Goal: Task Accomplishment & Management: Complete application form

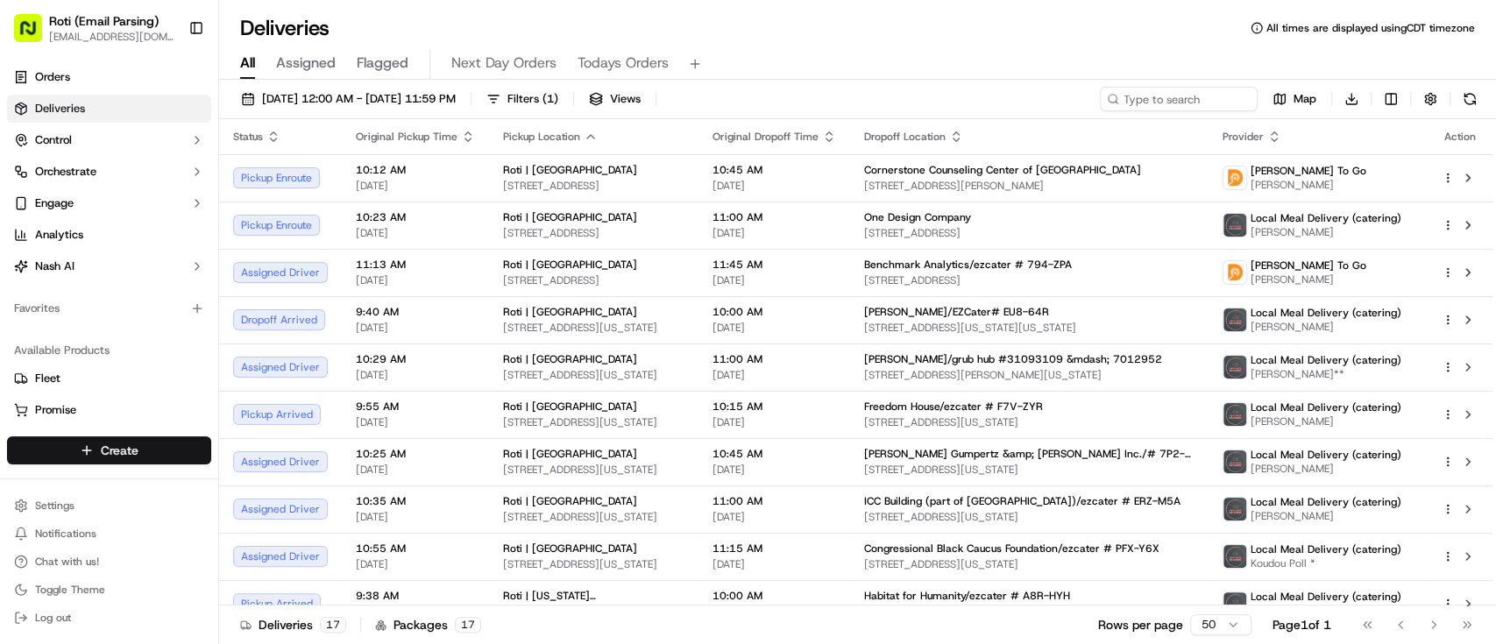
click at [43, 462] on html "Roti (Email Parsing) [EMAIL_ADDRESS][DOMAIN_NAME] Toggle Sidebar Orders Deliver…" at bounding box center [748, 322] width 1496 height 644
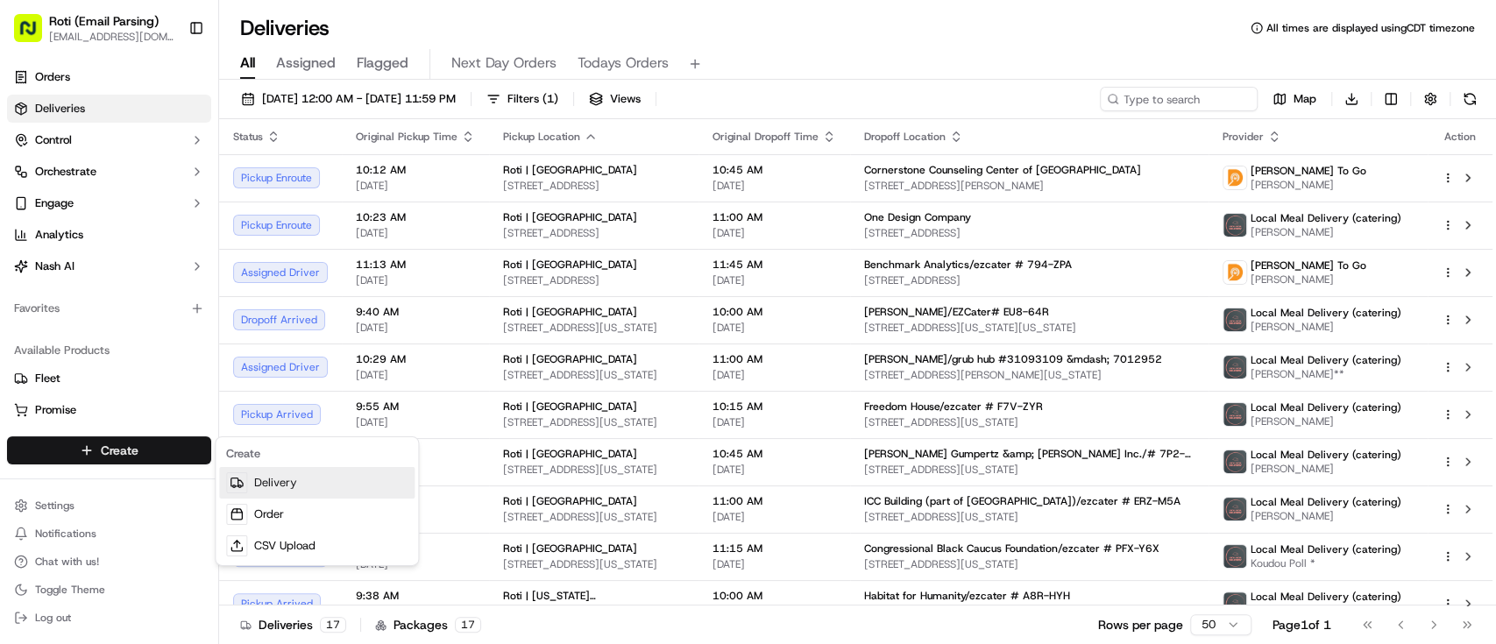
drag, startPoint x: 294, startPoint y: 491, endPoint x: 367, endPoint y: 486, distance: 72.9
click at [294, 491] on link "Delivery" at bounding box center [316, 483] width 195 height 32
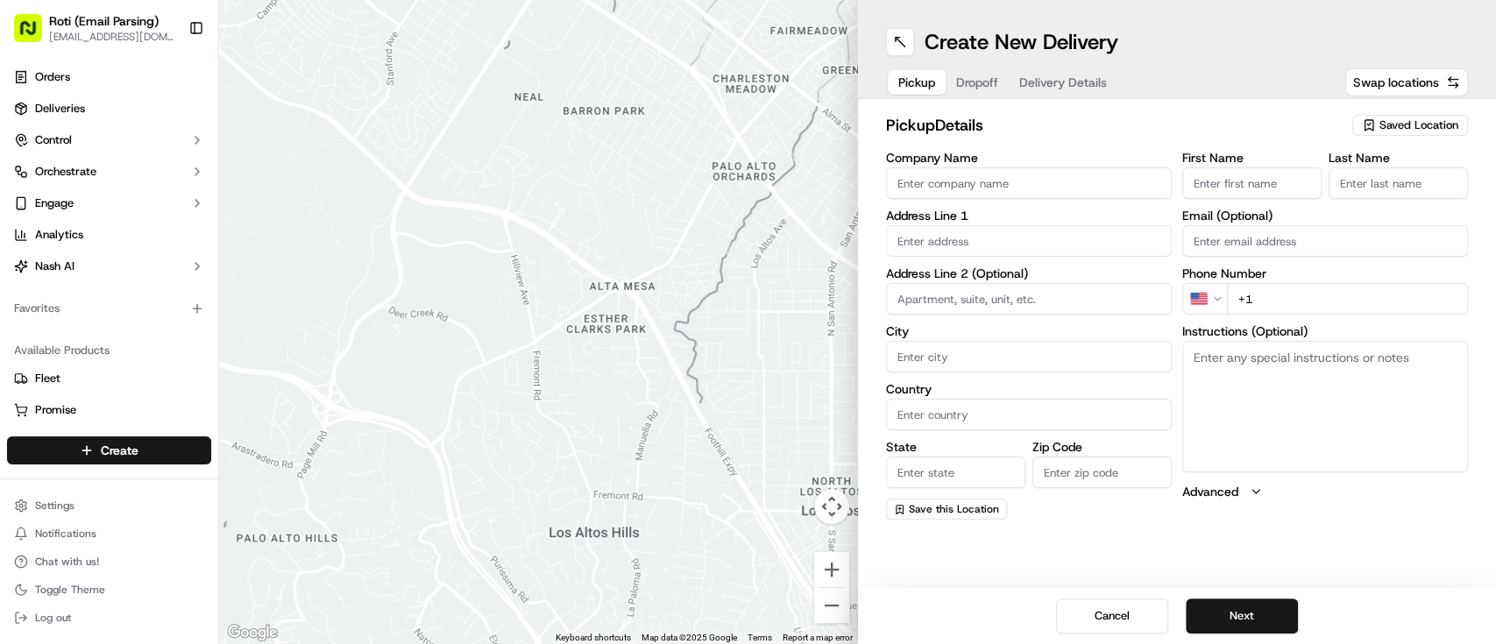
click at [1391, 122] on span "Saved Location" at bounding box center [1418, 125] width 79 height 16
type input "nom"
click at [1379, 189] on span "Roti | NoMa" at bounding box center [1381, 191] width 216 height 16
type input "Roti | NoMa"
type input "[STREET_ADDRESS]"
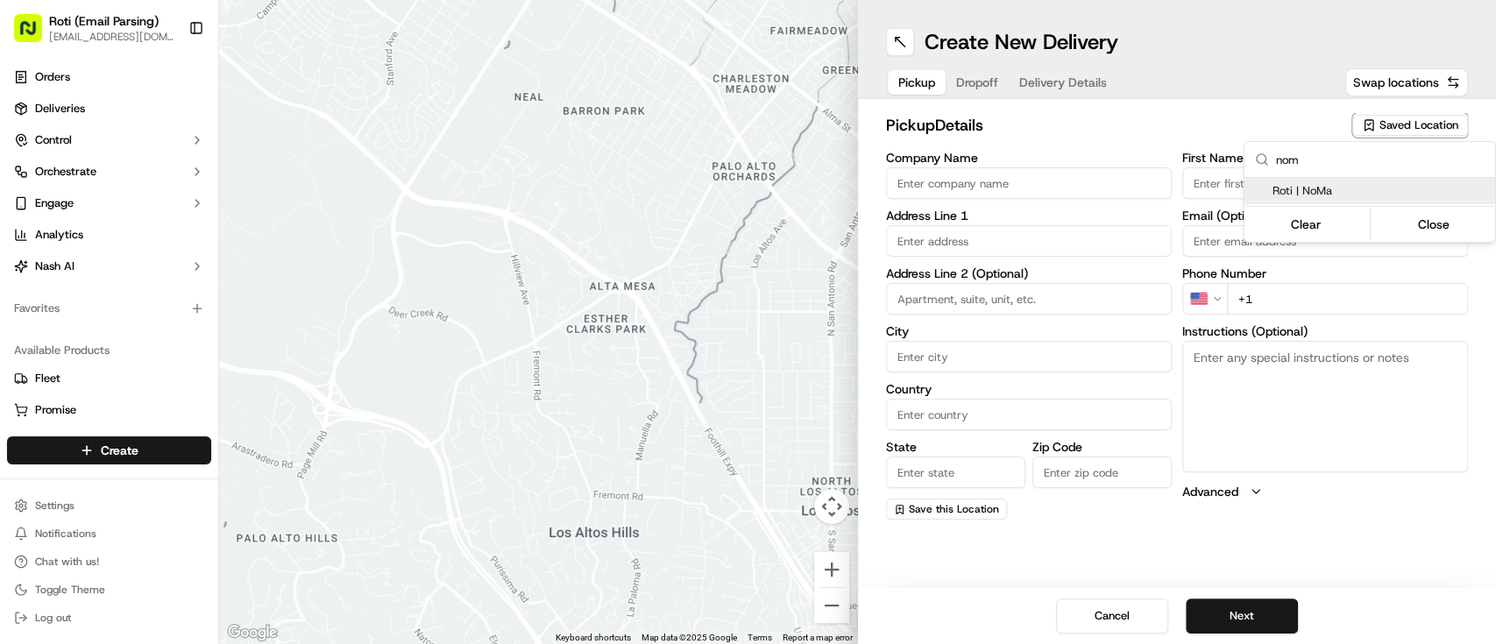
type input "[US_STATE]"
type input "US"
type input "DC"
type input "20002"
type input "Manager"
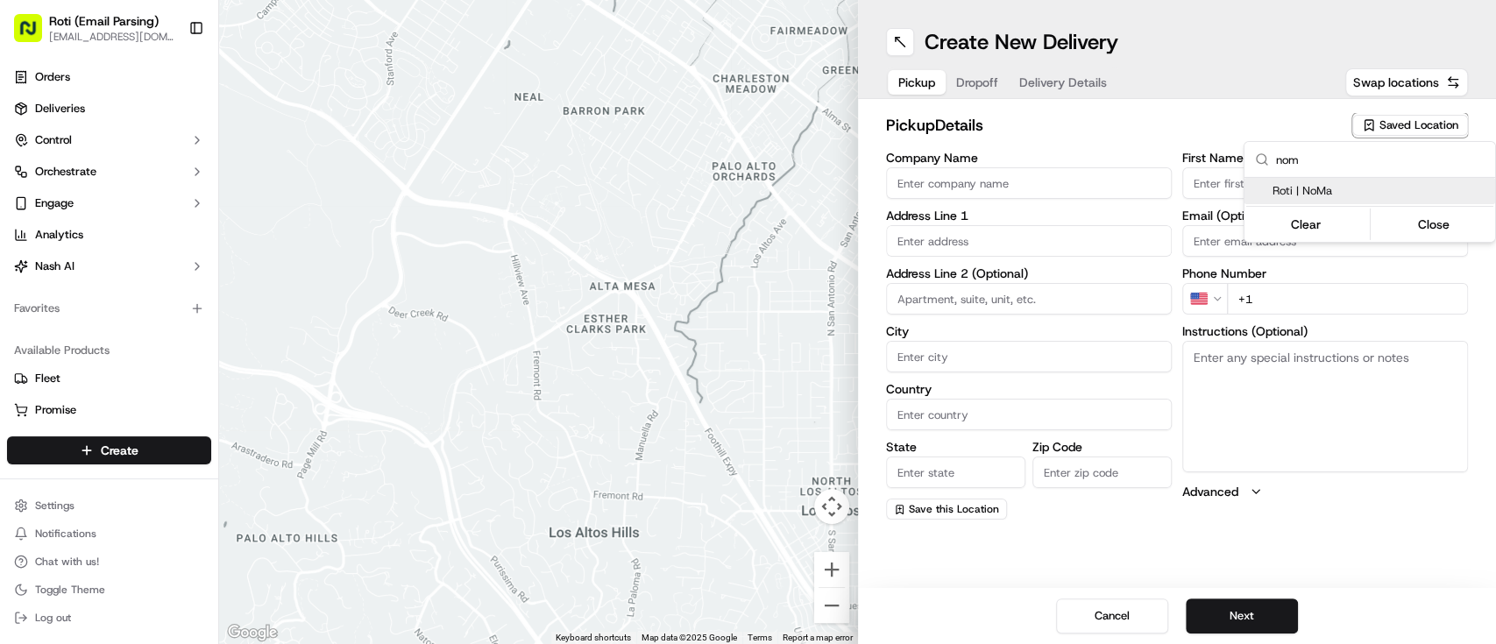
type input "Manager"
type input "[PHONE_NUMBER]"
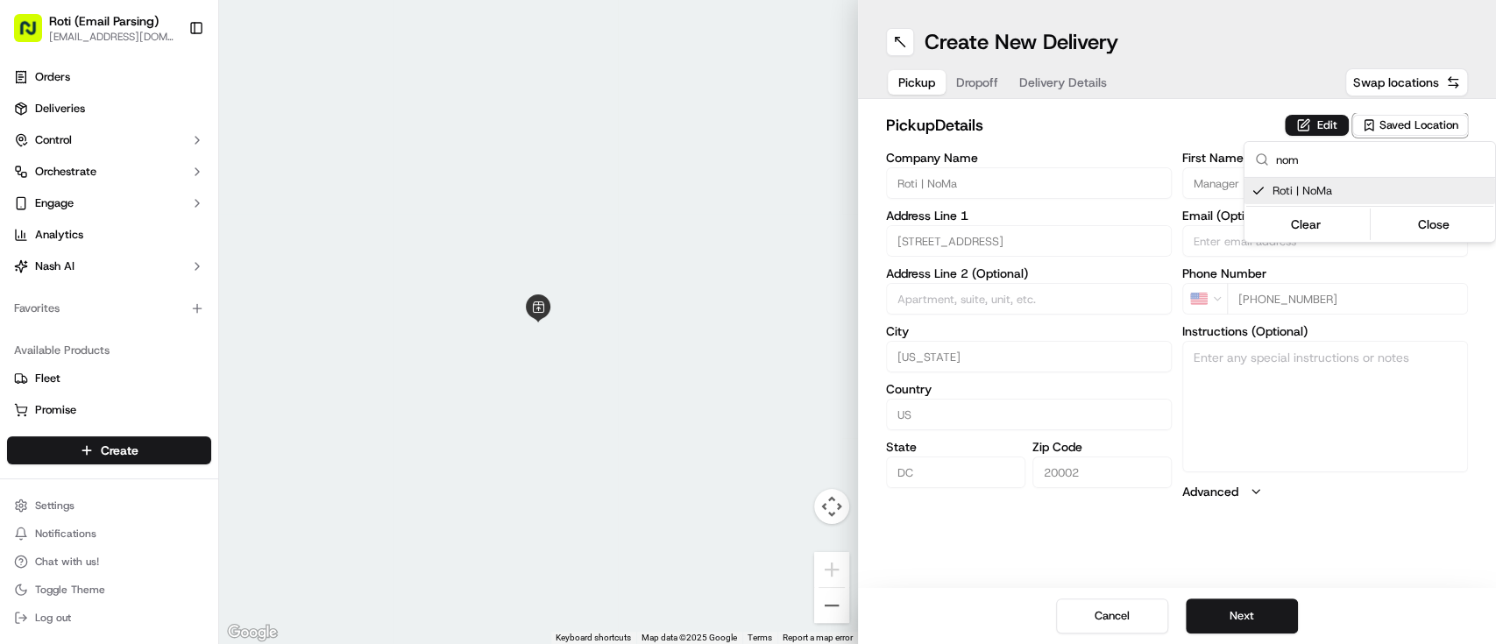
click at [1240, 605] on html "Roti (Email Parsing) [EMAIL_ADDRESS][DOMAIN_NAME] Toggle Sidebar Orders Deliver…" at bounding box center [748, 322] width 1496 height 644
click at [1240, 605] on button "Next" at bounding box center [1242, 616] width 112 height 35
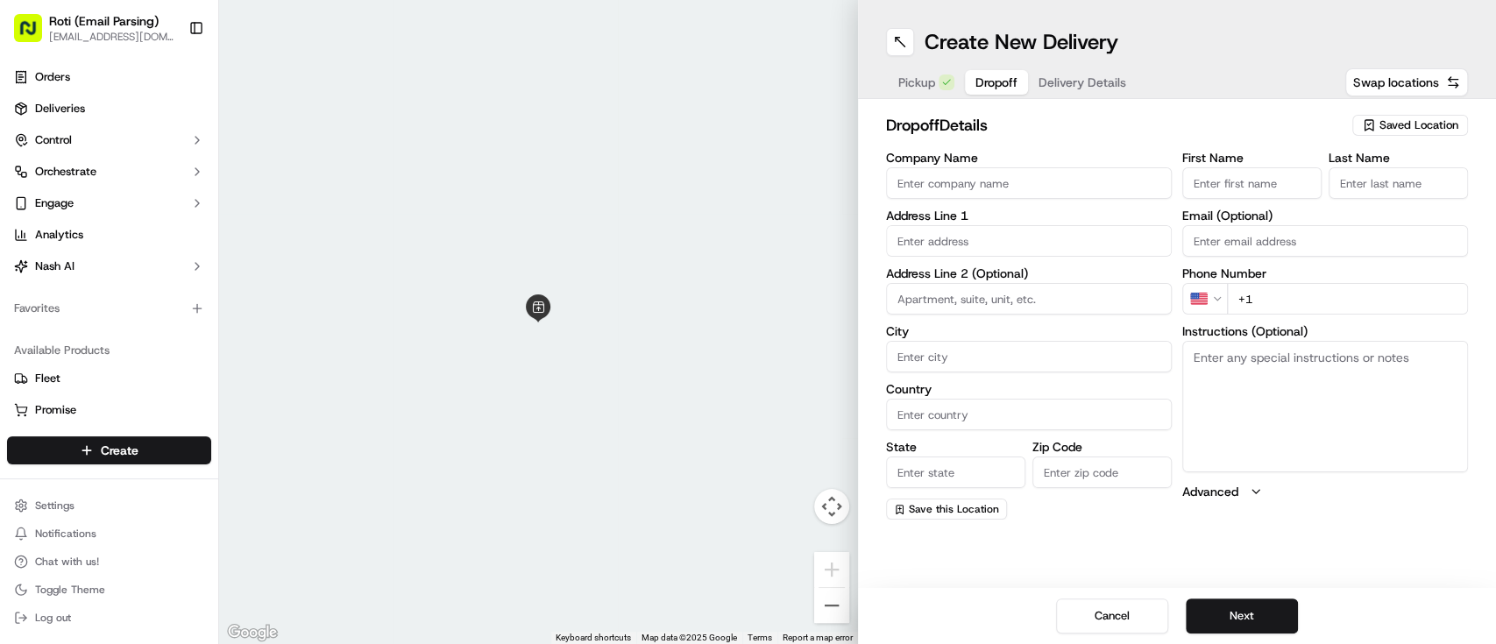
click at [1021, 191] on input "Company Name" at bounding box center [1029, 183] width 286 height 32
paste input "U.S. Sentencing Commission"
type input "U.S. Sentencing Commission"
click at [1210, 180] on input "First Name" at bounding box center [1251, 183] width 139 height 32
paste input "[PERSON_NAME]"
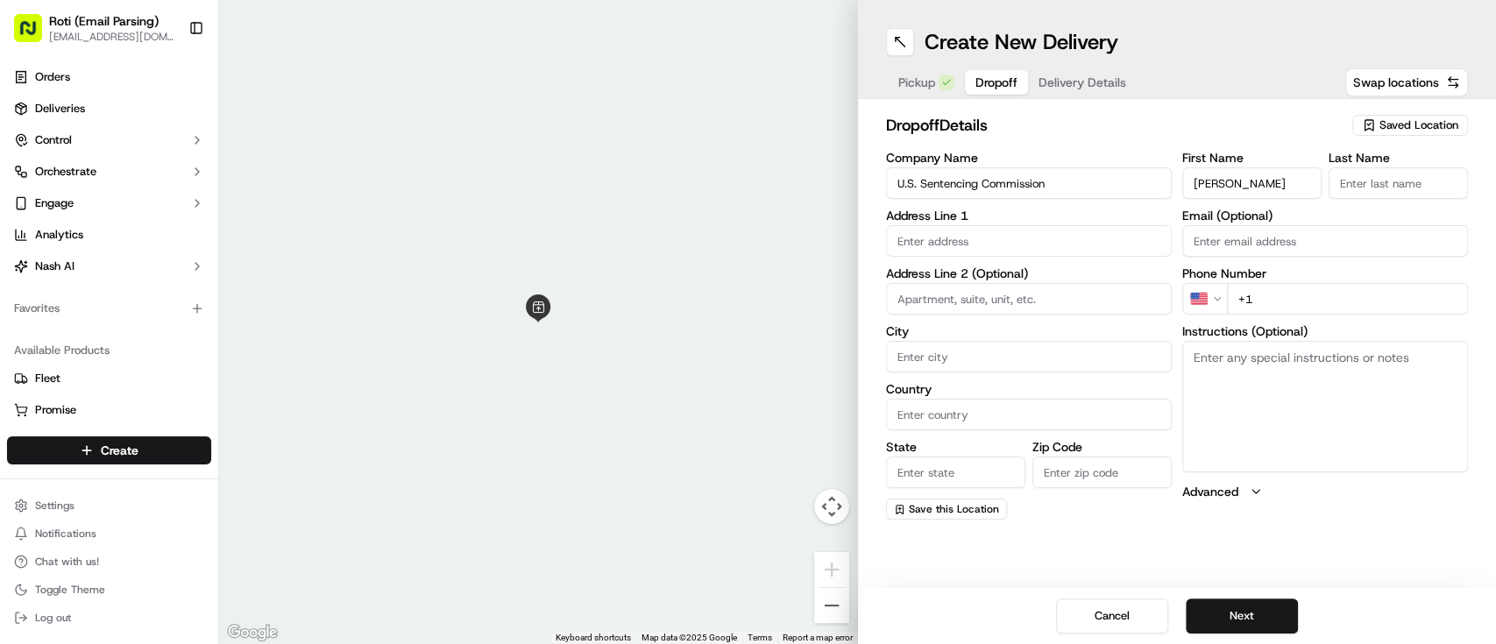
drag, startPoint x: 1226, startPoint y: 181, endPoint x: 1290, endPoint y: 189, distance: 64.6
click at [1290, 189] on input "[PERSON_NAME]" at bounding box center [1251, 183] width 139 height 32
type input "[PERSON_NAME]"
click at [1394, 193] on input "Last Name" at bounding box center [1398, 183] width 139 height 32
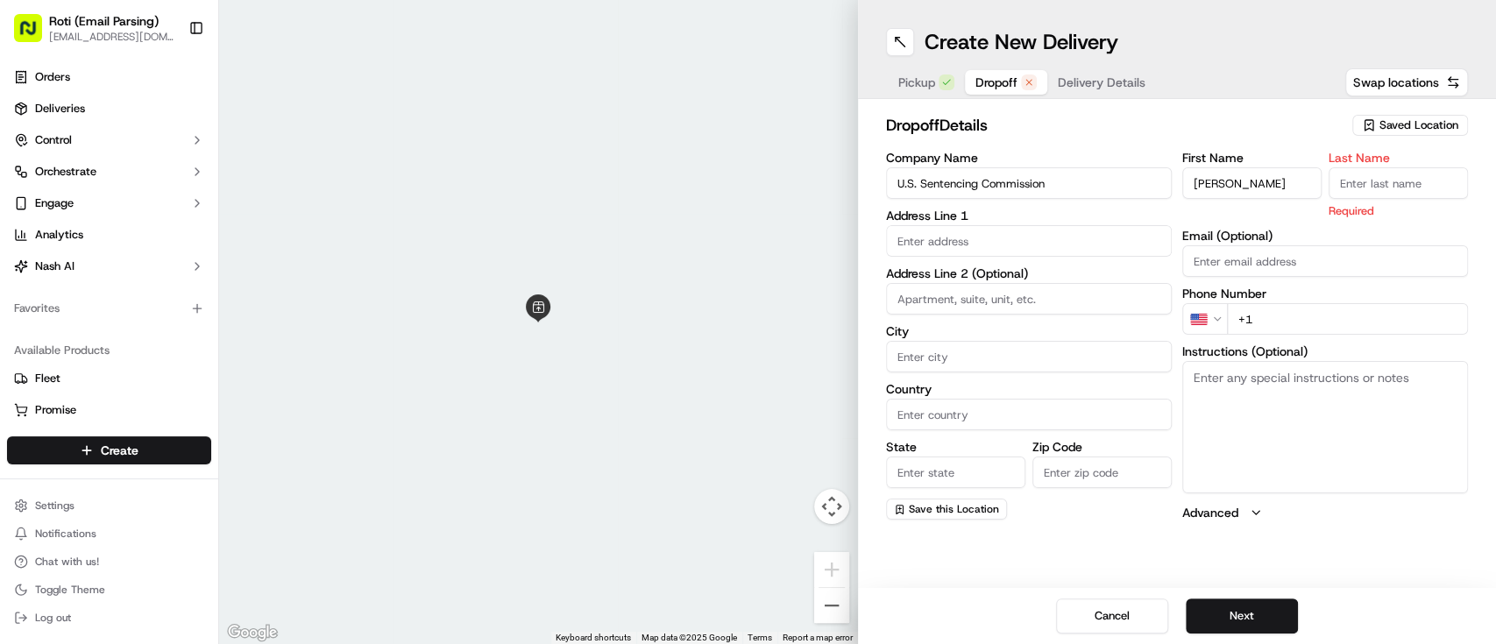
paste input "[PERSON_NAME]"
type input "[PERSON_NAME]"
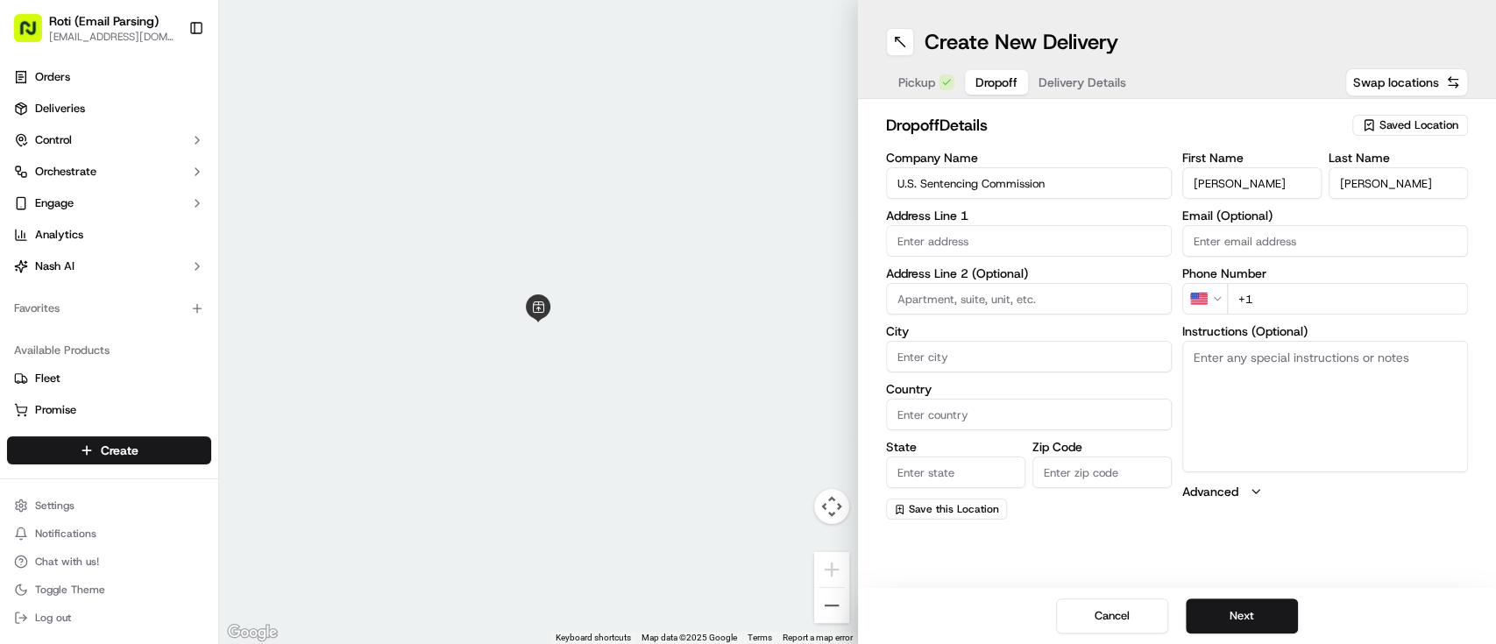
click at [1010, 255] on body "Roti (Email Parsing) [EMAIL_ADDRESS][DOMAIN_NAME] Toggle Sidebar Orders Deliver…" at bounding box center [748, 322] width 1496 height 644
paste input "[STREET_ADDRESS][US_STATE]"
click at [1020, 273] on div "[STREET_ADDRESS][US_STATE]" at bounding box center [1028, 278] width 277 height 26
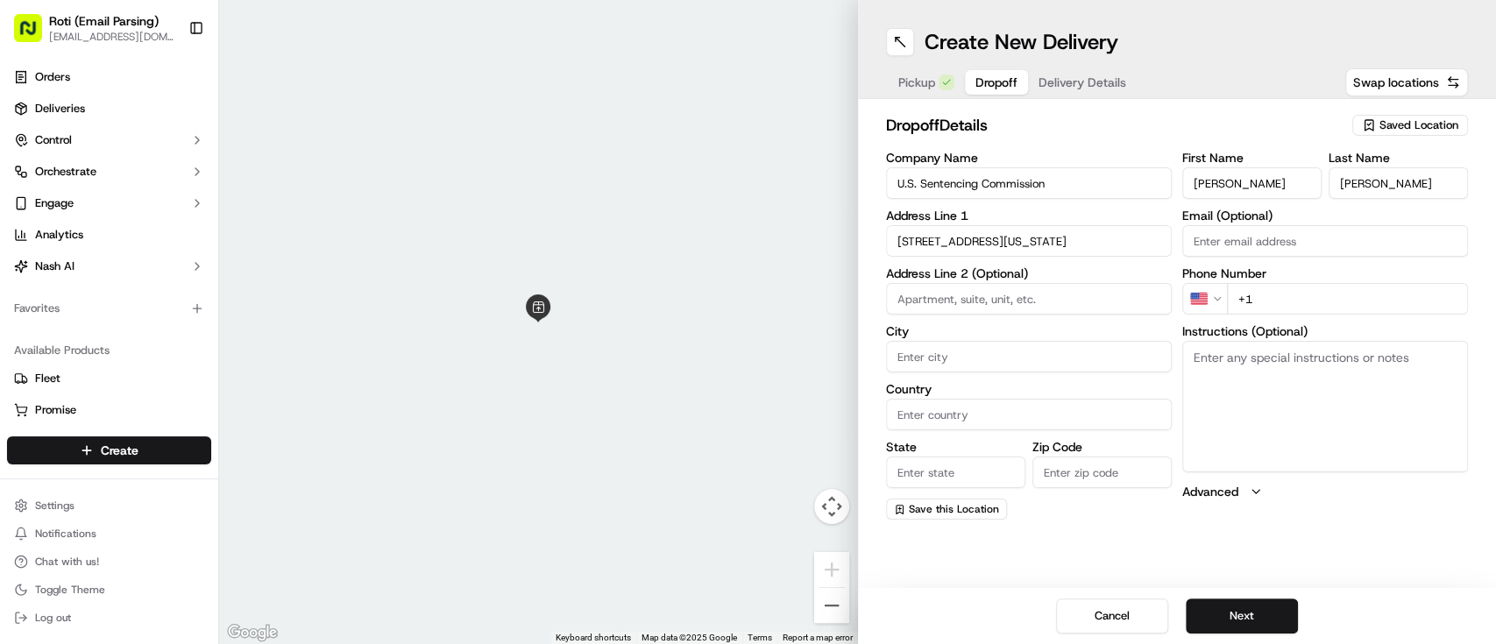
type input "[STREET_ADDRESS][US_STATE]"
type input "[US_STATE]"
type input "[GEOGRAPHIC_DATA]"
type input "DC"
type input "20002"
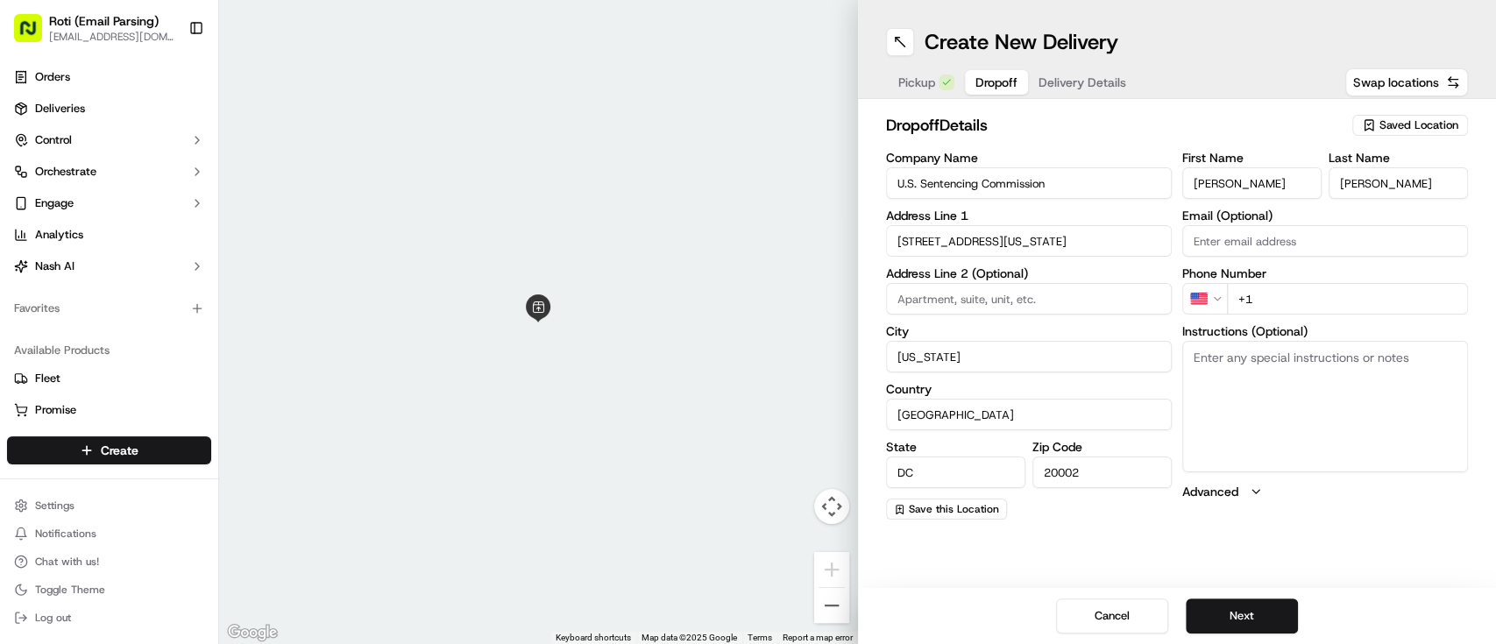
type input "[STREET_ADDRESS]"
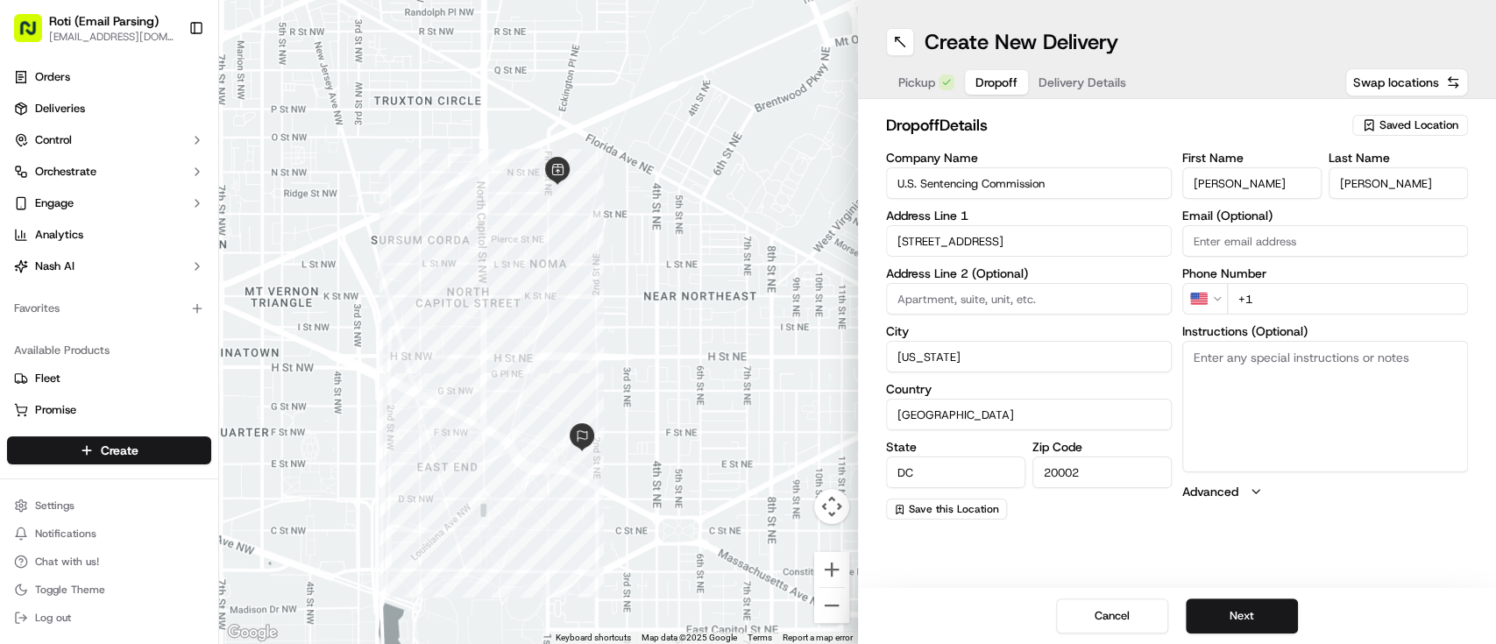
click at [1277, 287] on input "+1" at bounding box center [1347, 299] width 241 height 32
paste input "[PHONE_NUMBER]"
type input "[PHONE_NUMBER]"
click at [1251, 354] on textarea "Instructions (Optional)" at bounding box center [1325, 406] width 286 height 131
paste textarea "Call upon arrival-Go to loading dock at [PERSON_NAME][GEOGRAPHIC_DATA]. You wil…"
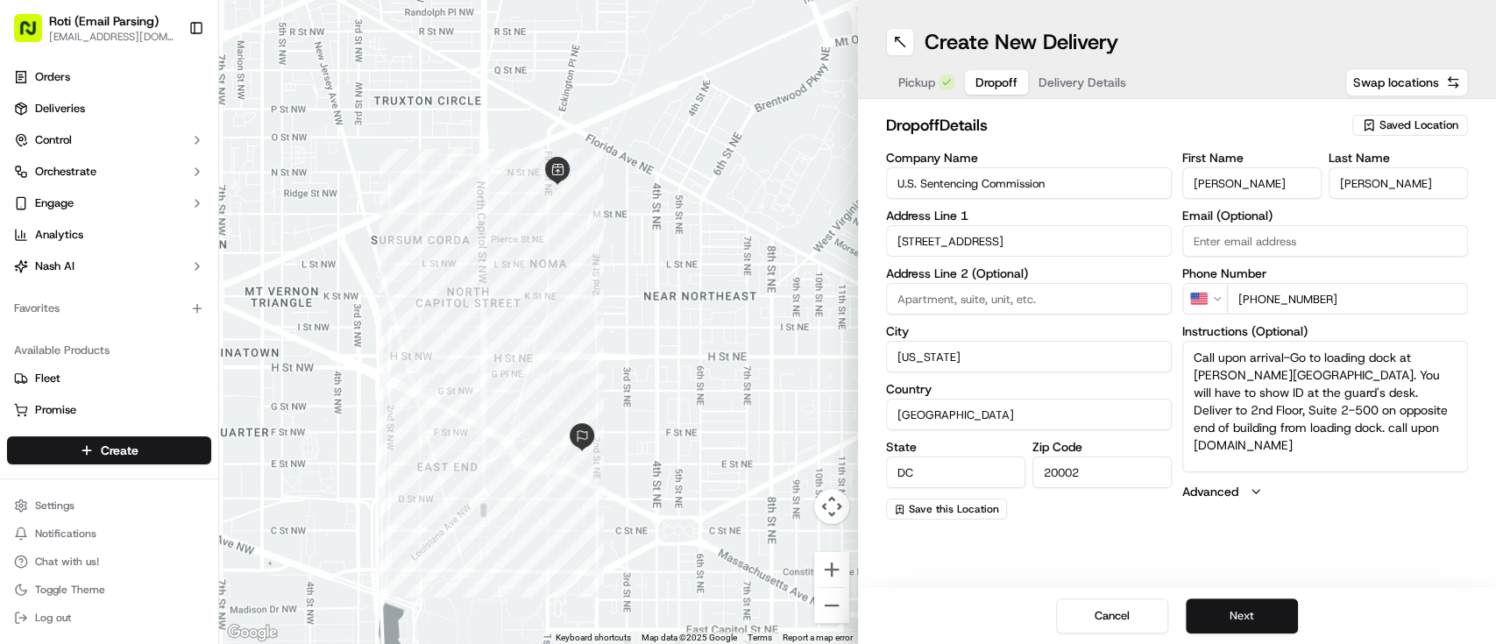
type textarea "Call upon arrival-Go to loading dock at [PERSON_NAME][GEOGRAPHIC_DATA]. You wil…"
click at [1234, 621] on button "Next" at bounding box center [1242, 616] width 112 height 35
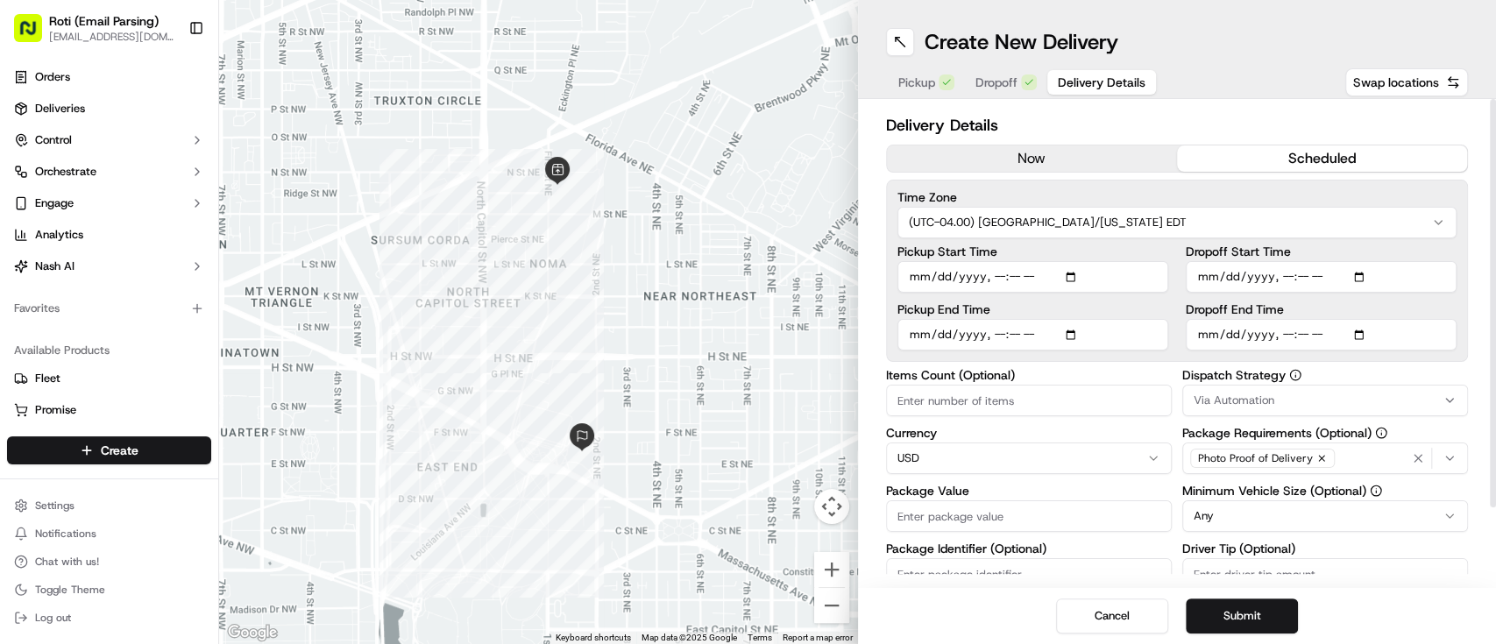
click at [1236, 170] on button "scheduled" at bounding box center [1322, 158] width 290 height 26
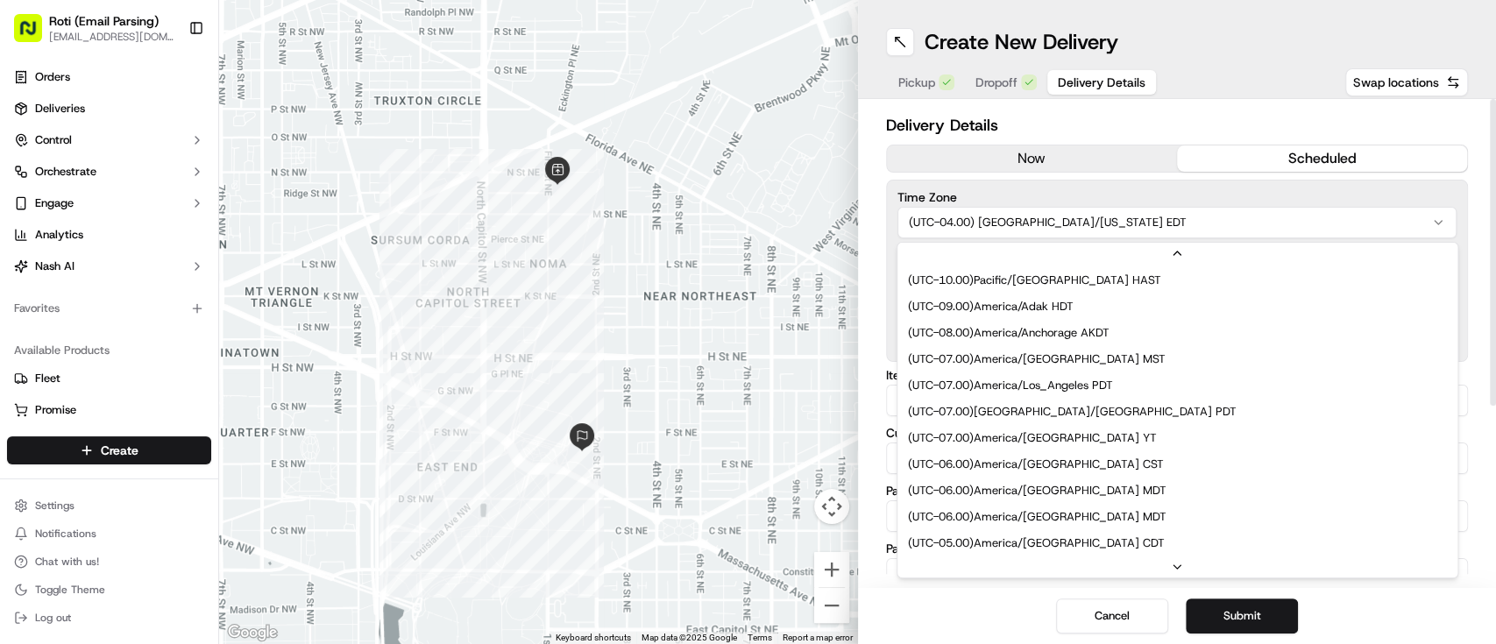
click at [1131, 224] on html "Roti (Email Parsing) [EMAIL_ADDRESS][DOMAIN_NAME] Toggle Sidebar Orders Deliver…" at bounding box center [748, 322] width 1496 height 644
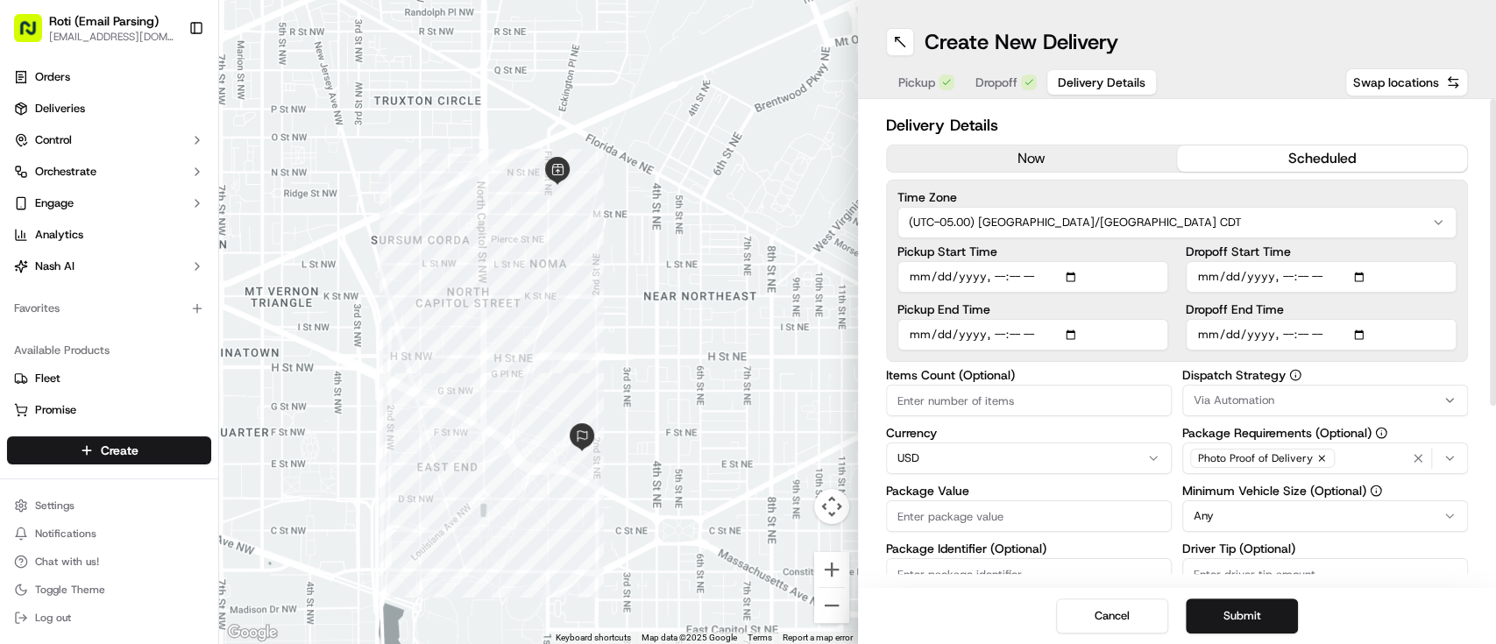
click at [1047, 223] on html "Roti (Email Parsing) [EMAIL_ADDRESS][DOMAIN_NAME] Toggle Sidebar Orders Deliver…" at bounding box center [748, 322] width 1496 height 644
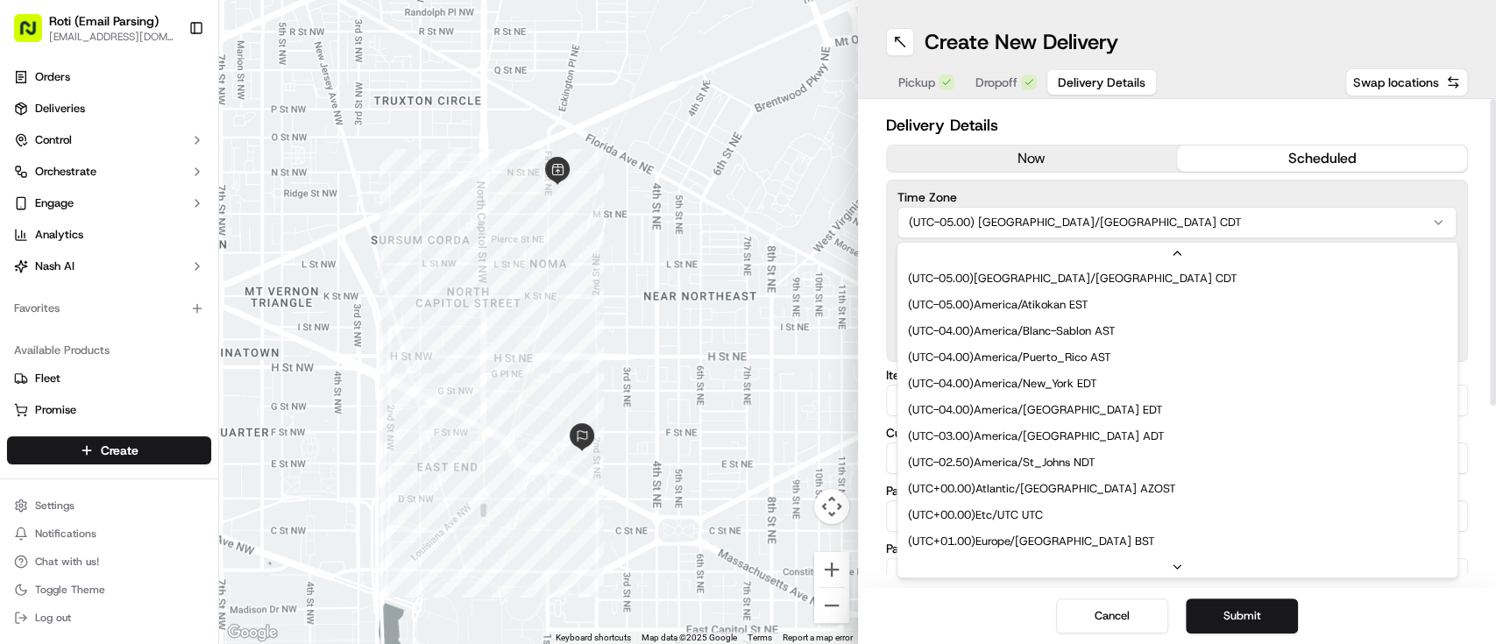
scroll to position [344, 0]
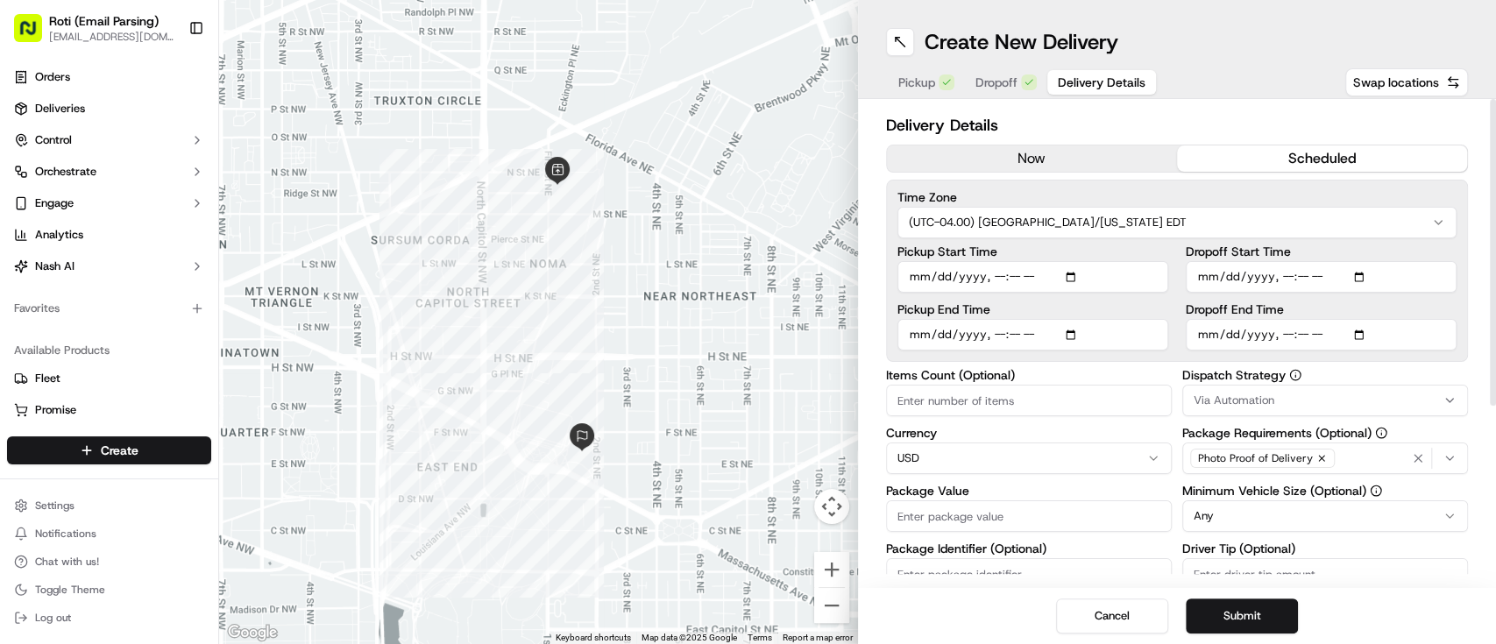
click at [1357, 272] on input "Dropoff Start Time" at bounding box center [1321, 277] width 271 height 32
click at [1367, 275] on input "Dropoff Start Time" at bounding box center [1321, 277] width 271 height 32
type input "[DATE]T10:45"
click at [1461, 285] on div "Time Zone (UTC-04.00) [GEOGRAPHIC_DATA]/[US_STATE] EDT Pickup Start Time Pickup…" at bounding box center [1177, 271] width 583 height 182
click at [1360, 331] on input "Dropoff End Time" at bounding box center [1321, 335] width 271 height 32
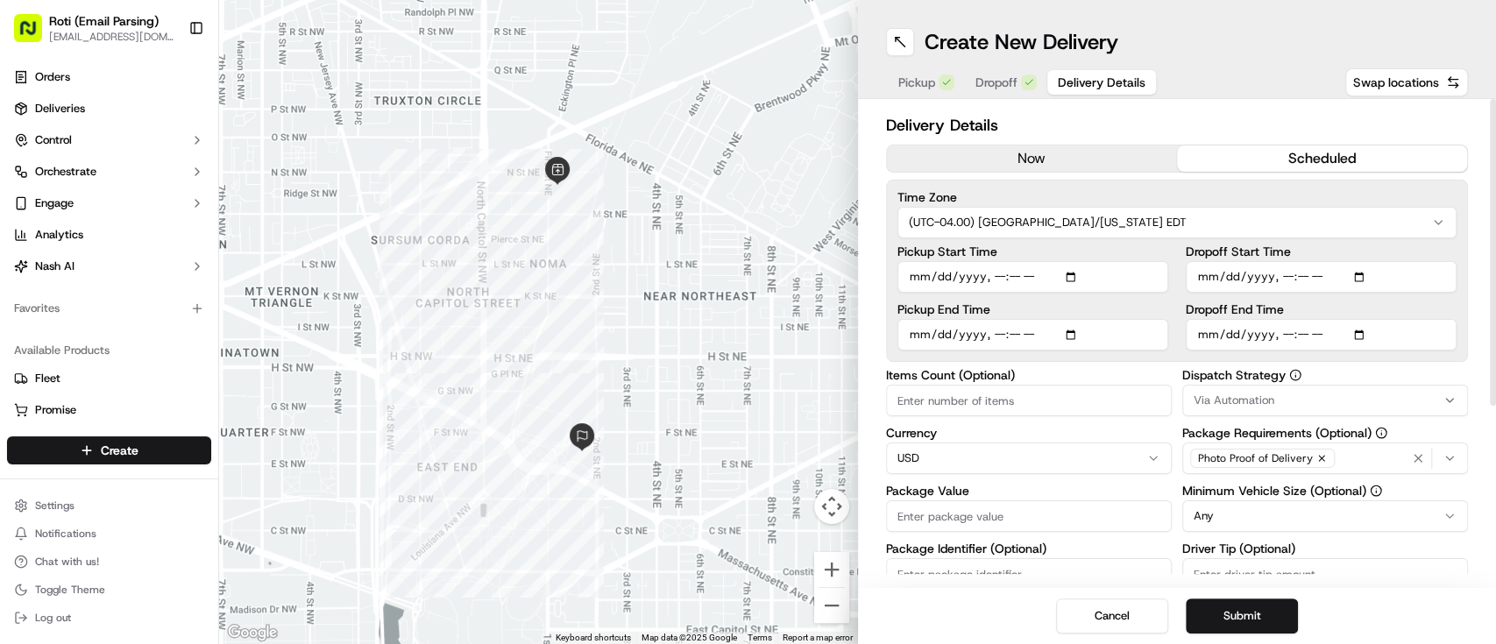
type input "[DATE]T11:00"
click at [1466, 318] on div "Time Zone (UTC-04.00) [GEOGRAPHIC_DATA]/[US_STATE] EDT Pickup Start Time Pickup…" at bounding box center [1177, 271] width 583 height 182
click at [1318, 396] on div "Via Automation" at bounding box center [1325, 401] width 277 height 16
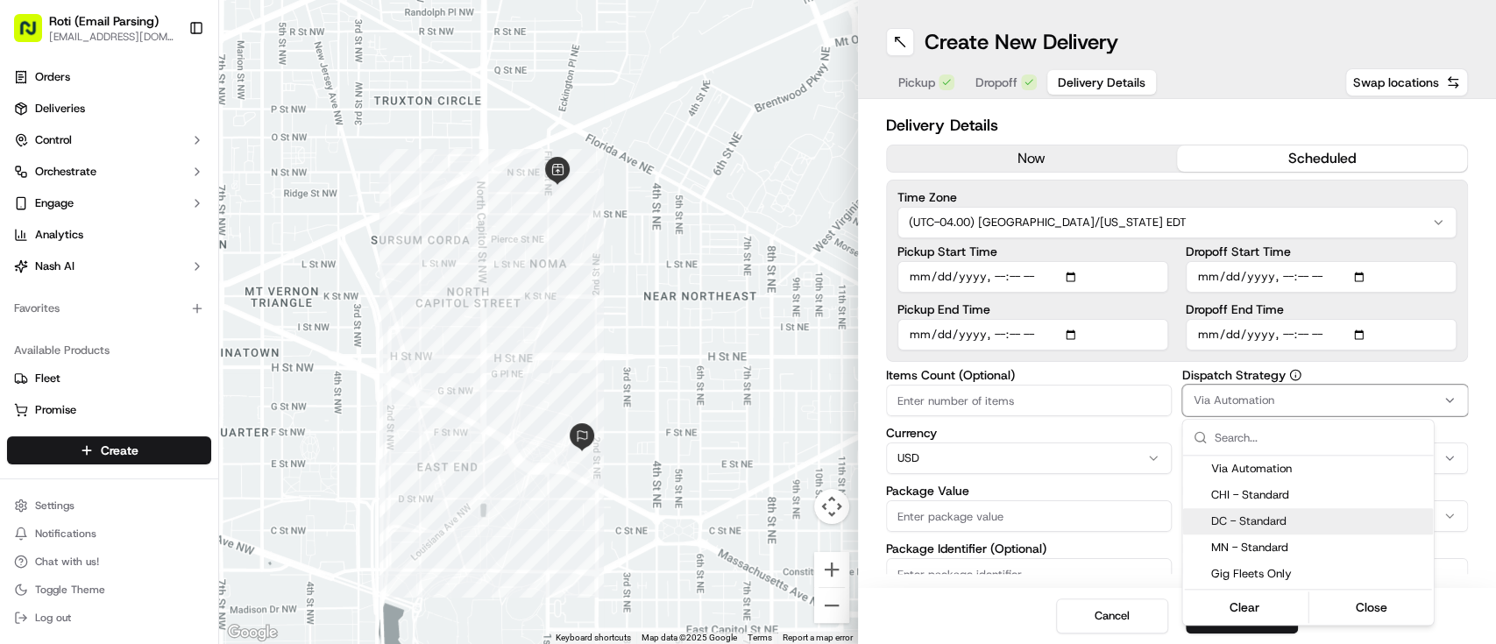
click at [1273, 521] on span "DC - Standard" at bounding box center [1318, 522] width 216 height 16
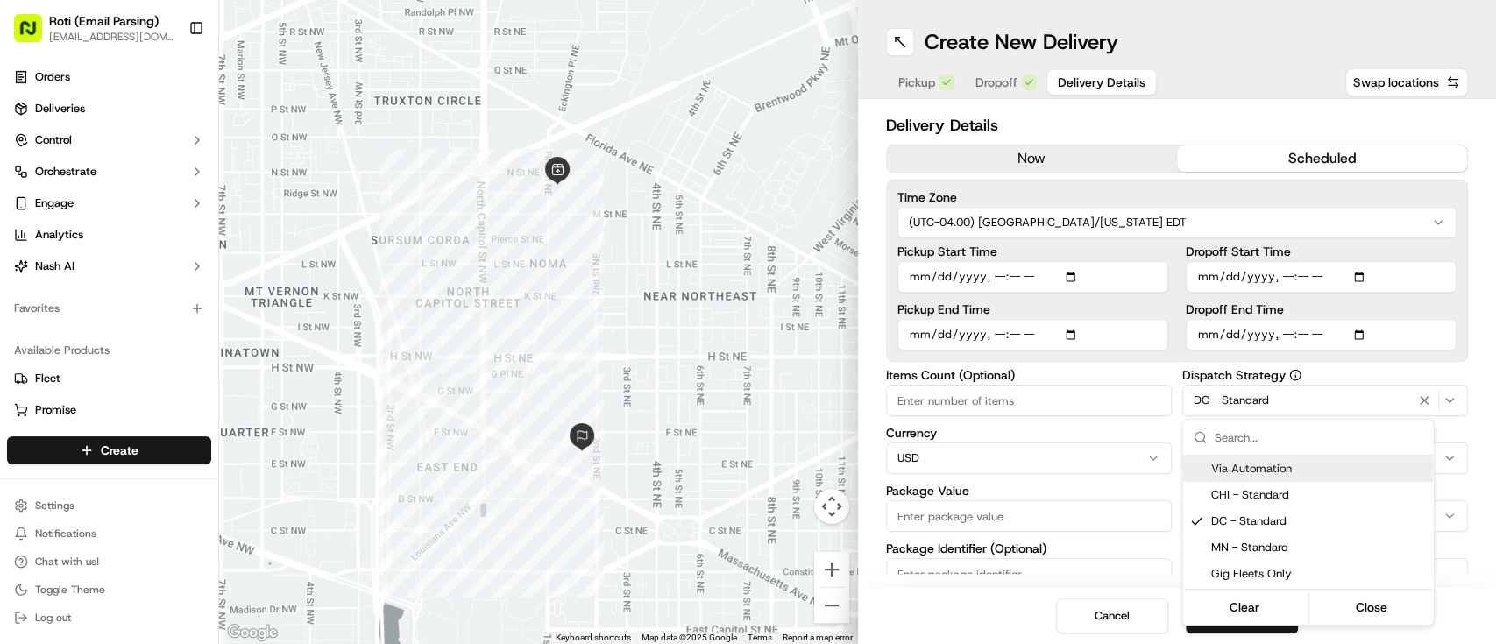
click at [1349, 375] on html "Roti (Email Parsing) [EMAIL_ADDRESS][DOMAIN_NAME] Toggle Sidebar Orders Deliver…" at bounding box center [748, 322] width 1496 height 644
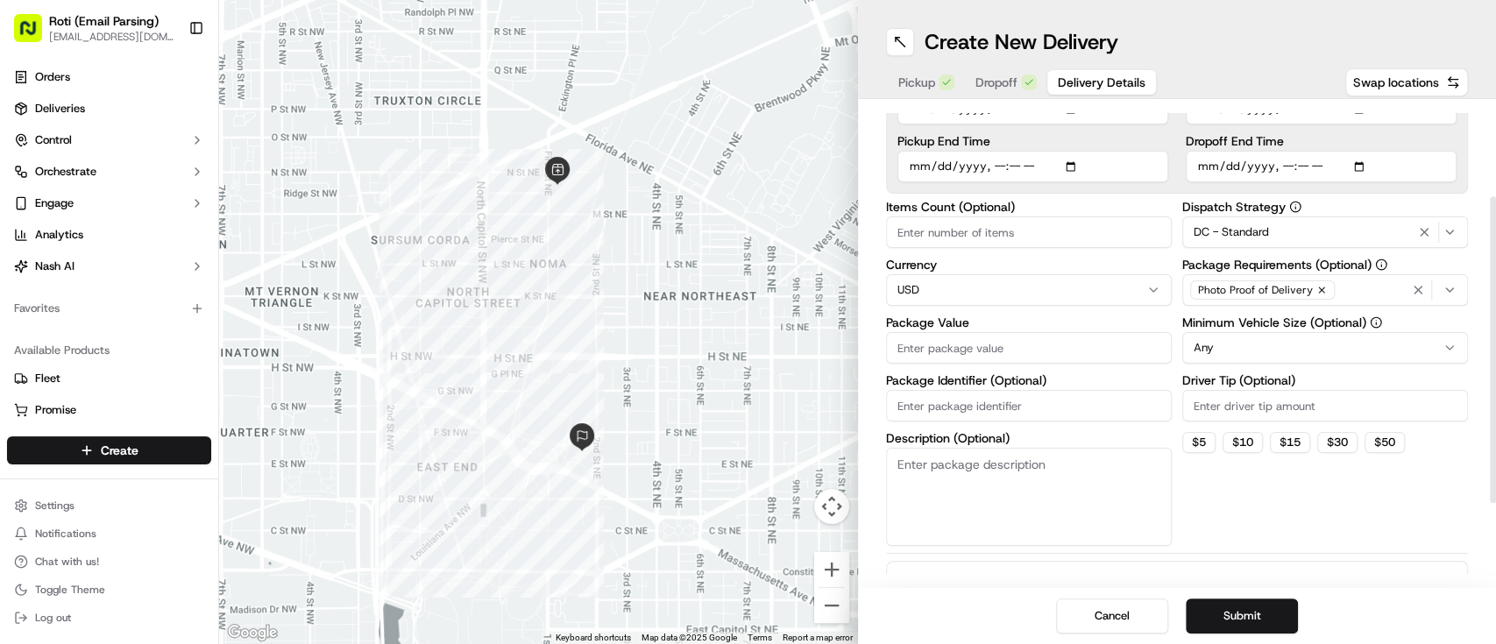
drag, startPoint x: 1494, startPoint y: 281, endPoint x: 1479, endPoint y: 395, distance: 115.0
click at [1490, 395] on div at bounding box center [1493, 349] width 6 height 307
click at [1200, 351] on html "Roti (Email Parsing) [EMAIL_ADDRESS][DOMAIN_NAME] Toggle Sidebar Orders Deliver…" at bounding box center [748, 322] width 1496 height 644
click at [1248, 395] on input "Driver Tip (Optional)" at bounding box center [1325, 404] width 286 height 32
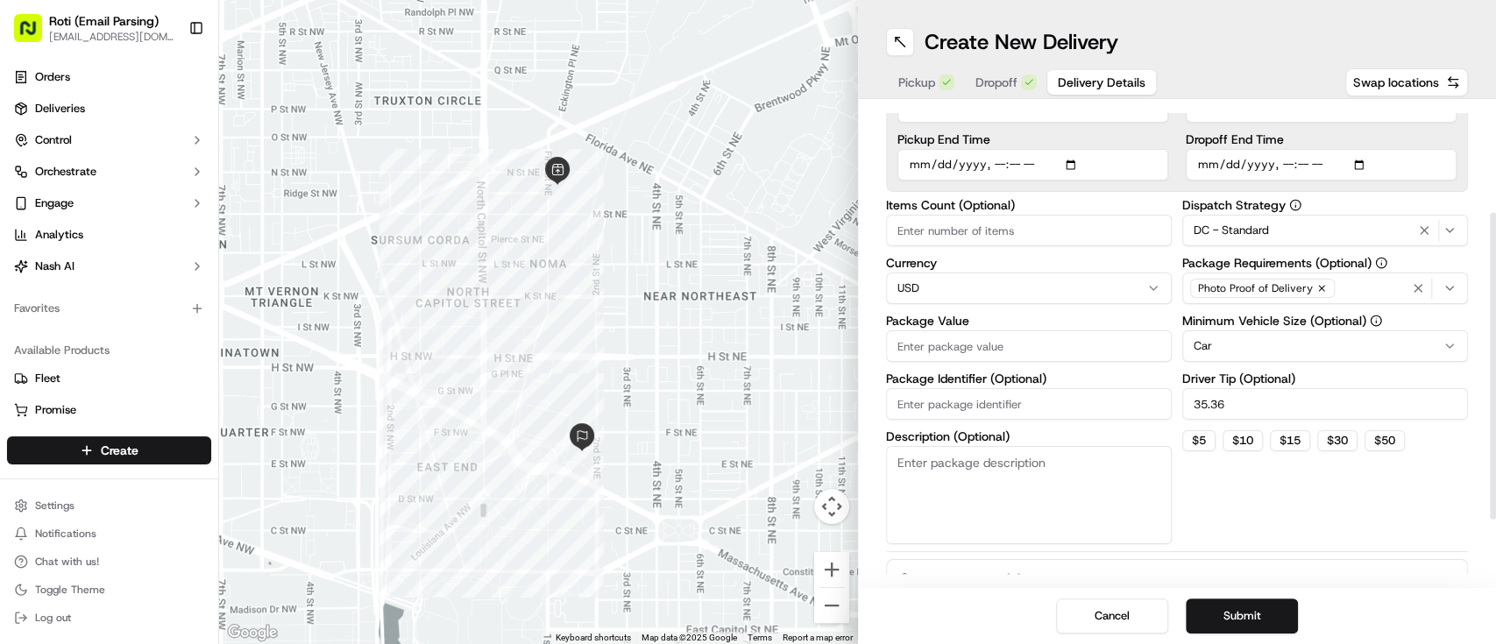
type input "35.36"
click at [1115, 401] on input "Package Identifier (Optional)" at bounding box center [1029, 404] width 286 height 32
paste input "U.S. Sentencing Commission"
type input "U.S. Sentencing Commission9.24"
click at [944, 326] on label "Package Value" at bounding box center [1029, 321] width 286 height 12
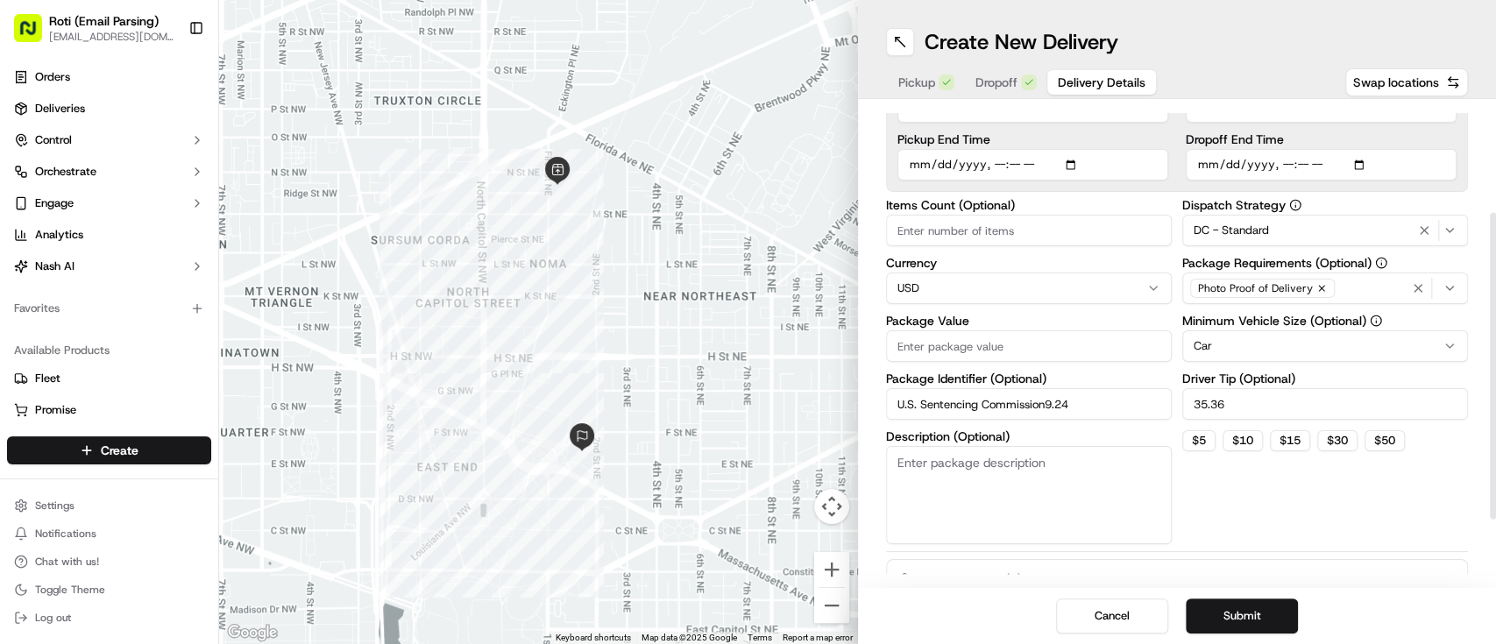
click at [944, 330] on input "Package Value" at bounding box center [1029, 346] width 286 height 32
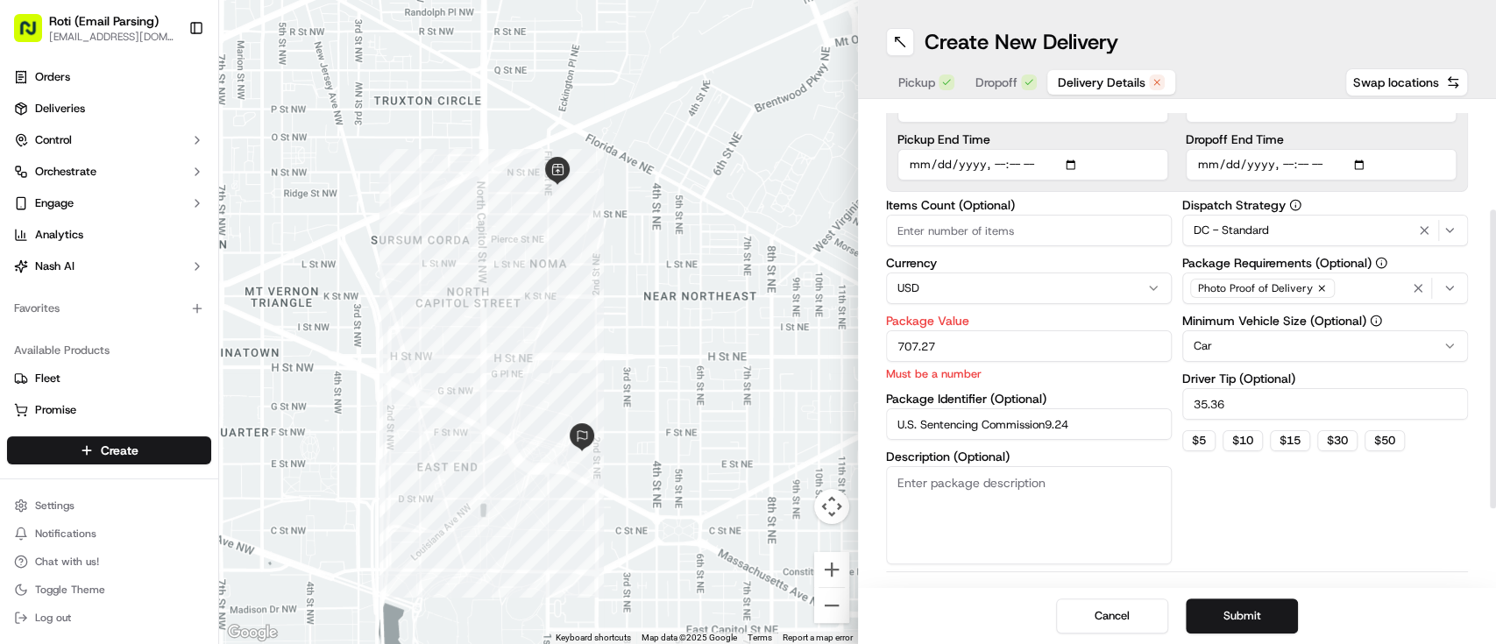
type input "707.27"
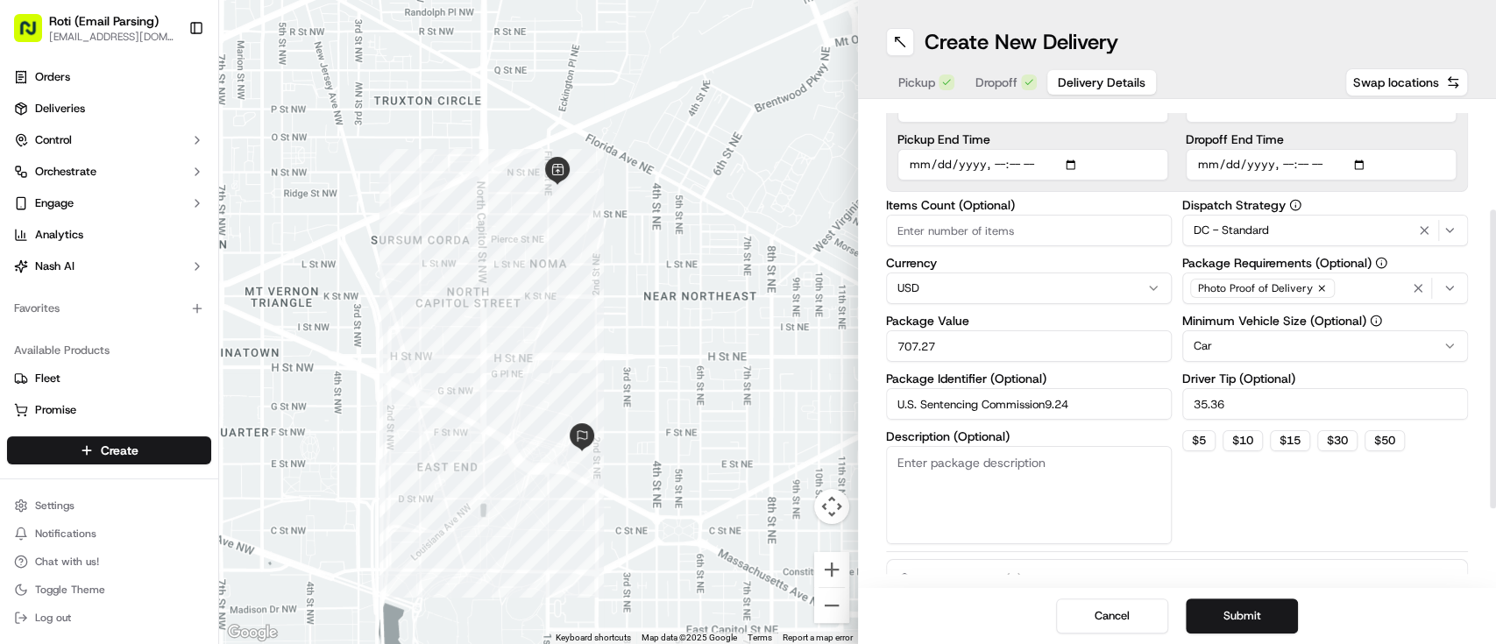
click at [949, 224] on input "Items Count (Optional)" at bounding box center [1029, 231] width 286 height 32
type input "20"
click at [1494, 341] on div at bounding box center [1493, 366] width 6 height 307
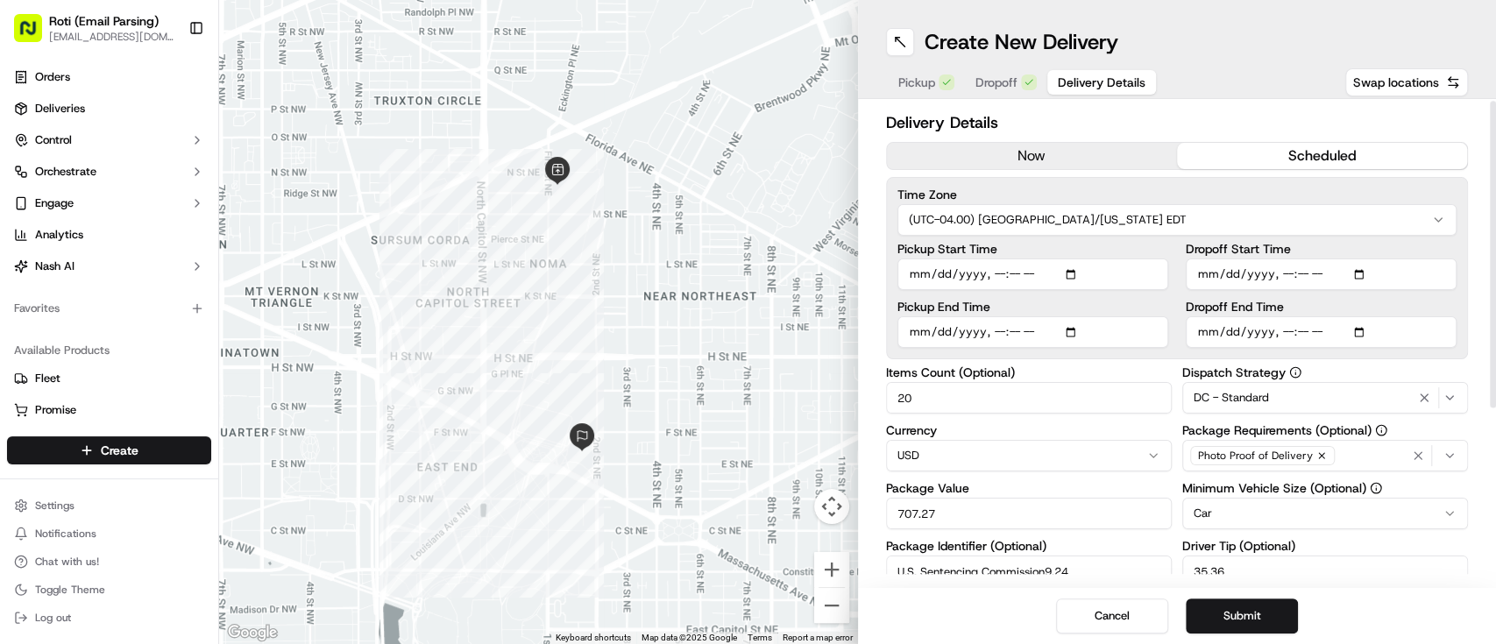
scroll to position [0, 0]
drag, startPoint x: 1494, startPoint y: 341, endPoint x: 1494, endPoint y: 154, distance: 186.7
click at [1494, 154] on div at bounding box center [1493, 252] width 6 height 307
click at [1255, 606] on button "Submit" at bounding box center [1242, 616] width 112 height 35
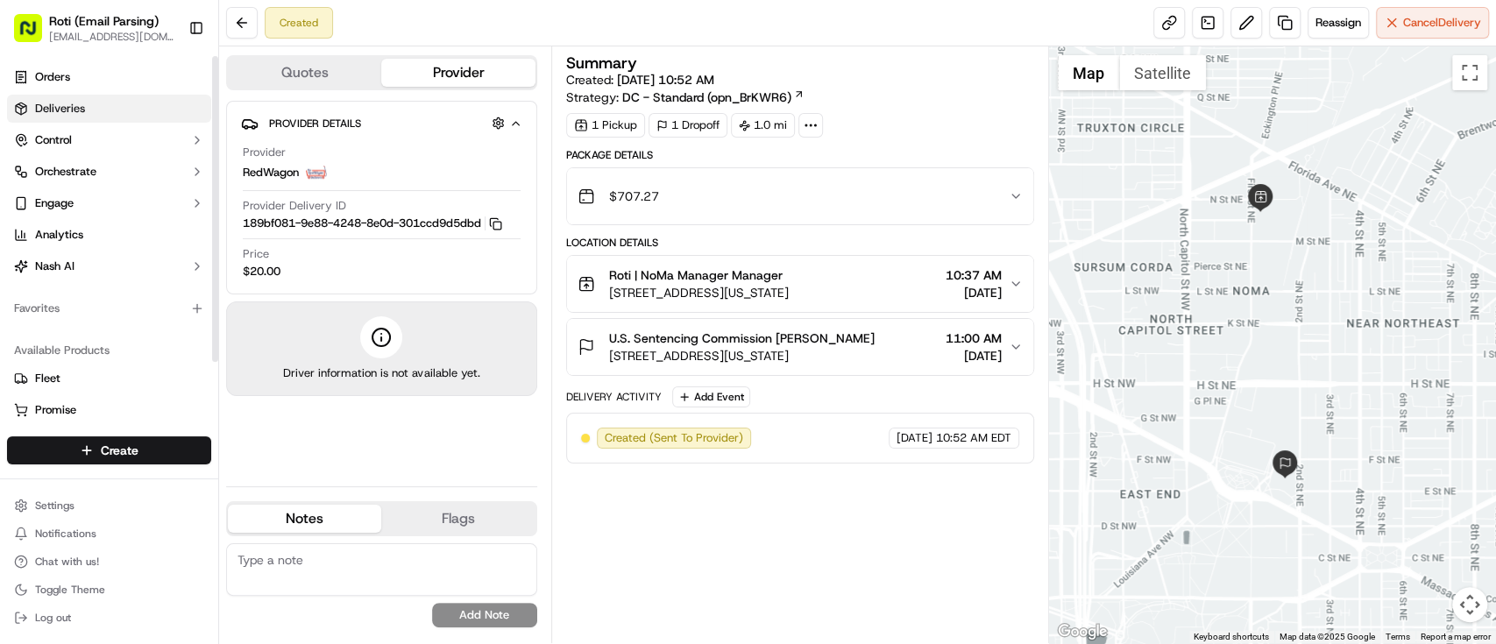
click at [123, 102] on link "Deliveries" at bounding box center [109, 109] width 204 height 28
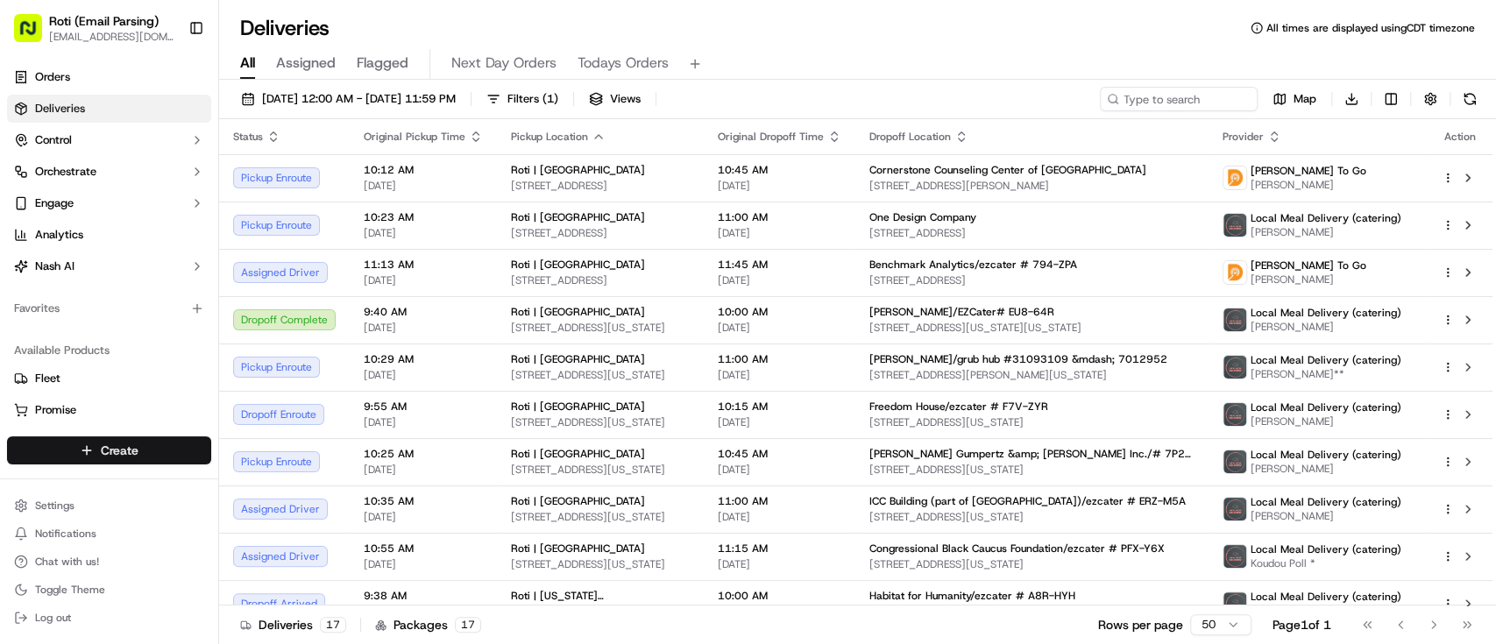
click at [79, 457] on html "Roti (Email Parsing) [EMAIL_ADDRESS][DOMAIN_NAME] Toggle Sidebar Orders Deliver…" at bounding box center [748, 322] width 1496 height 644
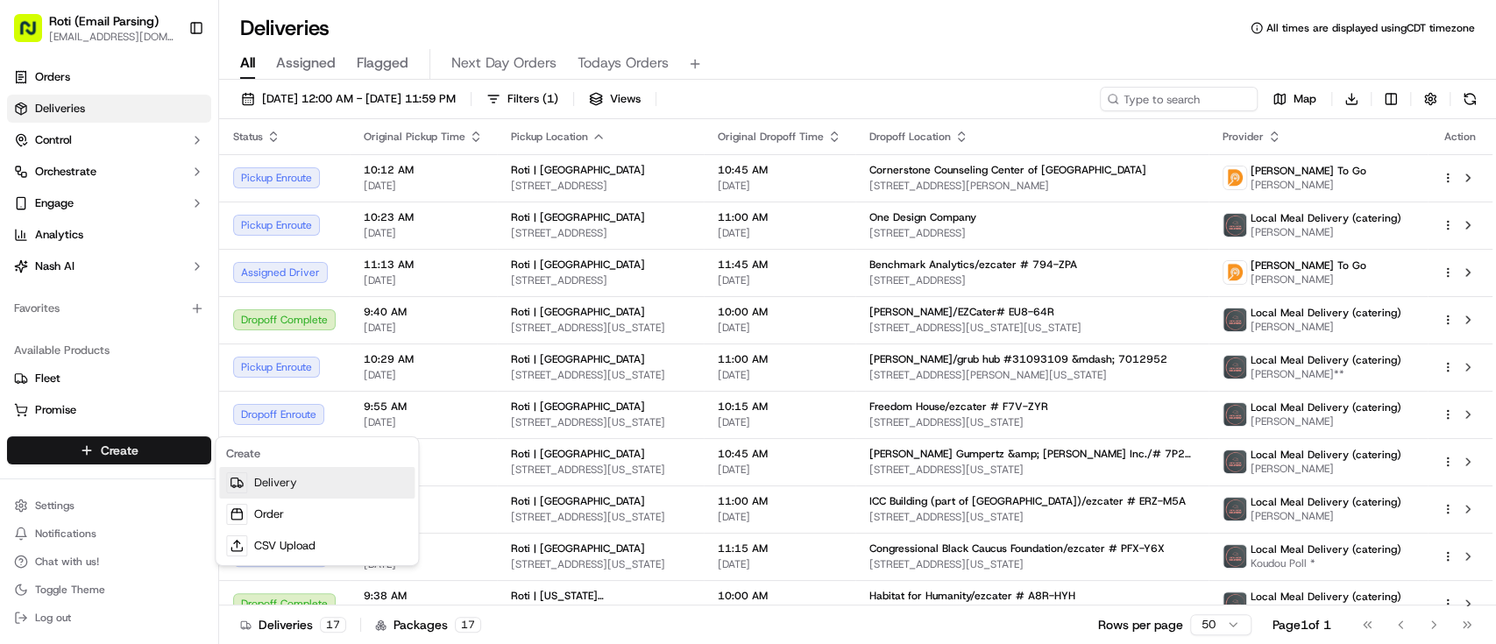
click at [289, 470] on link "Delivery" at bounding box center [316, 483] width 195 height 32
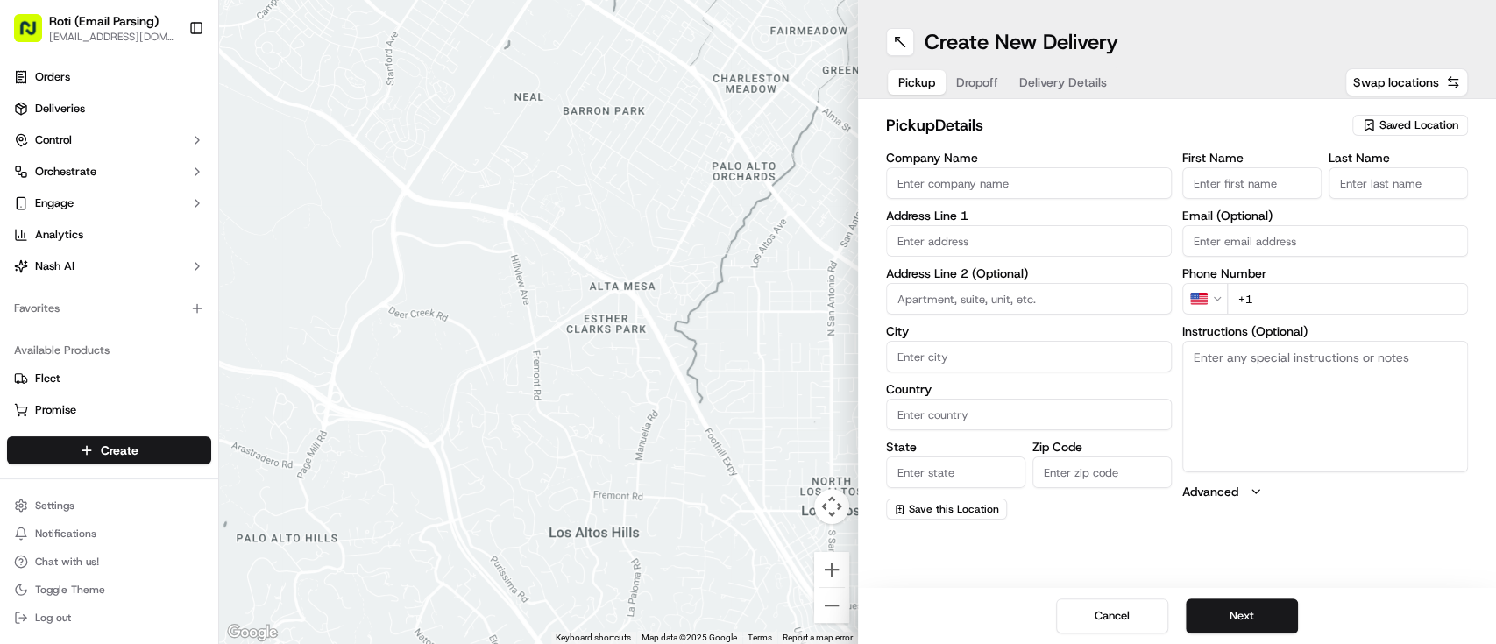
click at [937, 195] on input "Company Name" at bounding box center [1029, 183] width 286 height 32
paste input "Allied Benefit"
type input "Allied Benefit"
click at [1256, 184] on input "First Name" at bounding box center [1251, 183] width 139 height 32
paste input "[PERSON_NAME]"
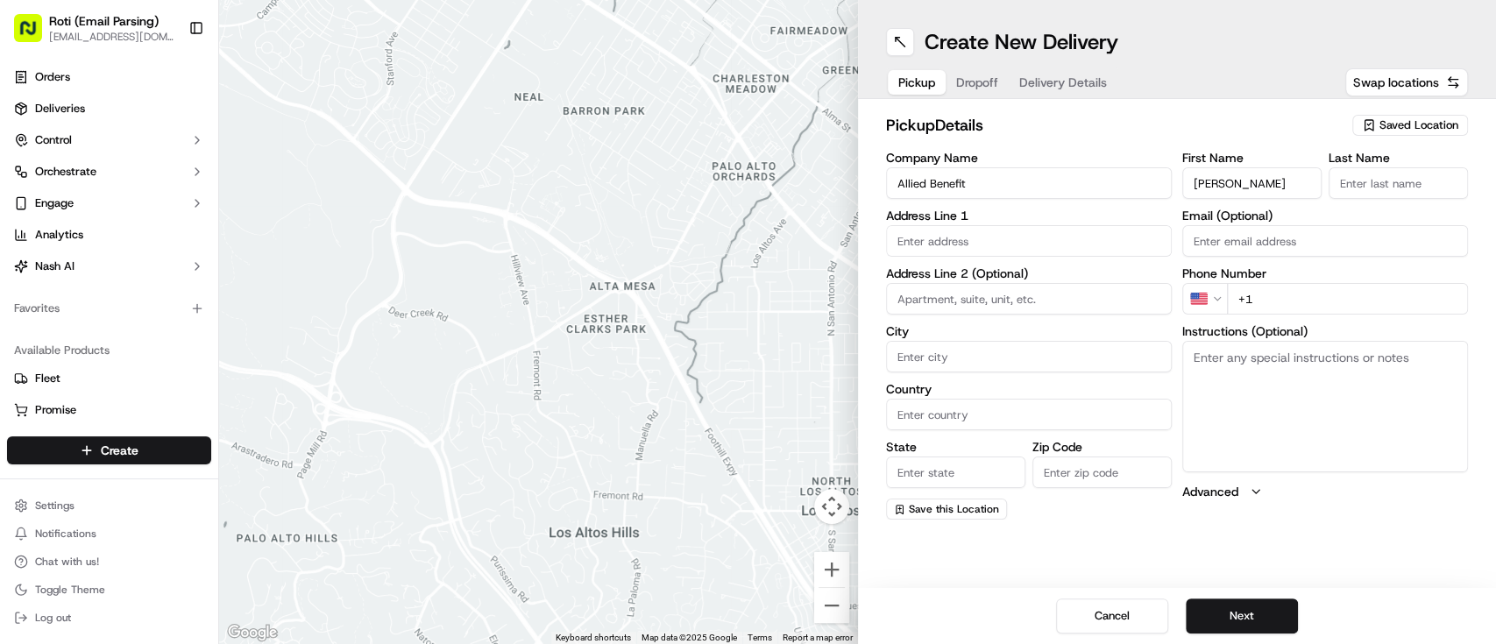
drag, startPoint x: 1246, startPoint y: 180, endPoint x: 1277, endPoint y: 177, distance: 30.8
click at [1277, 177] on input "[PERSON_NAME]" at bounding box center [1251, 183] width 139 height 32
type input "[PERSON_NAME]"
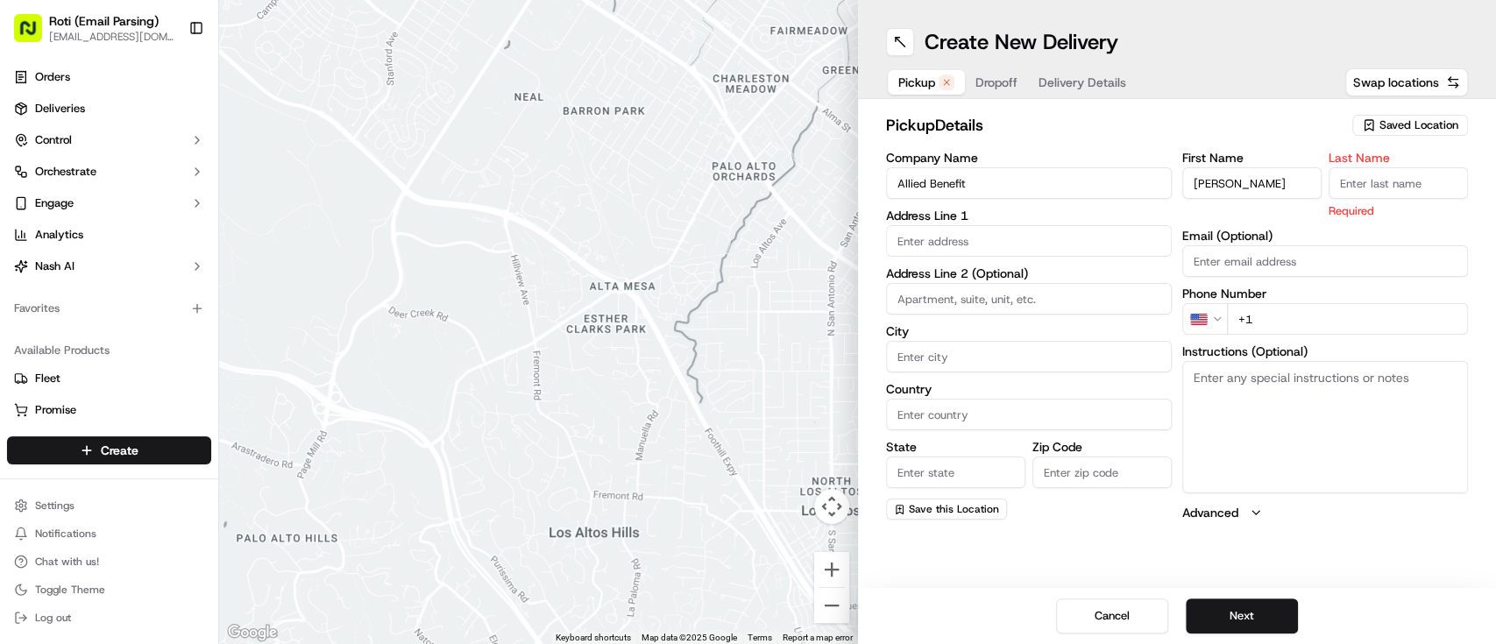
click at [1345, 177] on input "Last Name" at bounding box center [1398, 183] width 139 height 32
paste input "[PERSON_NAME]"
type input "[PERSON_NAME]"
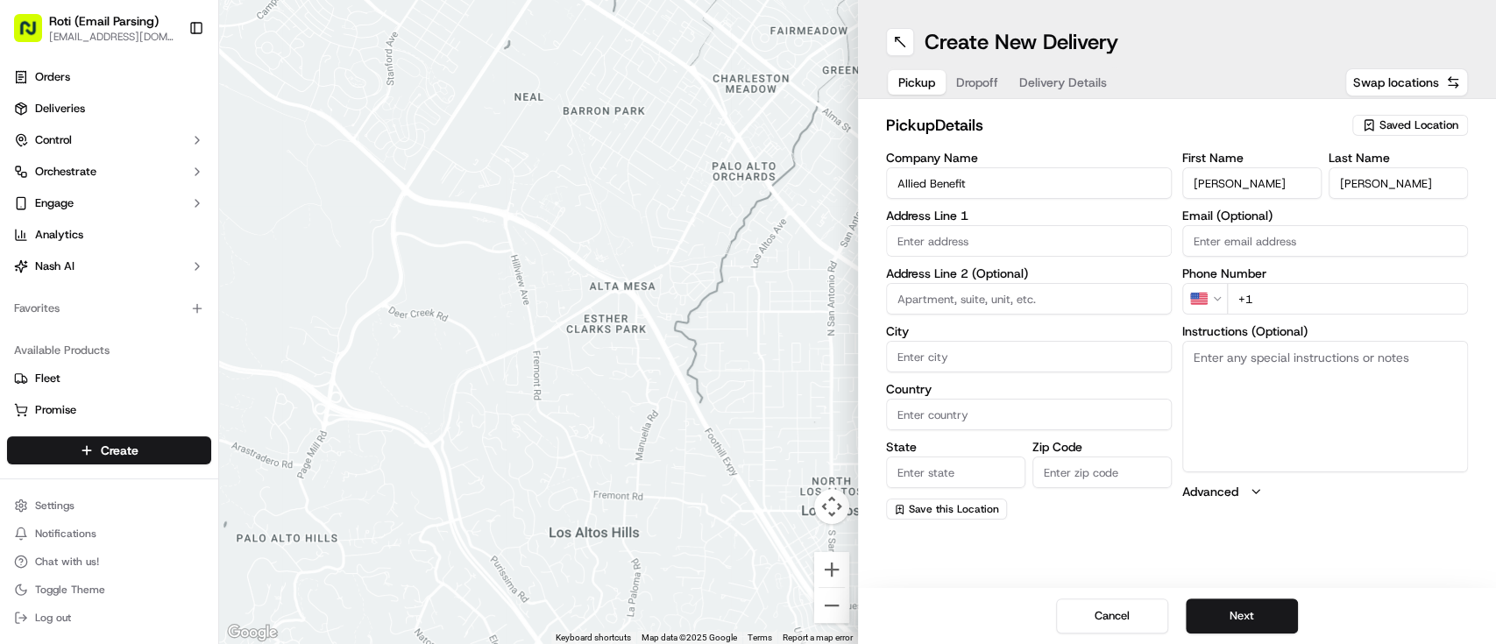
drag, startPoint x: 1241, startPoint y: 174, endPoint x: 1295, endPoint y: 176, distance: 54.4
click at [1295, 176] on input "[PERSON_NAME]" at bounding box center [1251, 183] width 139 height 32
type input "[PERSON_NAME]"
click at [975, 240] on input "text" at bounding box center [1029, 241] width 286 height 32
paste input "[STREET_ADDRESS][PERSON_NAME]"
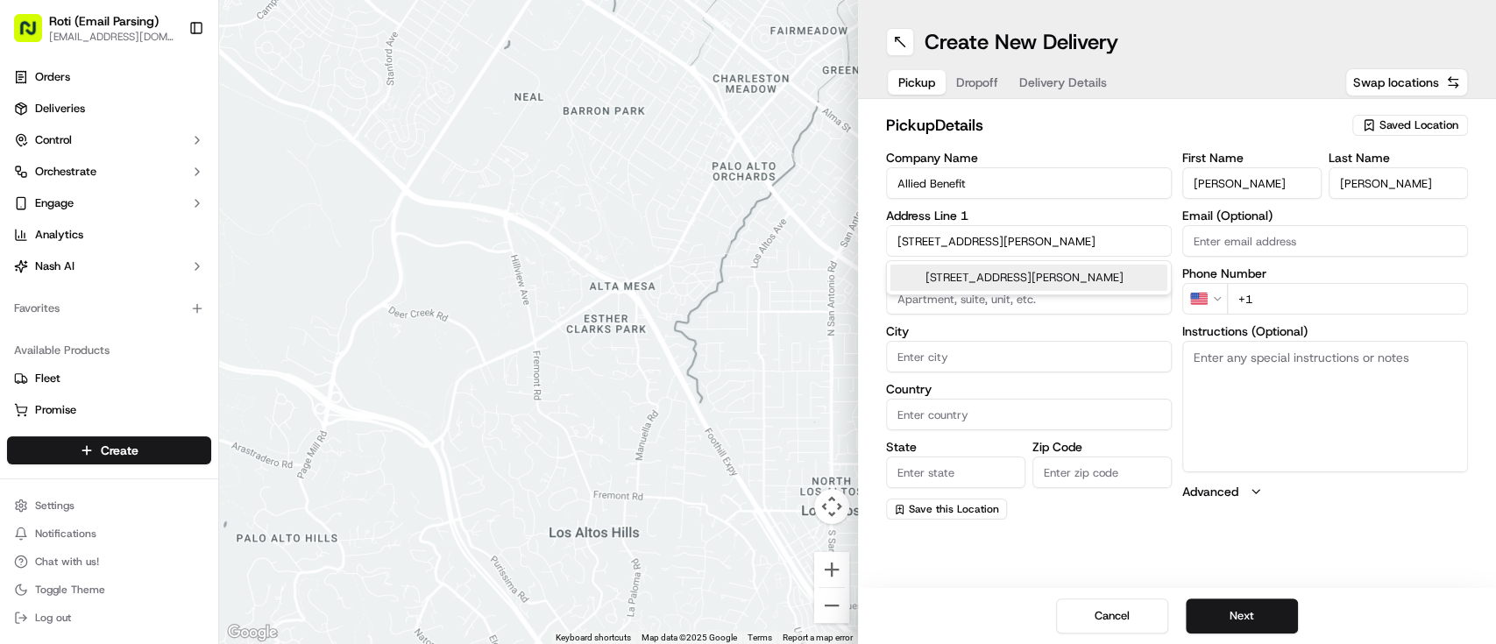
click at [1028, 291] on div "[STREET_ADDRESS][PERSON_NAME]" at bounding box center [1028, 278] width 277 height 26
type input "[GEOGRAPHIC_DATA], [STREET_ADDRESS][PERSON_NAME]"
type input "[GEOGRAPHIC_DATA]"
type input "IL"
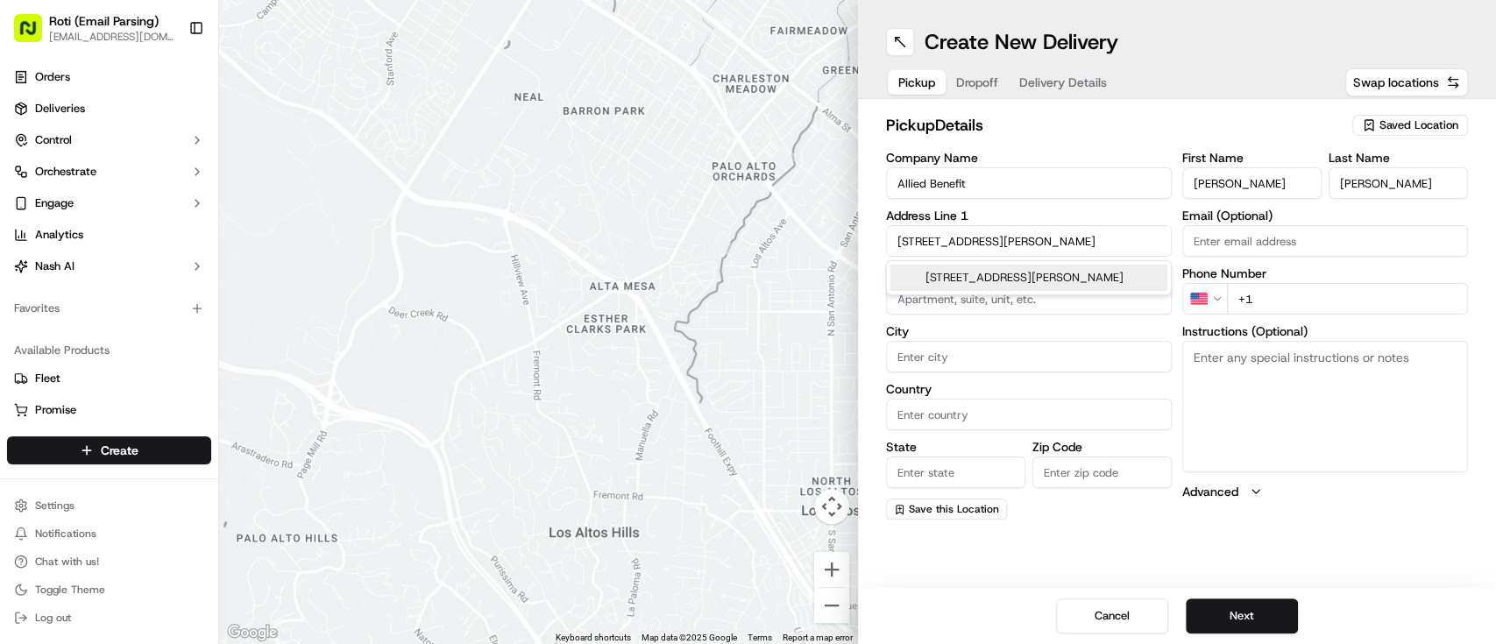
type input "60606"
type input "[STREET_ADDRESS][PERSON_NAME]"
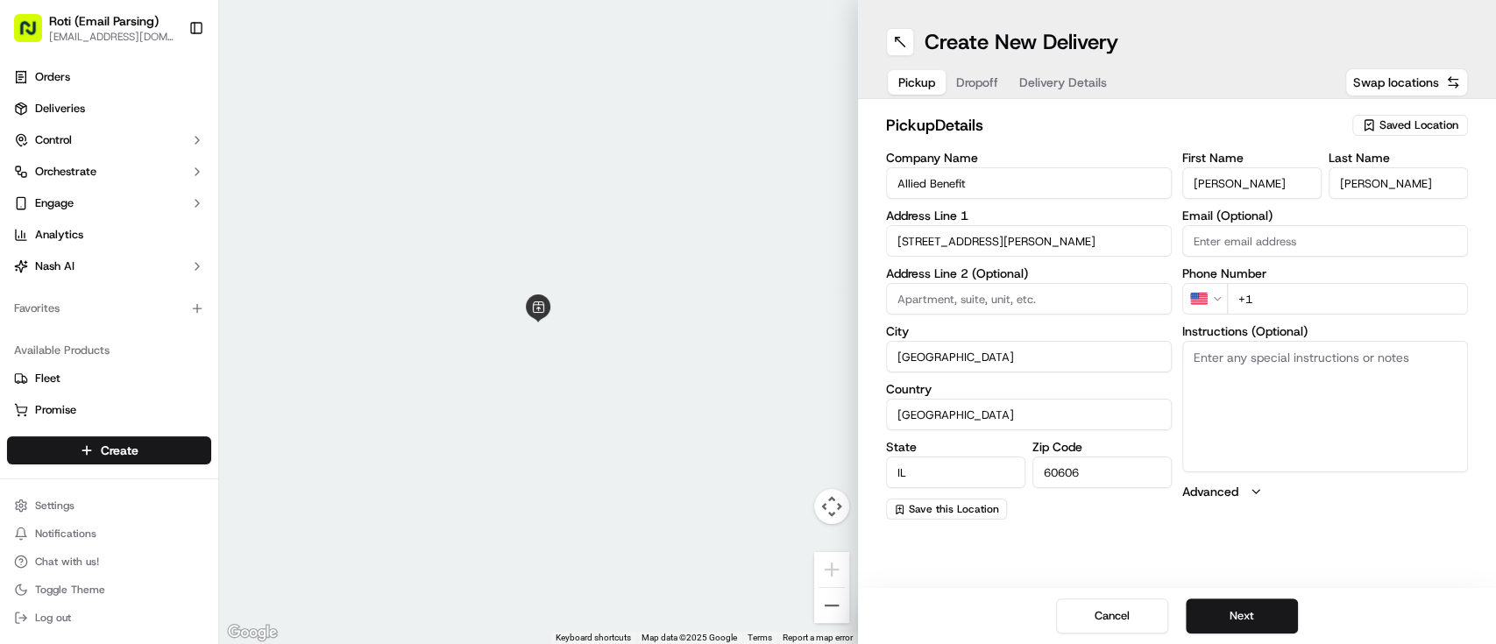
click at [1396, 110] on div "pickup Details Saved Location Company Name Allied Benefit Address Line [GEOGRAP…" at bounding box center [1177, 316] width 639 height 435
click at [1396, 116] on div "Saved Location" at bounding box center [1410, 125] width 116 height 21
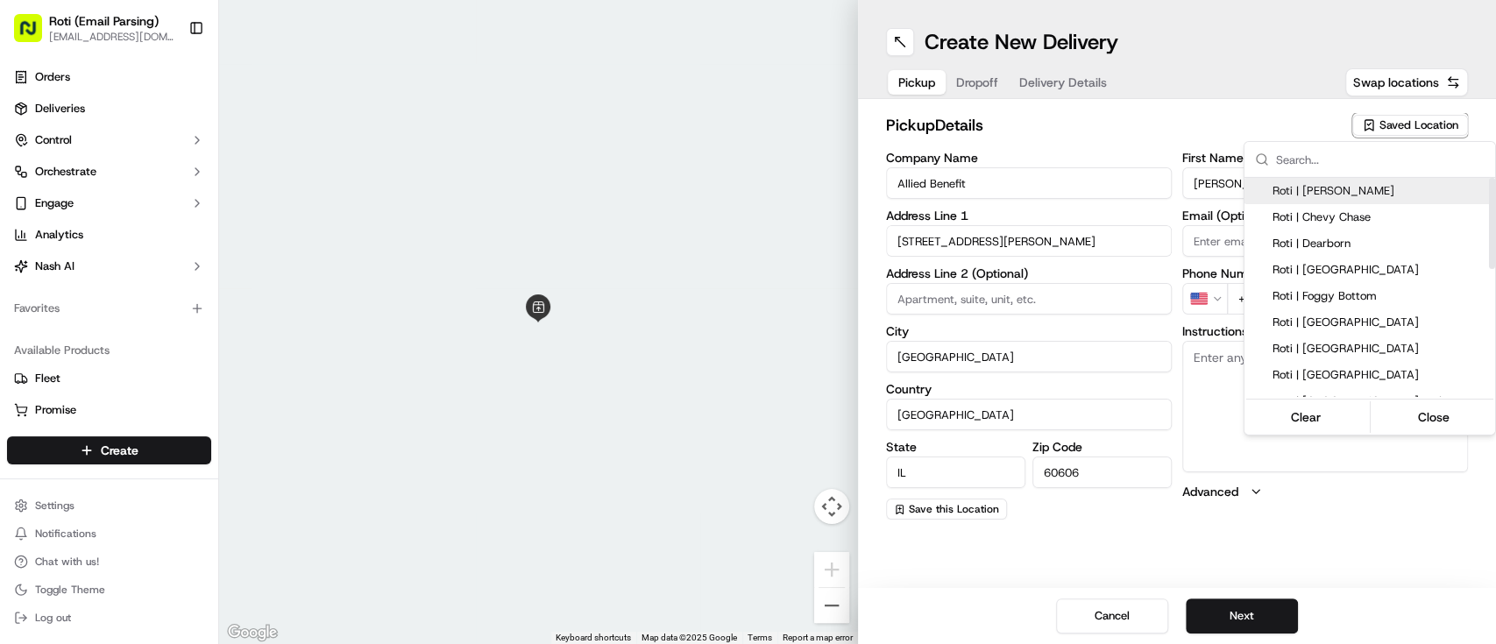
click at [1379, 187] on span "Roti | [PERSON_NAME]" at bounding box center [1381, 191] width 216 height 16
type input "Roti | [PERSON_NAME]"
type input "[STREET_ADDRESS][PERSON_NAME]"
type input "US"
type input "[PHONE_NUMBER]"
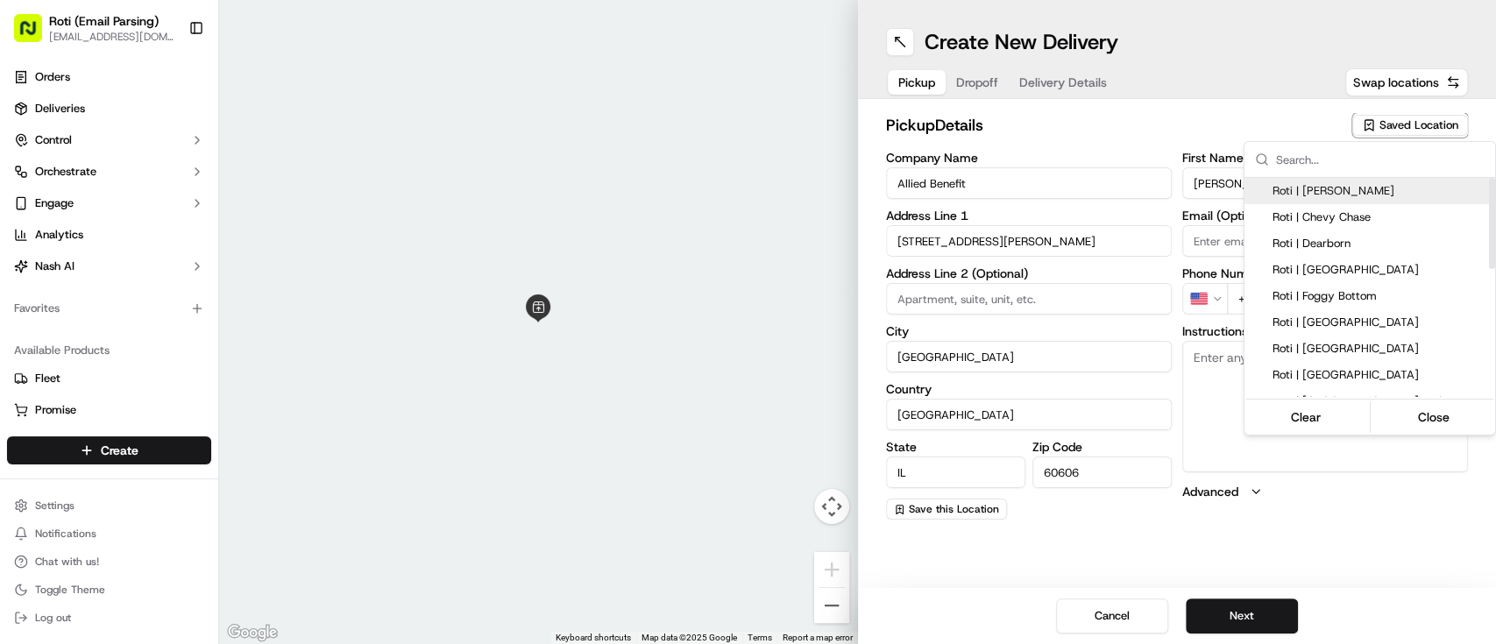
type textarea "If door is locked please call [PHONE_NUMBER] to gain access."
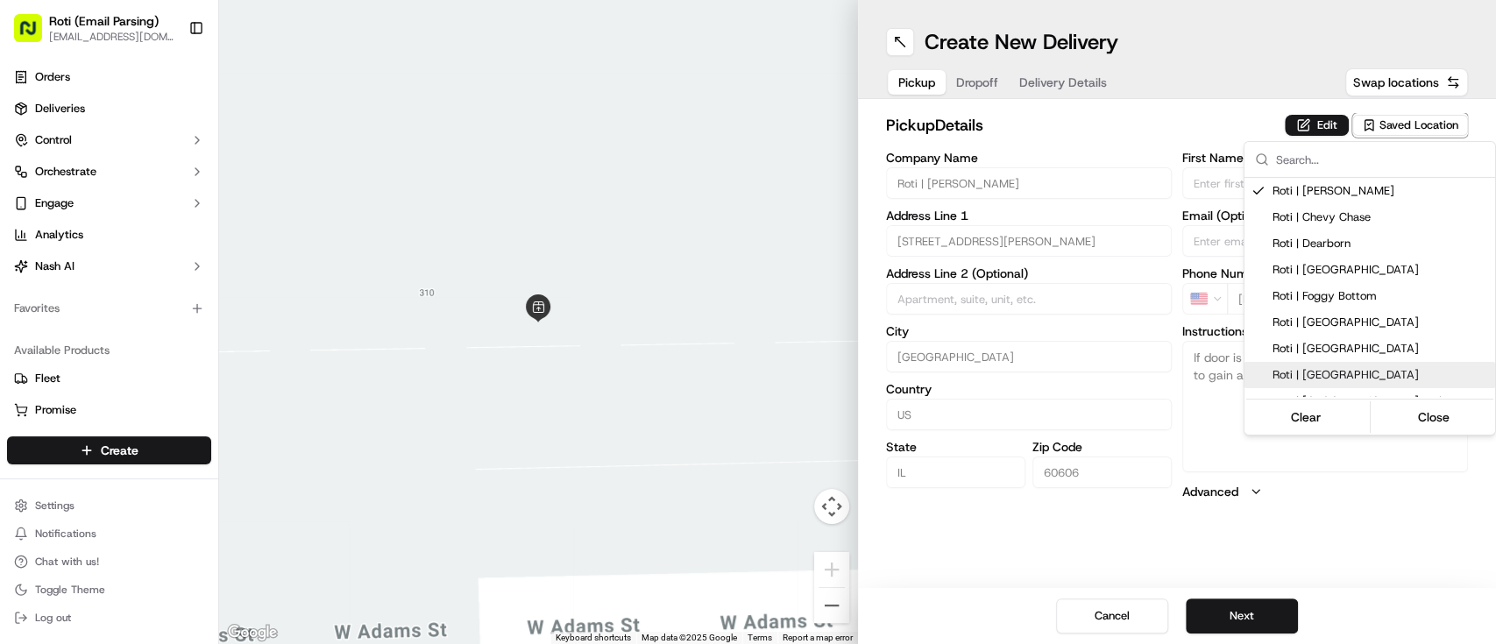
click at [1276, 609] on html "Roti (Email Parsing) [EMAIL_ADDRESS][DOMAIN_NAME] Toggle Sidebar Orders Deliver…" at bounding box center [748, 322] width 1496 height 644
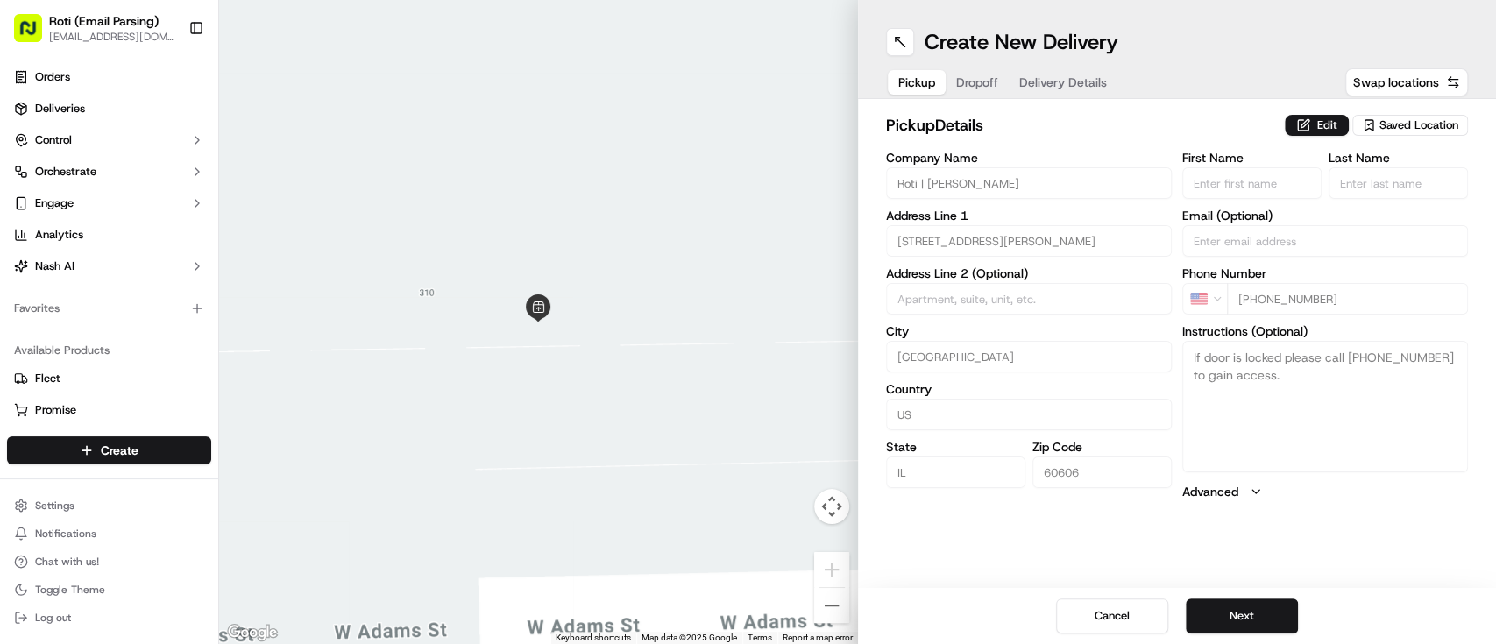
click at [1276, 609] on html "Roti (Email Parsing) [EMAIL_ADDRESS][DOMAIN_NAME] Toggle Sidebar Orders Deliver…" at bounding box center [748, 322] width 1496 height 644
click at [1276, 609] on button "Next" at bounding box center [1242, 616] width 112 height 35
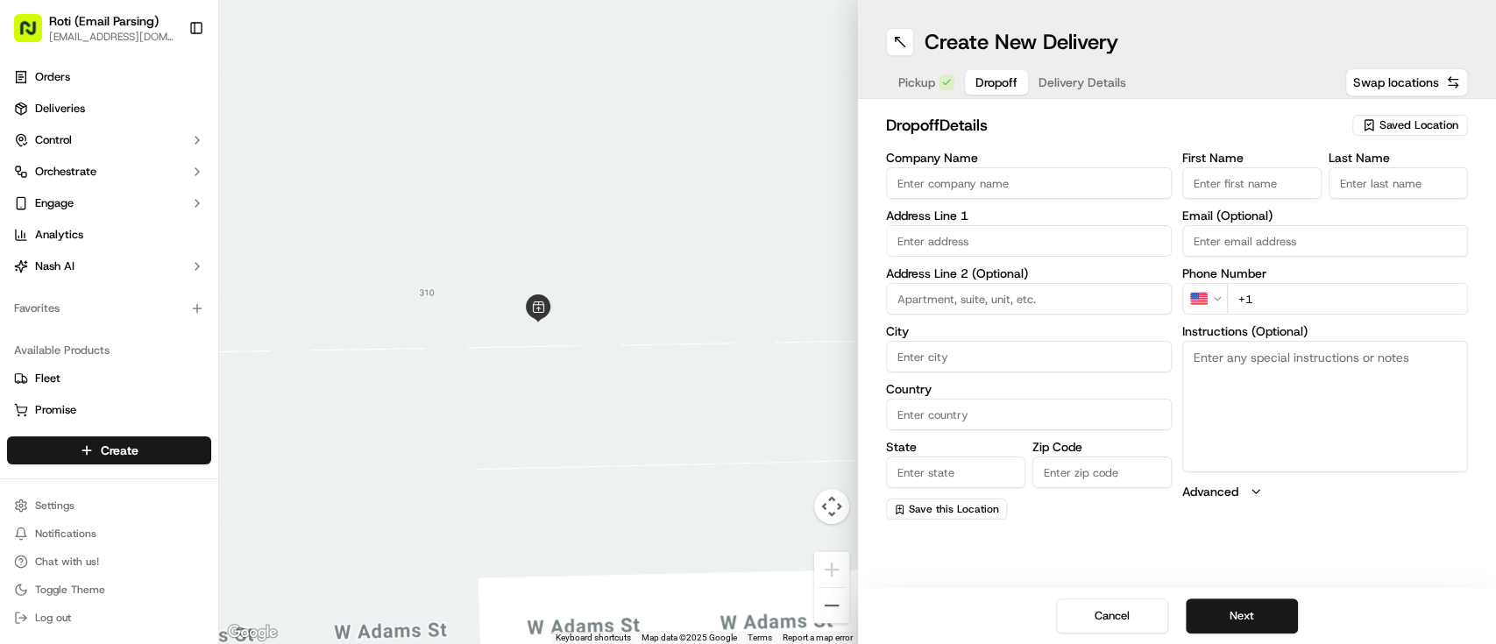
click at [1032, 167] on input "Company Name" at bounding box center [1029, 183] width 286 height 32
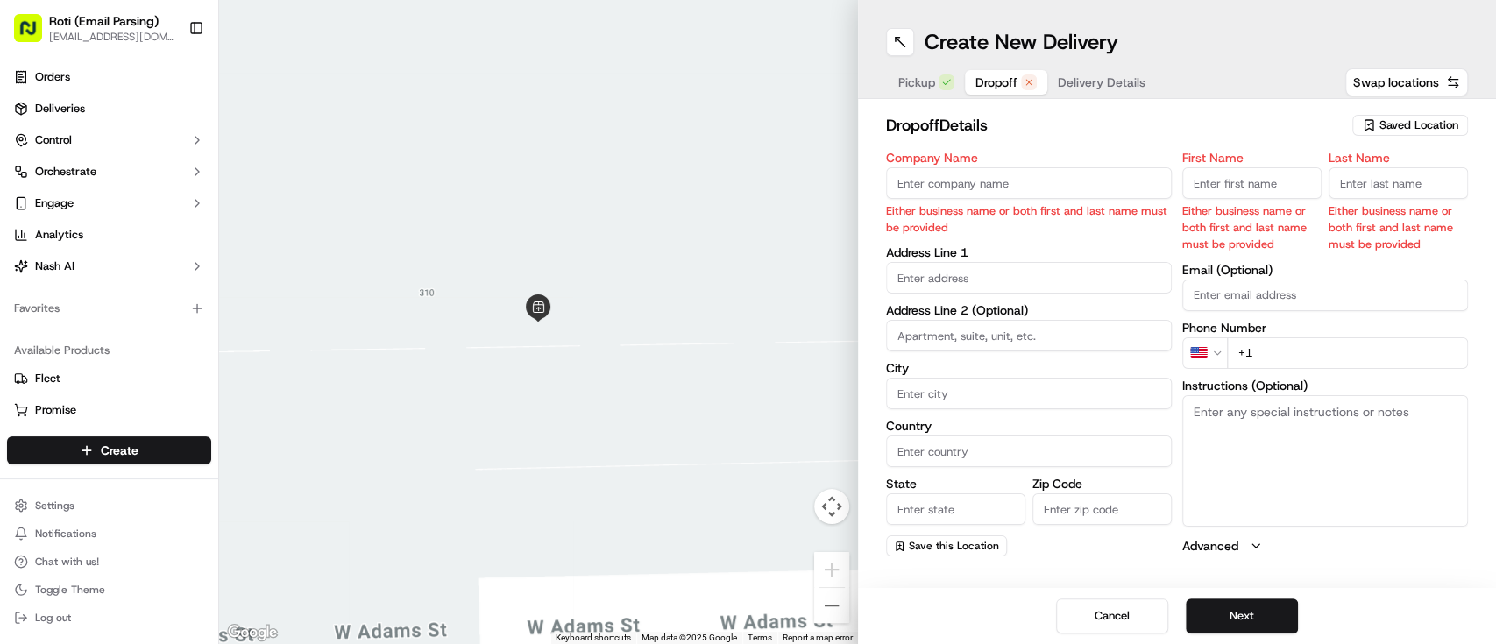
paste input "Allied Benefit"
type input "Allied Benefit"
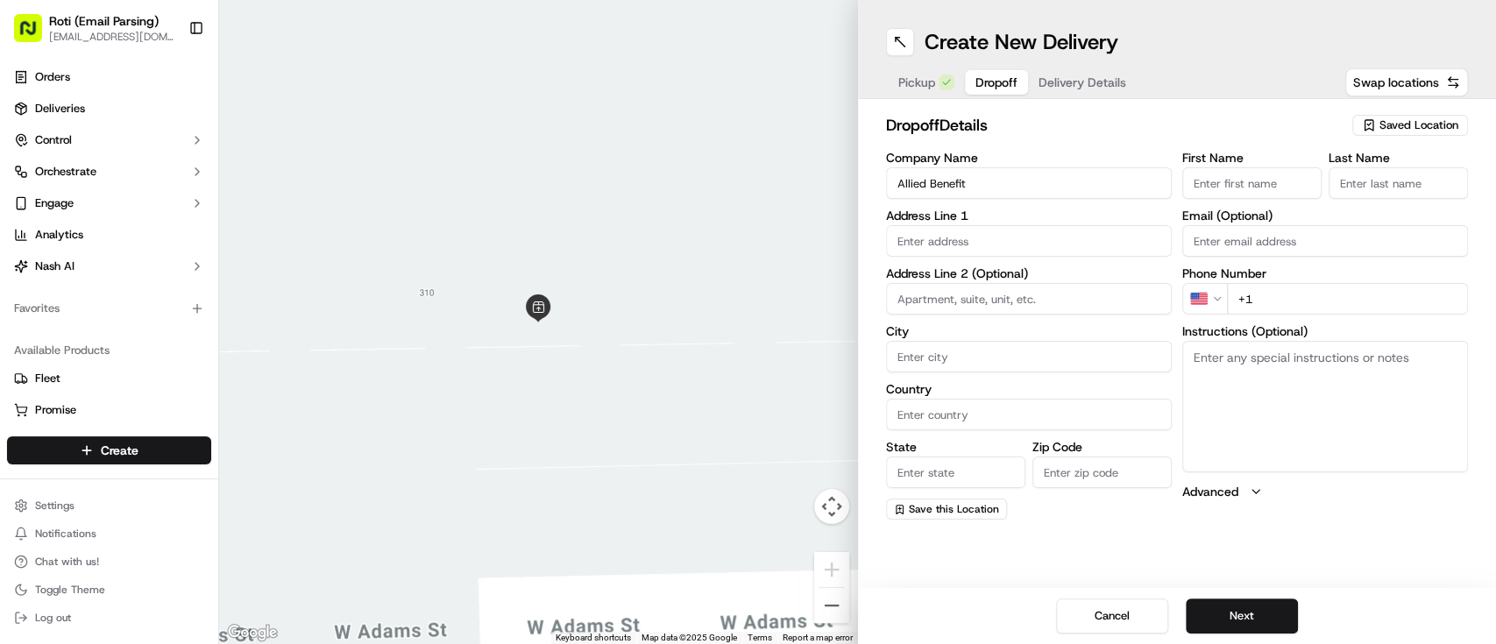
click at [1240, 188] on input "First Name" at bounding box center [1251, 183] width 139 height 32
paste input "[PERSON_NAME]"
drag, startPoint x: 1226, startPoint y: 178, endPoint x: 1284, endPoint y: 178, distance: 57.8
click at [1284, 178] on input "[PERSON_NAME]" at bounding box center [1251, 183] width 139 height 32
type input "[PERSON_NAME]"
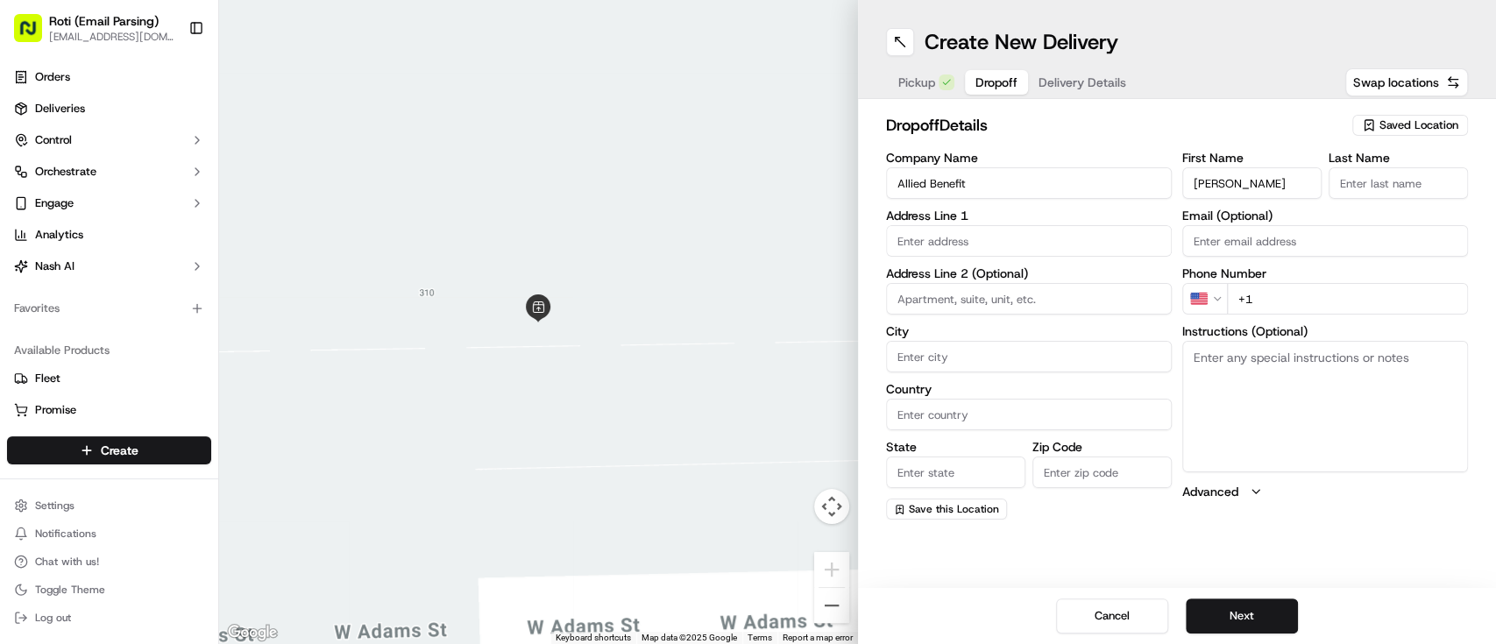
click at [1373, 187] on input "Last Name" at bounding box center [1398, 183] width 139 height 32
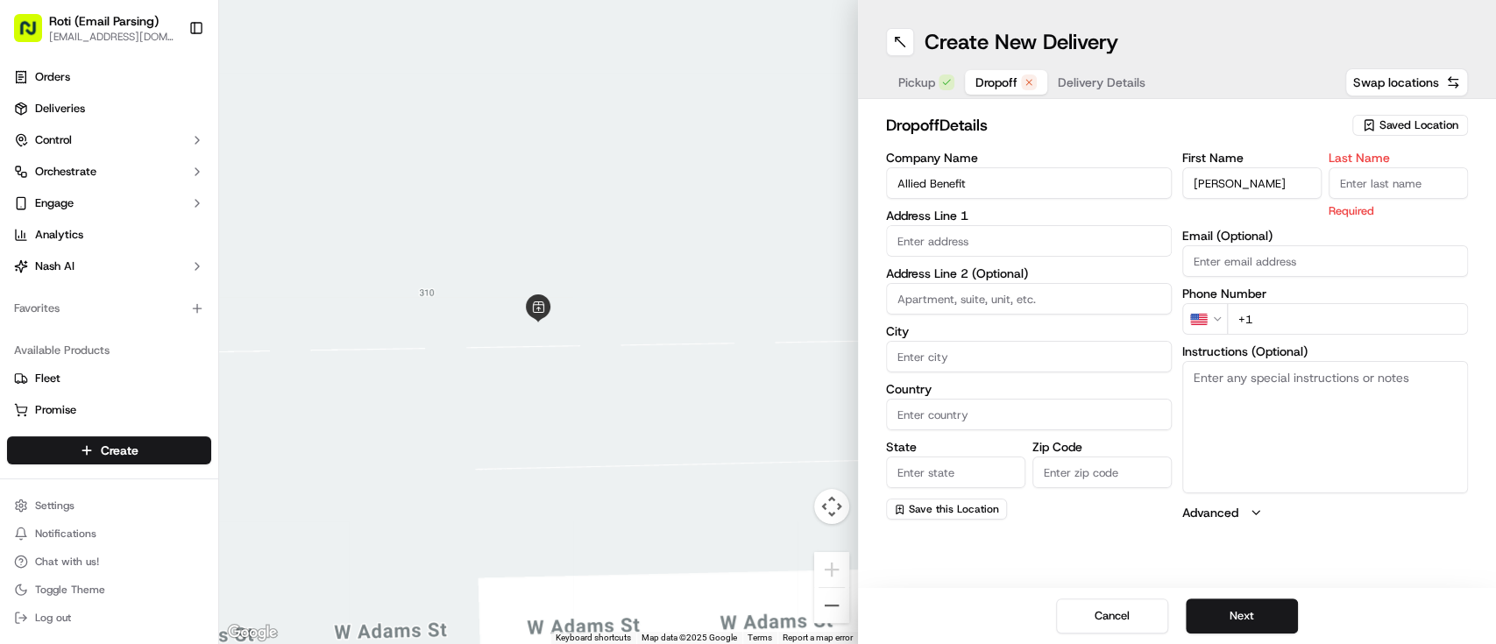
paste input "[PERSON_NAME]"
type input "[PERSON_NAME]"
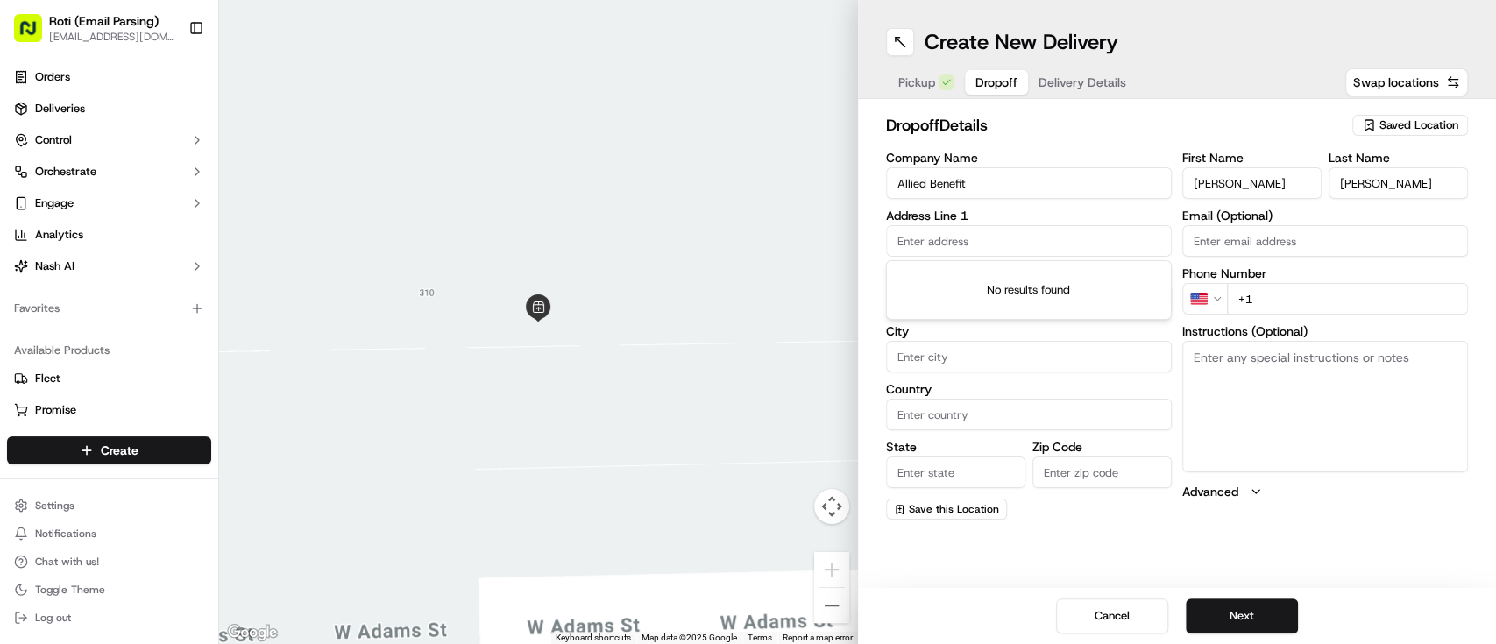
click at [1030, 232] on input "text" at bounding box center [1029, 241] width 286 height 32
paste input "[STREET_ADDRESS][PERSON_NAME]"
click at [997, 242] on input "[STREET_ADDRESS][PERSON_NAME]" at bounding box center [1029, 241] width 286 height 32
drag, startPoint x: 998, startPoint y: 242, endPoint x: 985, endPoint y: 238, distance: 13.6
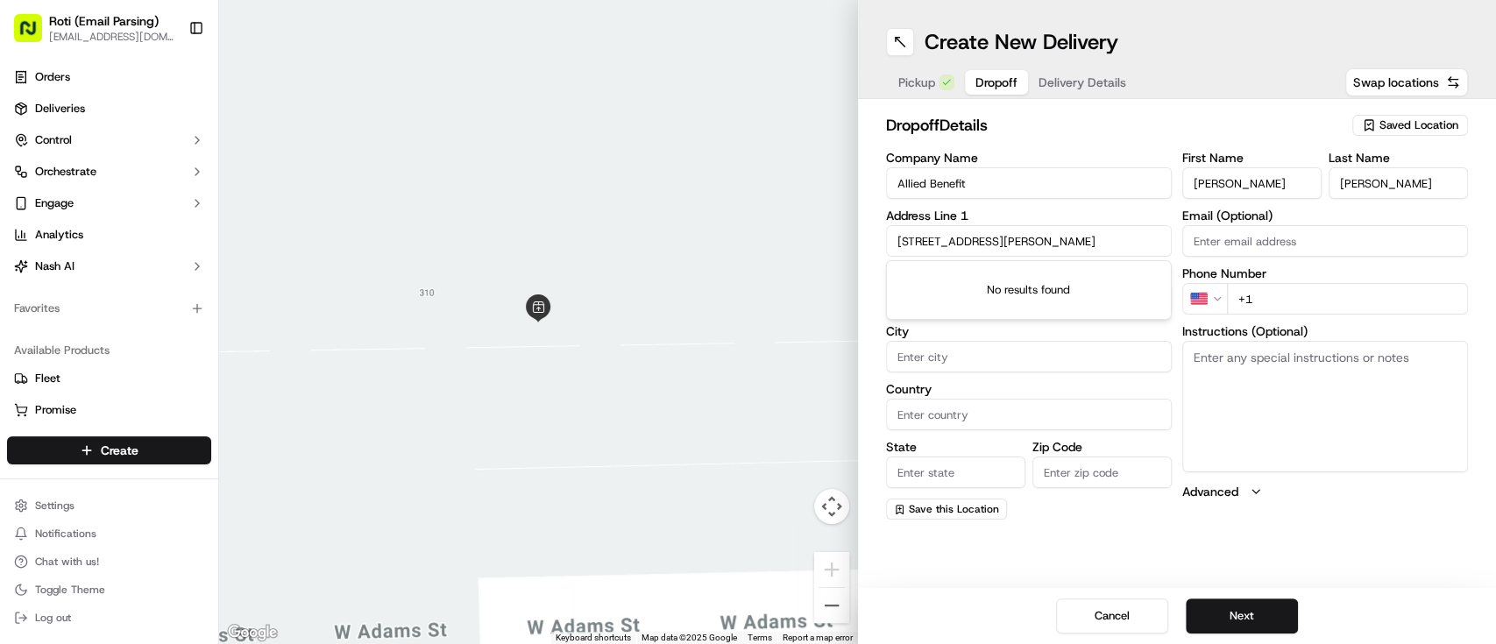
click at [985, 238] on input "[STREET_ADDRESS][PERSON_NAME]" at bounding box center [1029, 241] width 286 height 32
click at [995, 275] on div "[STREET_ADDRESS][PERSON_NAME]" at bounding box center [1028, 278] width 277 height 26
type input "[GEOGRAPHIC_DATA], [STREET_ADDRESS][PERSON_NAME]"
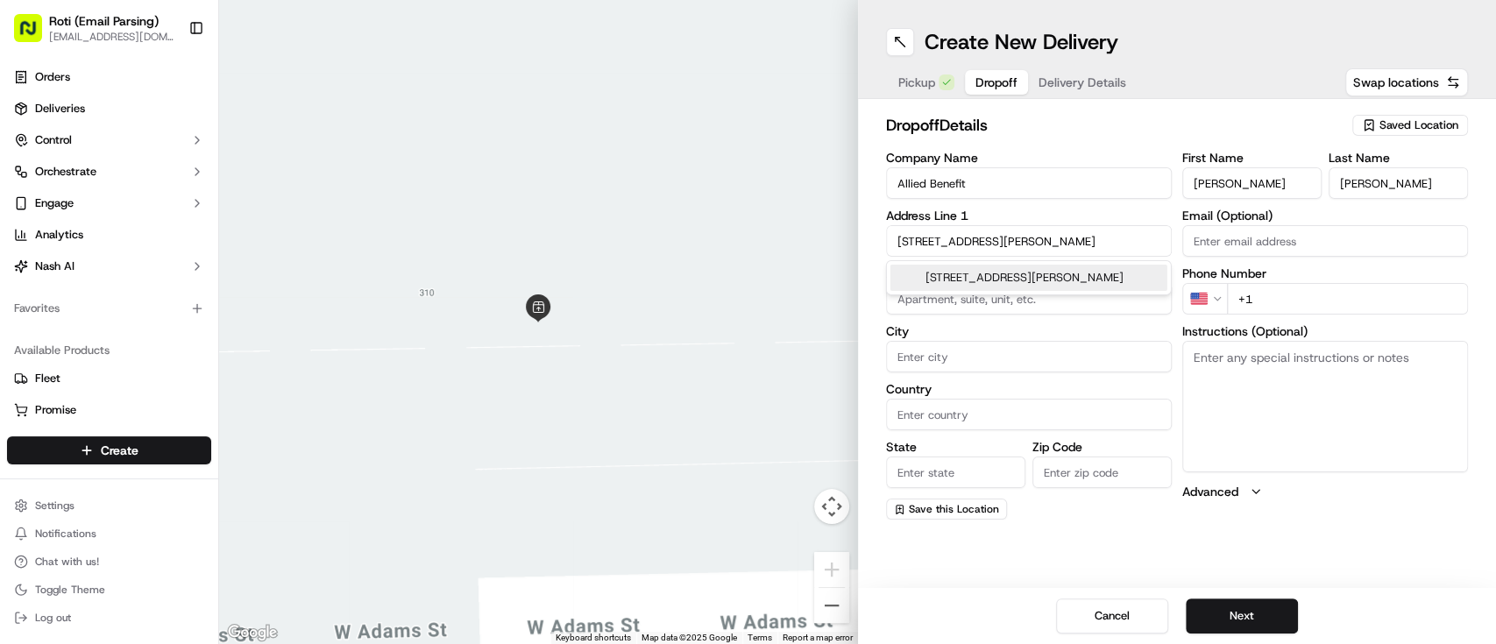
type input "[GEOGRAPHIC_DATA]"
type input "IL"
type input "60606"
type input "[STREET_ADDRESS][PERSON_NAME]"
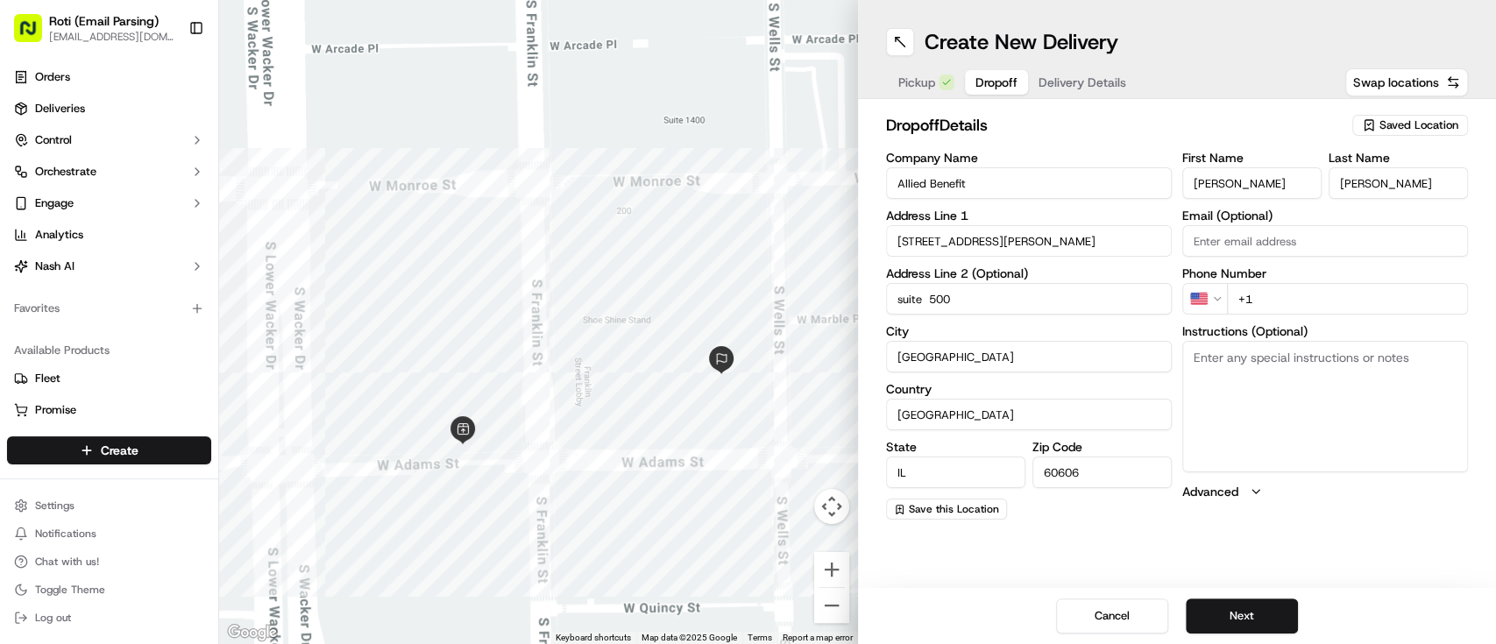
type input "suite 500"
click at [1319, 298] on input "+1" at bounding box center [1347, 299] width 241 height 32
paste input "[PHONE_NUMBER]"
type input "[PHONE_NUMBER]"
click at [1363, 417] on textarea "Instructions (Optional)" at bounding box center [1325, 406] width 286 height 131
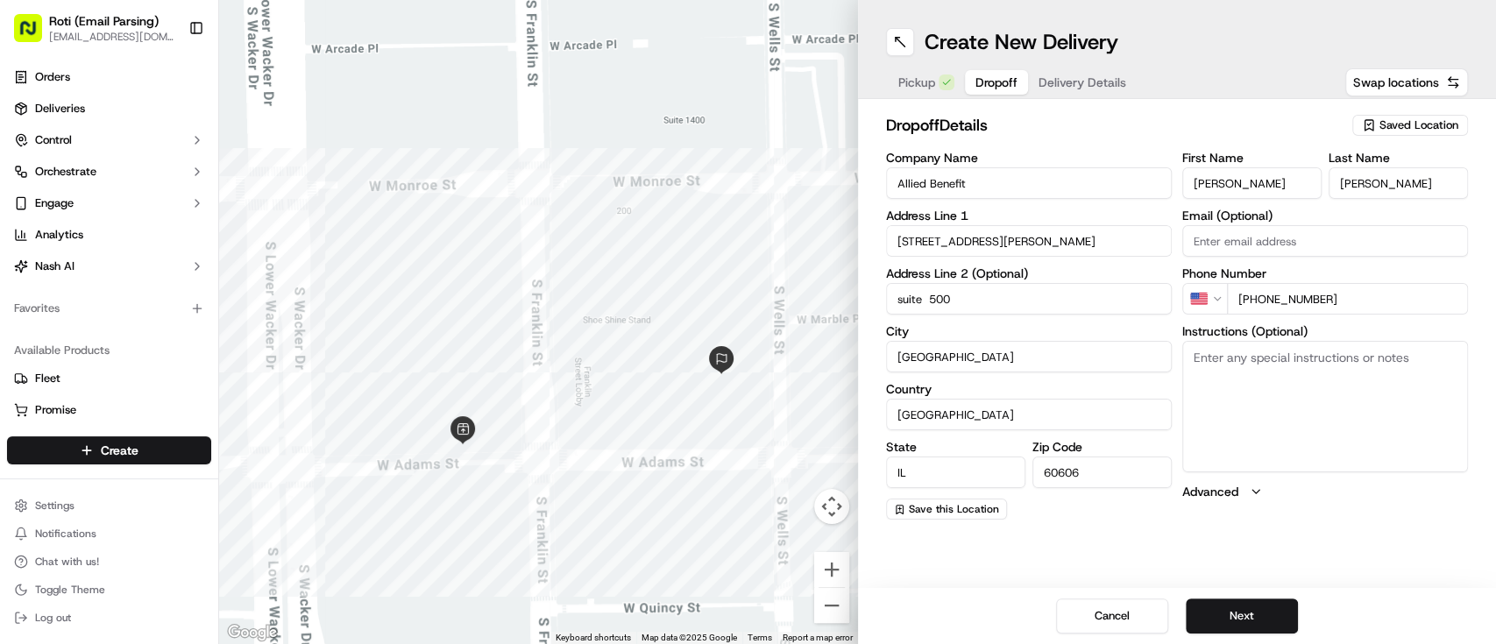
paste textarea "Call upon [DOMAIN_NAME]"
type textarea "Call upon [DOMAIN_NAME]"
click at [1262, 621] on button "Next" at bounding box center [1242, 616] width 112 height 35
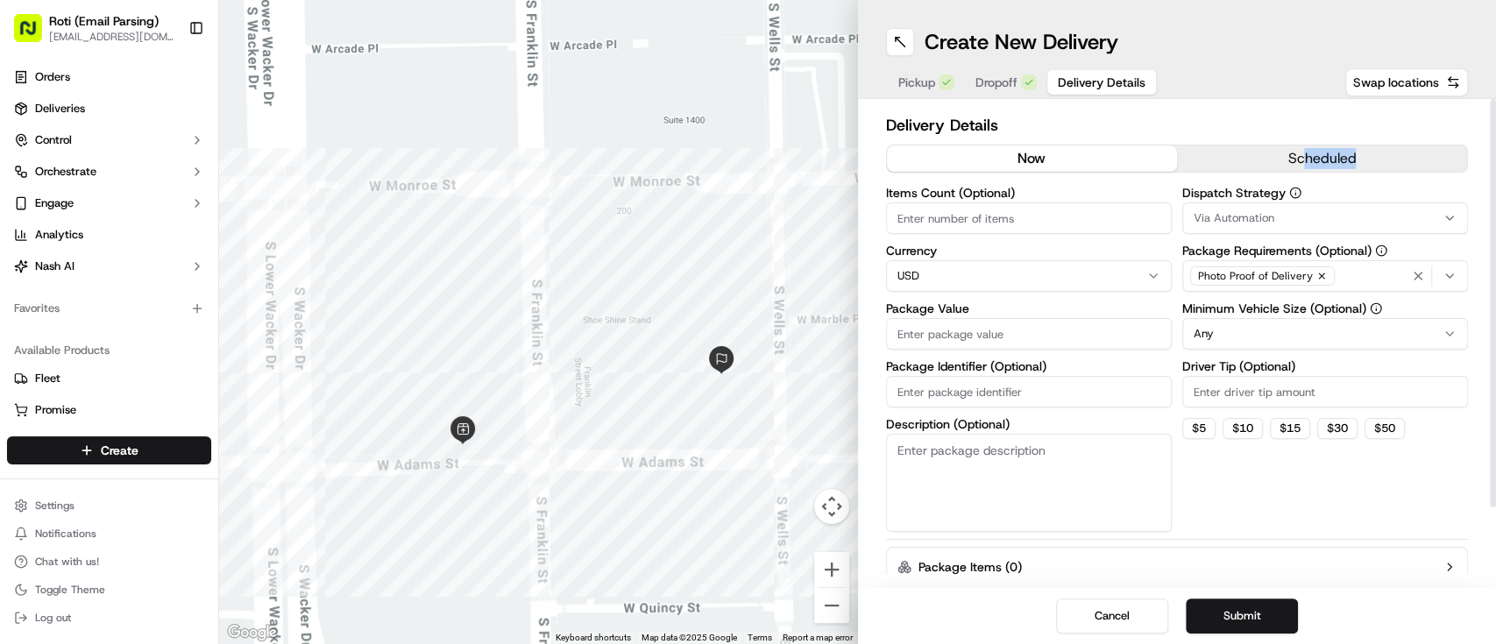
drag, startPoint x: 1321, startPoint y: 174, endPoint x: 1300, endPoint y: 150, distance: 32.3
click at [1300, 150] on div "now scheduled" at bounding box center [1177, 162] width 583 height 35
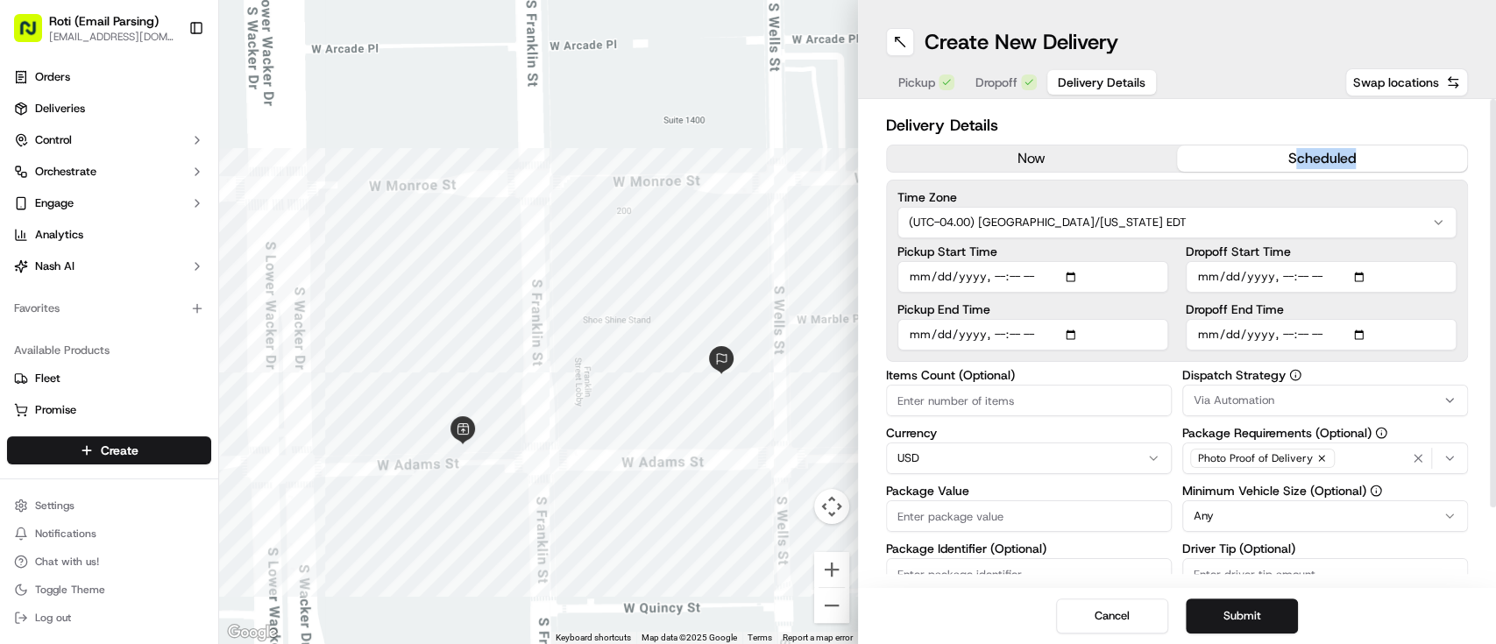
click at [1300, 150] on button "scheduled" at bounding box center [1322, 158] width 290 height 26
click at [1195, 207] on html "Roti (Email Parsing) [EMAIL_ADDRESS][DOMAIN_NAME] Toggle Sidebar Orders Deliver…" at bounding box center [748, 322] width 1496 height 644
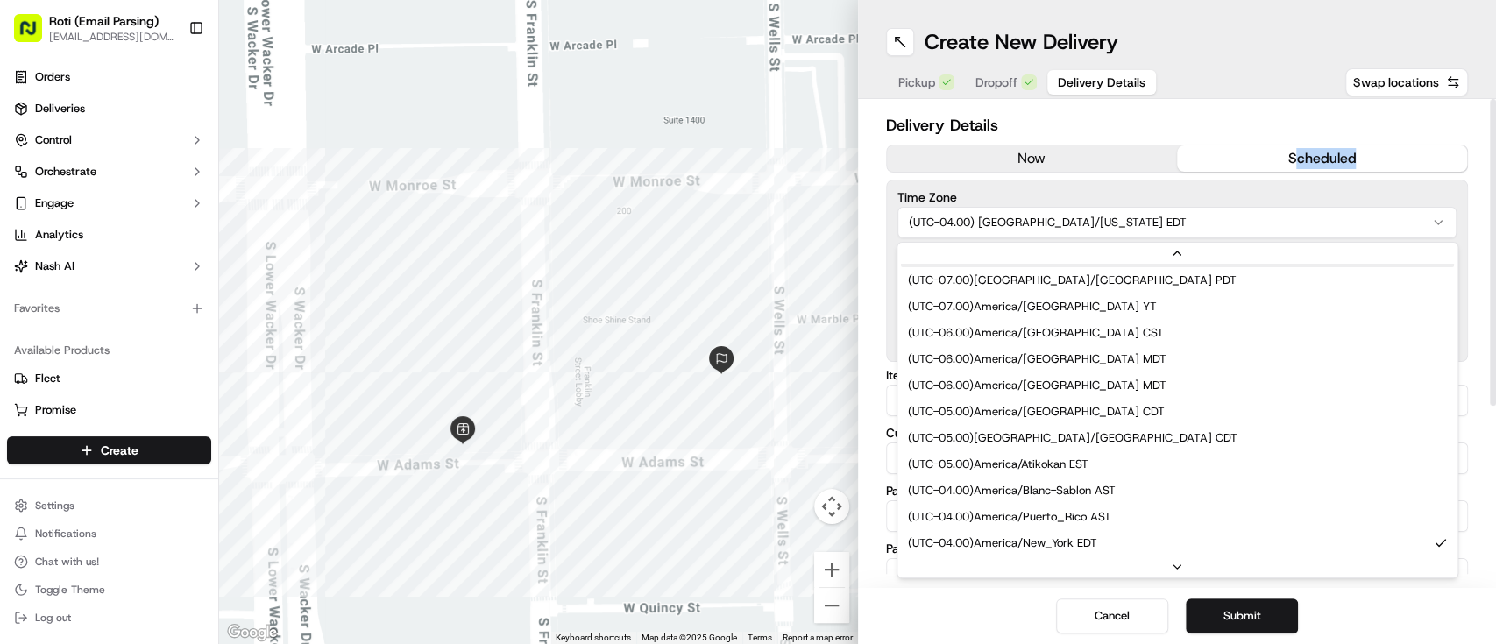
scroll to position [105, 0]
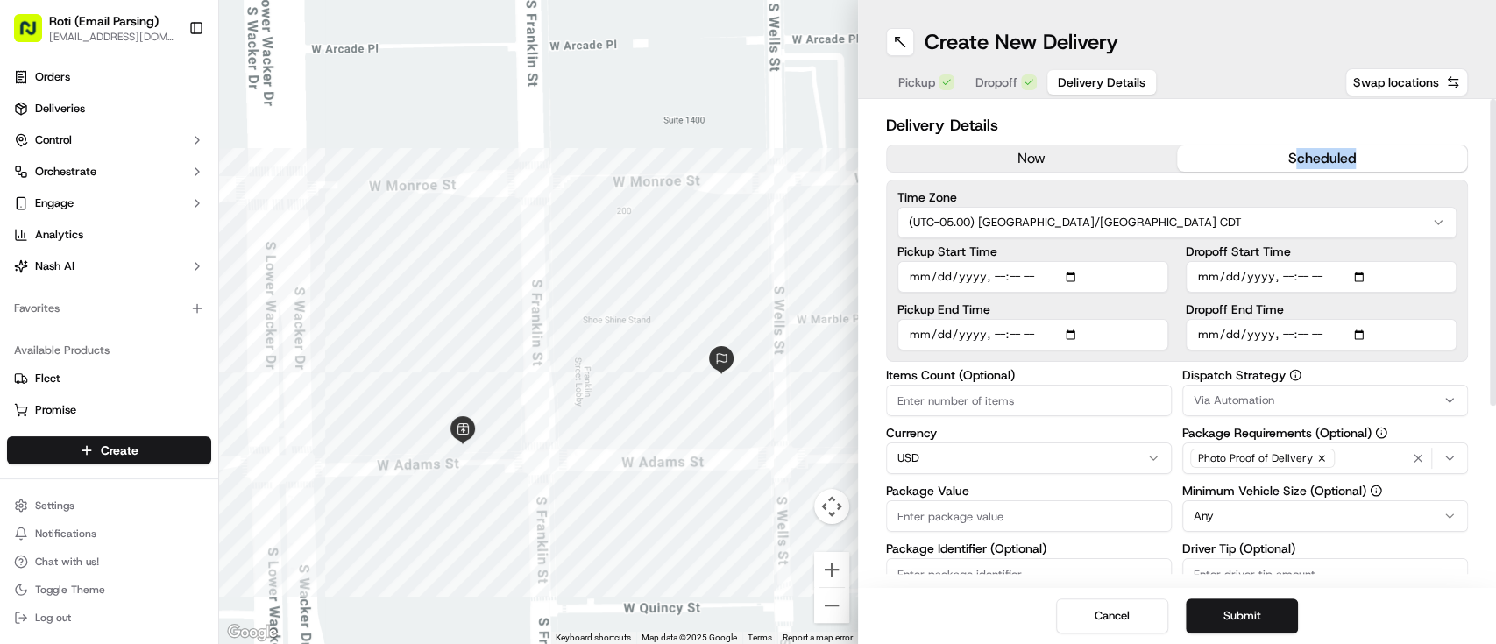
click at [1250, 391] on button "Via Automation" at bounding box center [1325, 401] width 286 height 32
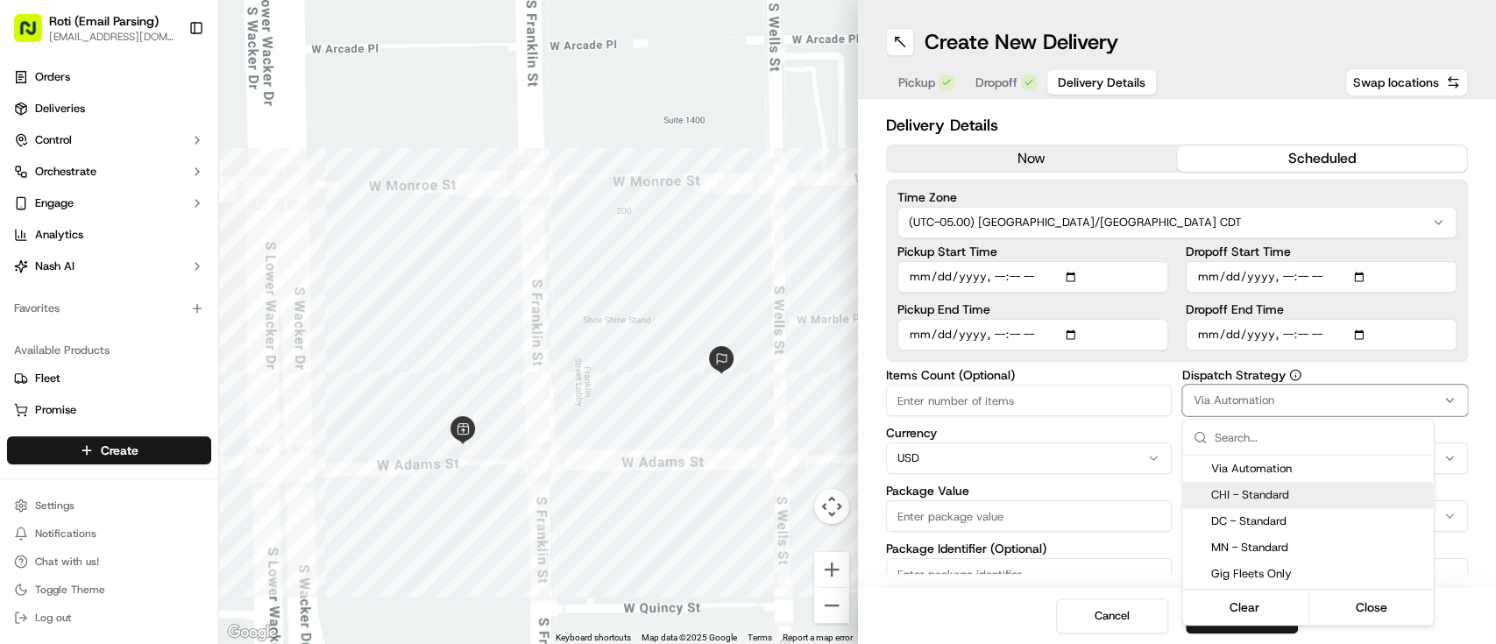
click at [1273, 494] on span "CHI - Standard" at bounding box center [1318, 495] width 216 height 16
click at [1081, 372] on html "Roti (Email Parsing) [EMAIL_ADDRESS][DOMAIN_NAME] Toggle Sidebar Orders Deliver…" at bounding box center [748, 322] width 1496 height 644
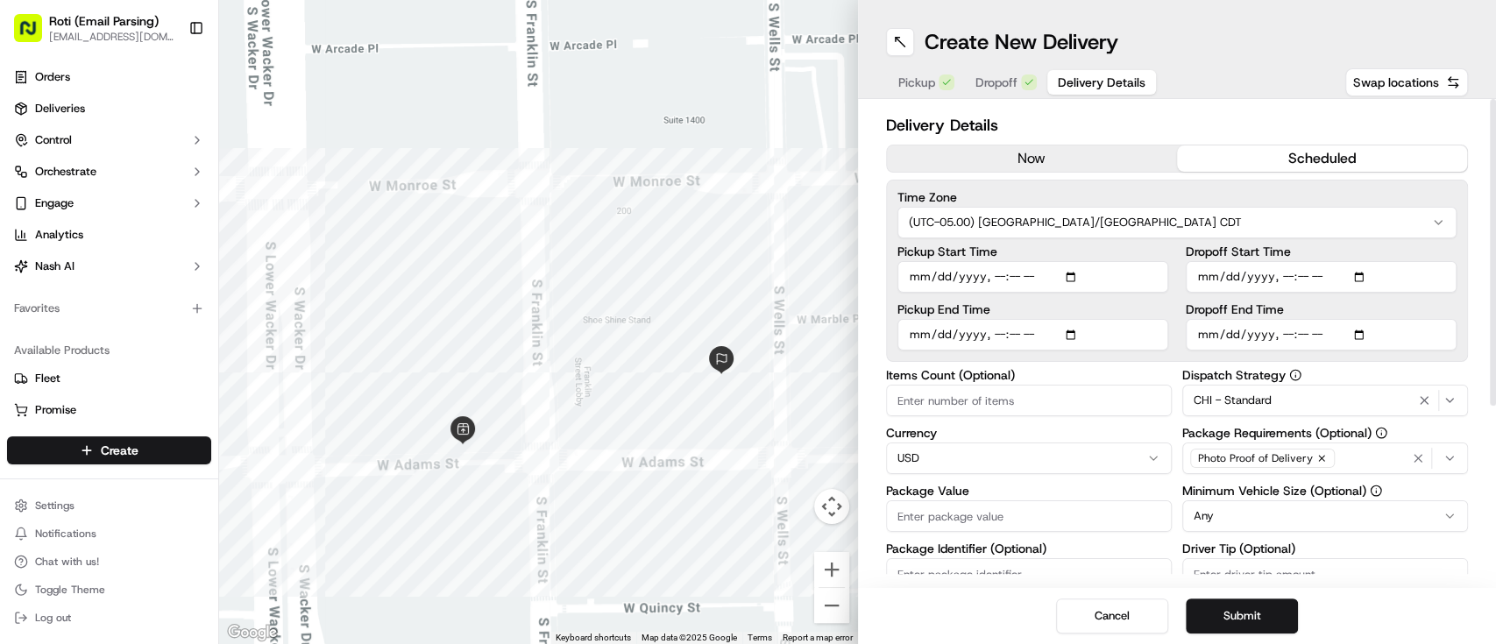
click at [1285, 517] on html "Roti (Email Parsing) [EMAIL_ADDRESS][DOMAIN_NAME] Toggle Sidebar Orders Deliver…" at bounding box center [748, 322] width 1496 height 644
click at [1120, 376] on label "Items Count (Optional)" at bounding box center [1029, 375] width 286 height 12
click at [1120, 385] on input "Items Count (Optional)" at bounding box center [1029, 401] width 286 height 32
click at [1363, 277] on input "Dropoff Start Time" at bounding box center [1321, 277] width 271 height 32
type input "[DATE]T11:15"
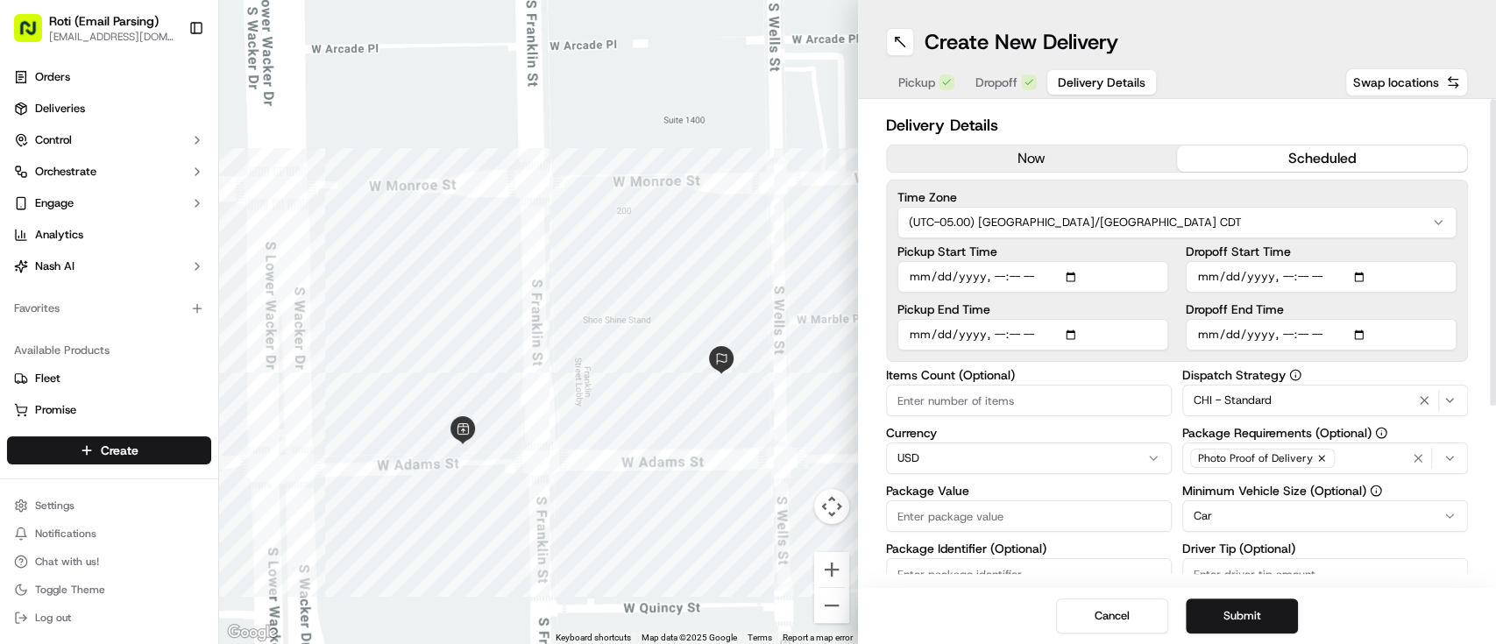
click at [1416, 245] on label "Dropoff Start Time" at bounding box center [1321, 251] width 271 height 12
click at [1416, 261] on input "Dropoff Start Time" at bounding box center [1321, 277] width 271 height 32
click at [1356, 330] on input "Dropoff End Time" at bounding box center [1321, 335] width 271 height 32
type input "[DATE]T11:30"
click at [1401, 308] on label "Dropoff End Time" at bounding box center [1321, 309] width 271 height 12
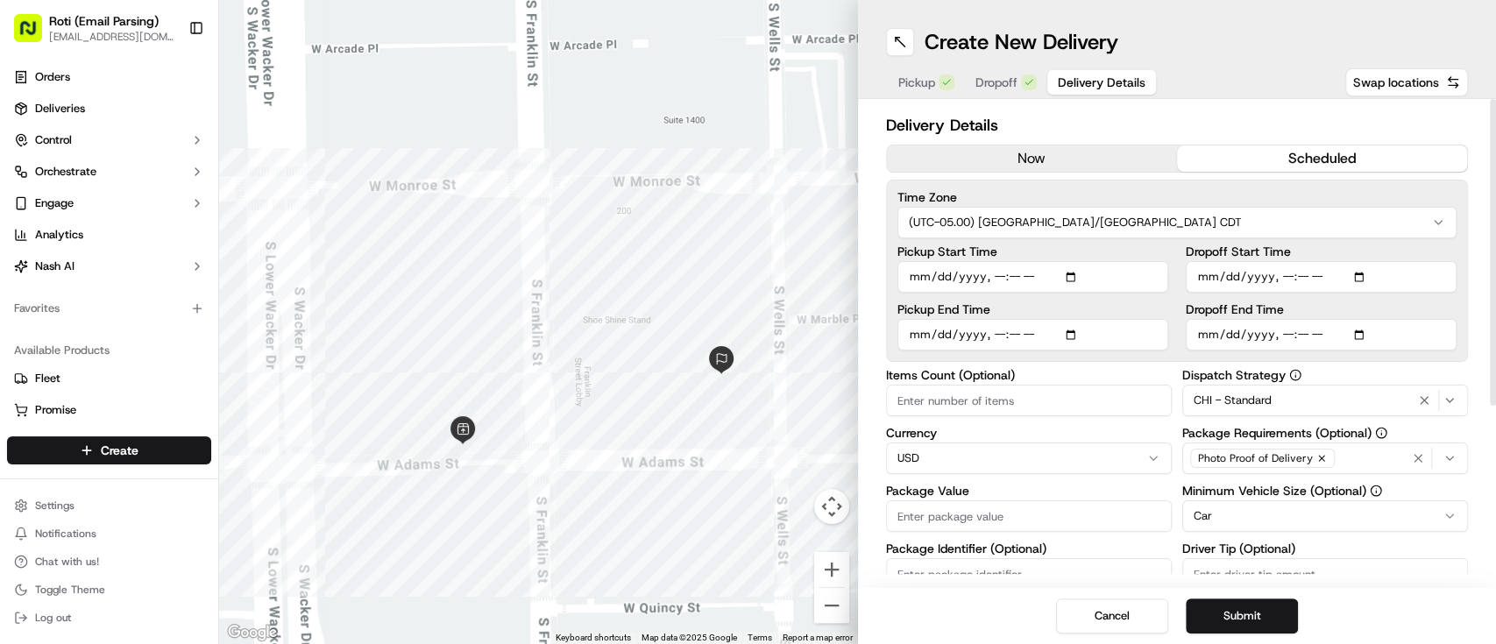
click at [1401, 319] on input "Dropoff End Time" at bounding box center [1321, 335] width 271 height 32
drag, startPoint x: 1494, startPoint y: 303, endPoint x: 1494, endPoint y: 415, distance: 112.2
drag, startPoint x: 1494, startPoint y: 415, endPoint x: 1074, endPoint y: 378, distance: 422.4
click at [1074, 378] on label "Items Count (Optional)" at bounding box center [1029, 375] width 286 height 12
click at [1074, 385] on input "Items Count (Optional)" at bounding box center [1029, 401] width 286 height 32
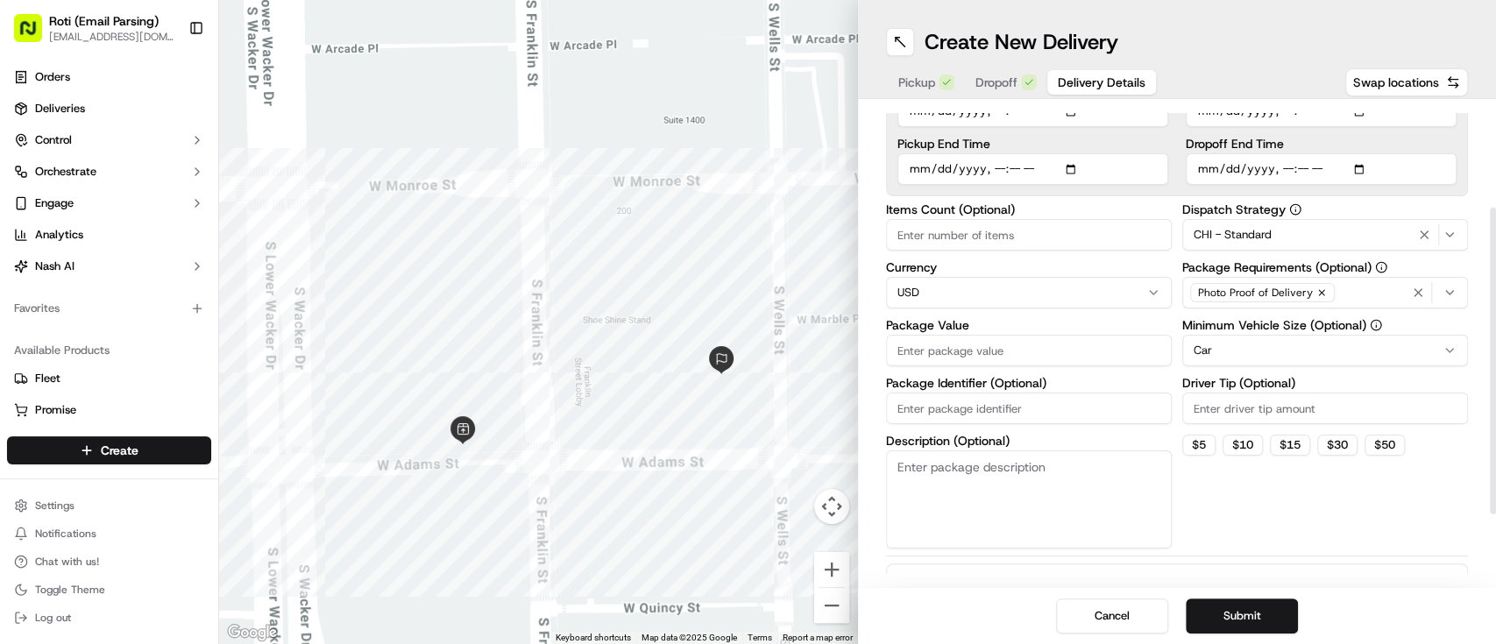
scroll to position [162, 0]
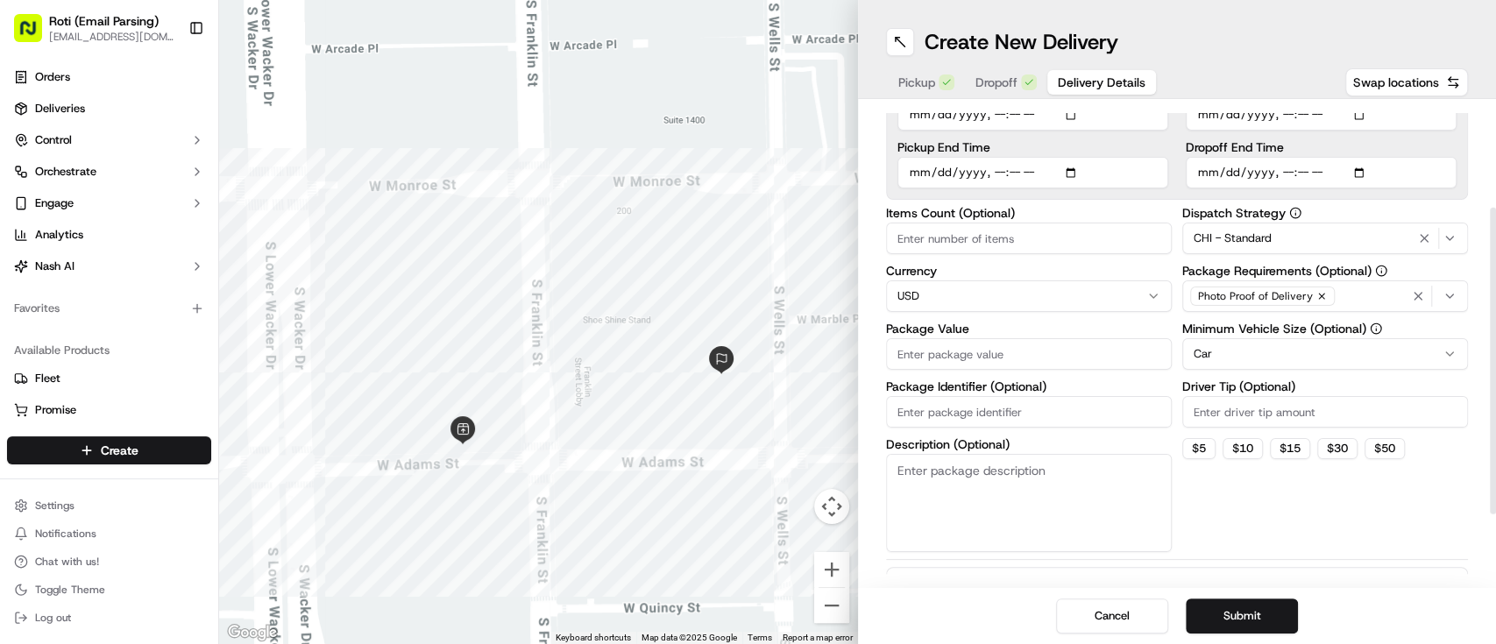
drag, startPoint x: 1494, startPoint y: 181, endPoint x: 1474, endPoint y: 289, distance: 109.7
click at [1490, 289] on div at bounding box center [1493, 361] width 6 height 307
click at [1247, 409] on input "Driver Tip (Optional)" at bounding box center [1325, 412] width 286 height 32
click at [918, 352] on input "Package Value" at bounding box center [1029, 354] width 286 height 32
type input "201.96"
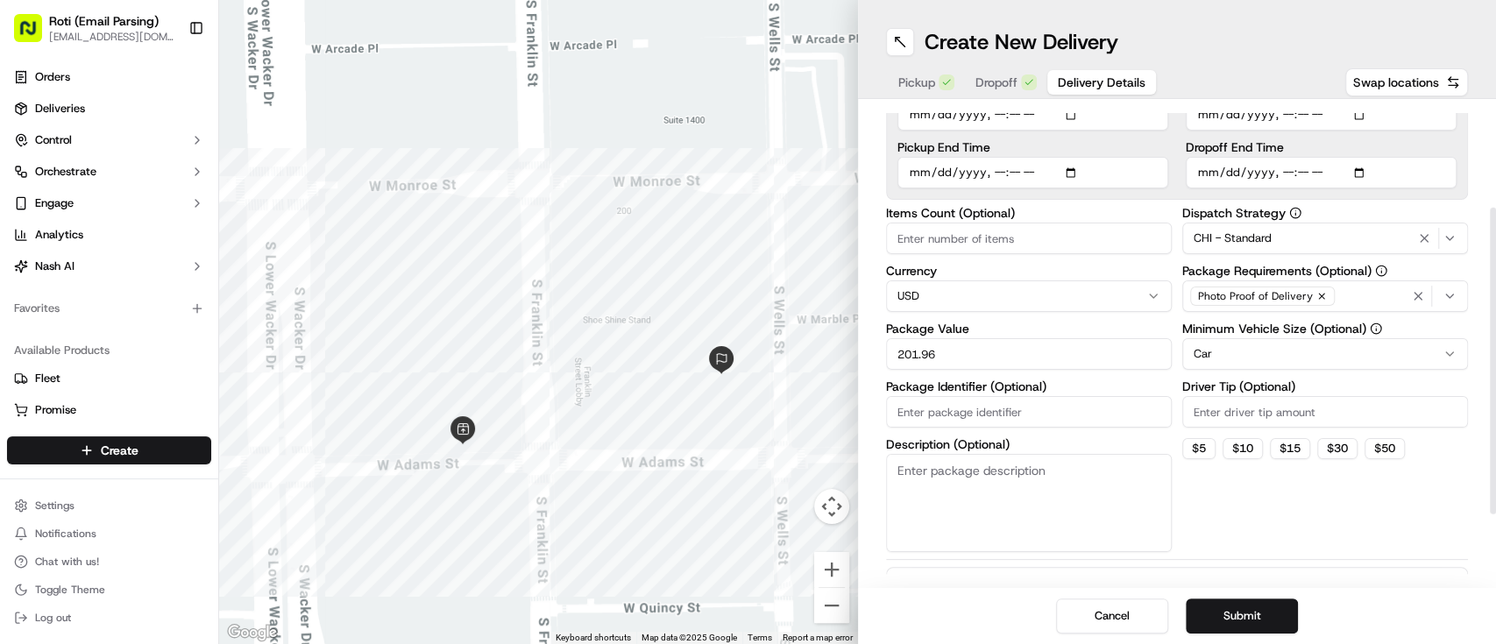
click at [936, 409] on input "Package Identifier (Optional)" at bounding box center [1029, 412] width 286 height 32
paste input "Allied Benefit"
type input "Allied Benefit9.23"
click at [977, 234] on input "Items Count (Optional)" at bounding box center [1029, 239] width 286 height 32
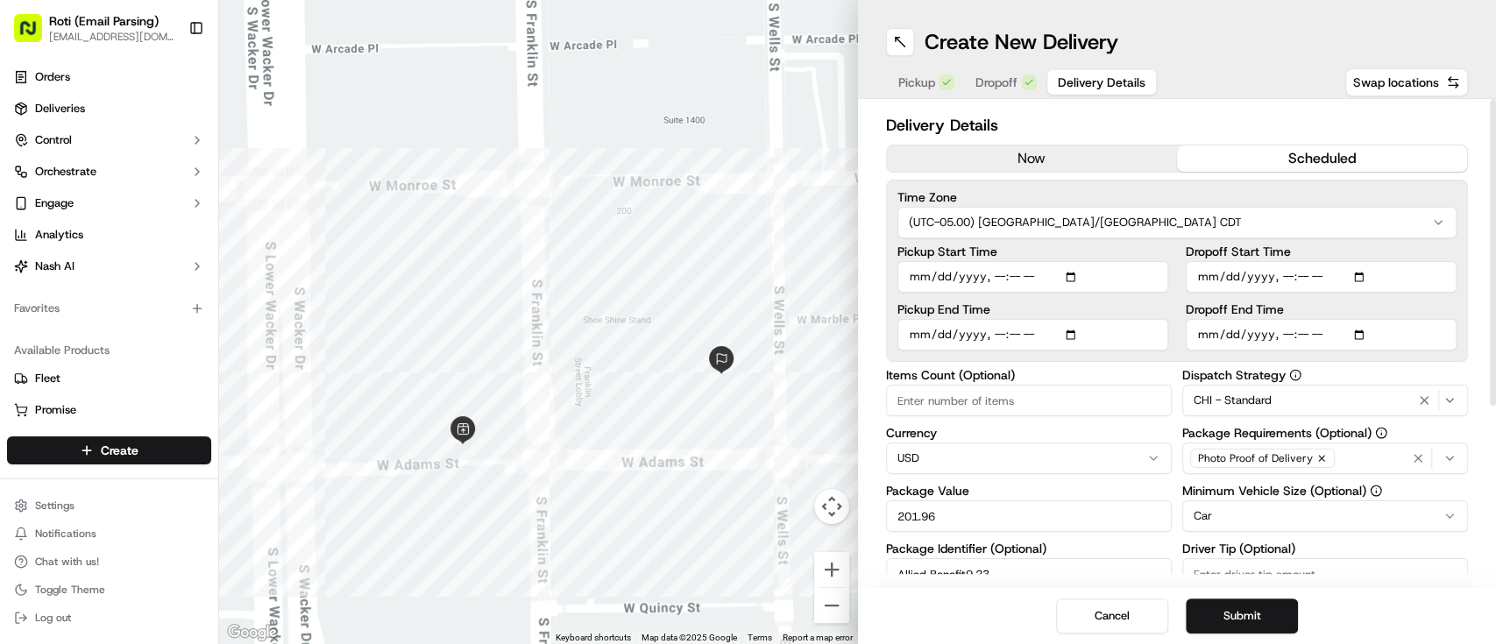
drag, startPoint x: 1494, startPoint y: 431, endPoint x: 1494, endPoint y: 256, distance: 175.3
click at [1494, 256] on div at bounding box center [1493, 252] width 6 height 307
click at [1228, 619] on button "Submit" at bounding box center [1242, 616] width 112 height 35
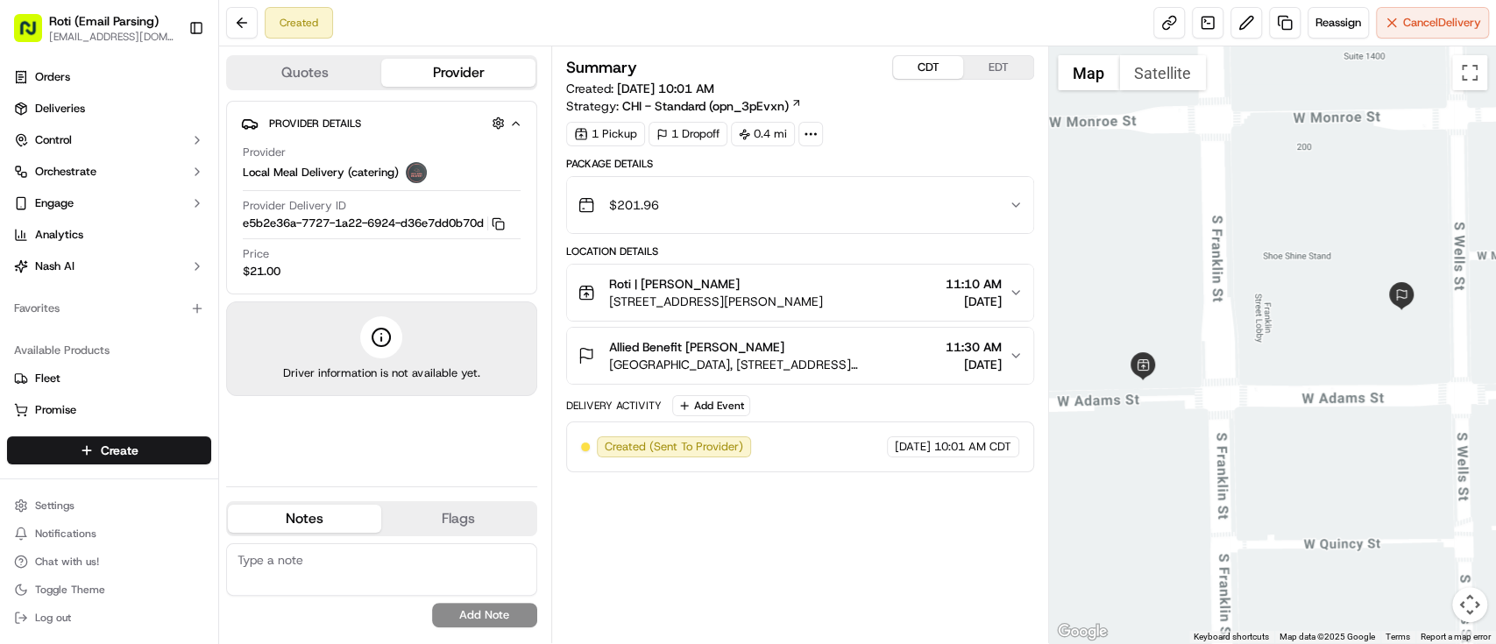
click at [925, 71] on button "CDT" at bounding box center [928, 67] width 70 height 23
click at [89, 119] on link "Deliveries" at bounding box center [109, 109] width 204 height 28
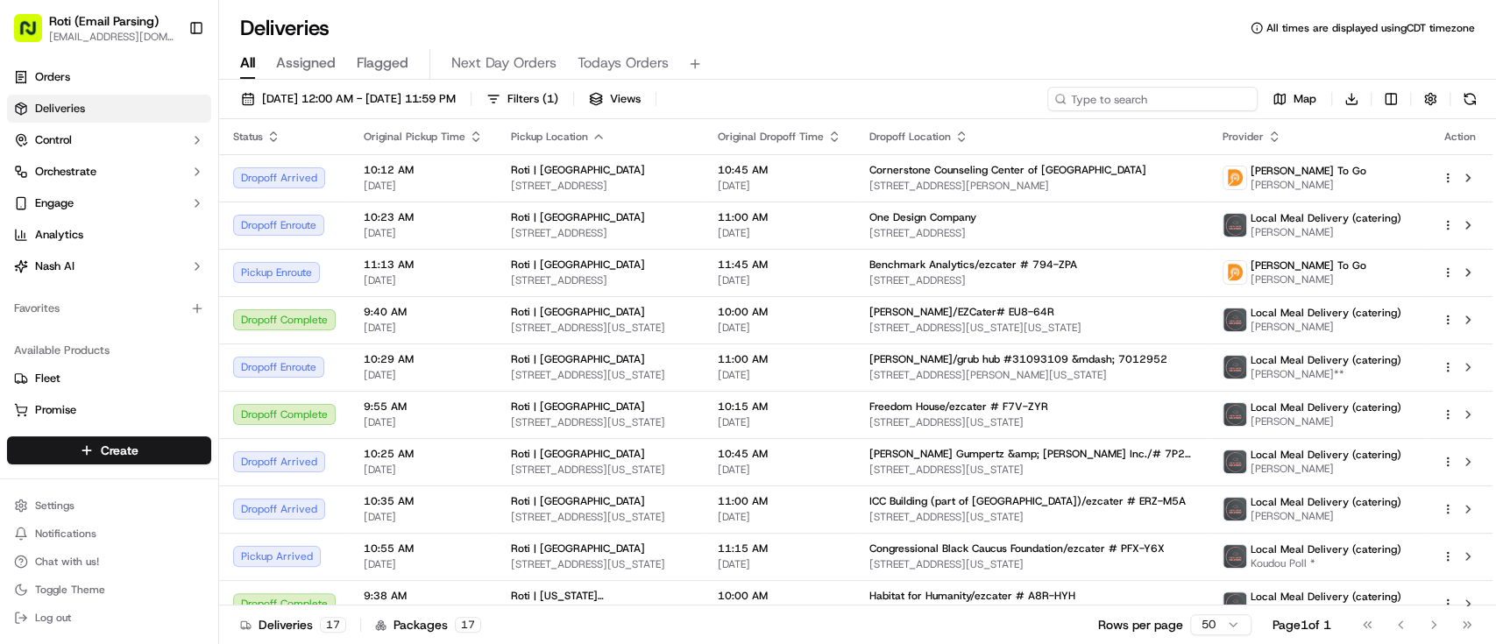
click at [1140, 91] on input at bounding box center [1152, 99] width 210 height 25
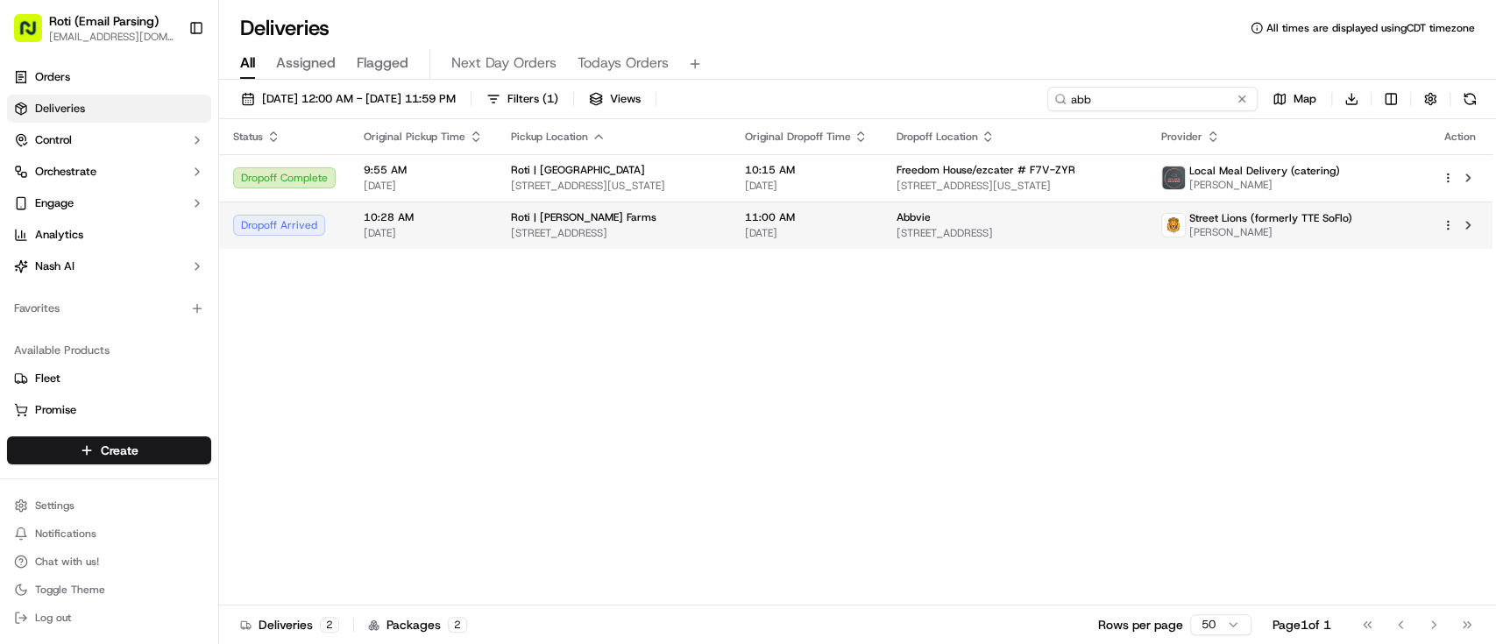
type input "abb"
click at [1255, 226] on span "[PERSON_NAME]" at bounding box center [1270, 232] width 163 height 14
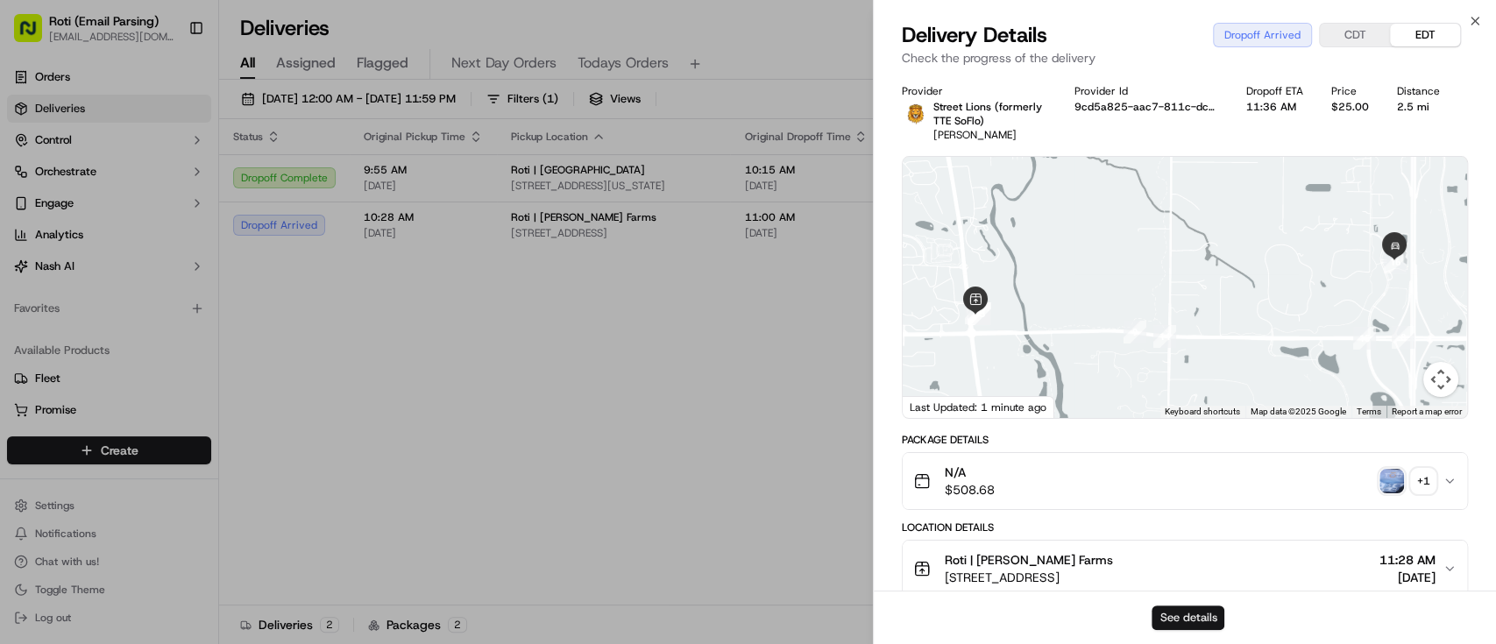
click at [1173, 620] on button "See details" at bounding box center [1188, 618] width 73 height 25
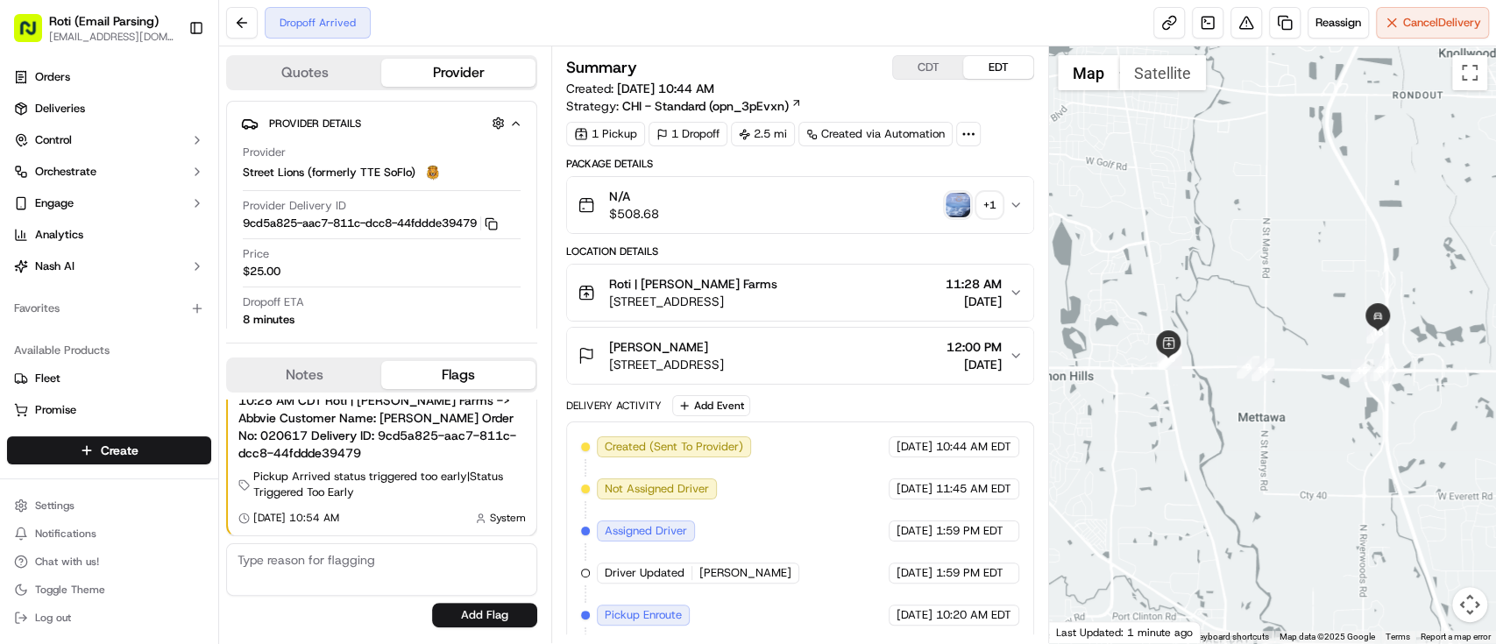
click at [791, 414] on div "Delivery Activity Add Event" at bounding box center [800, 405] width 468 height 21
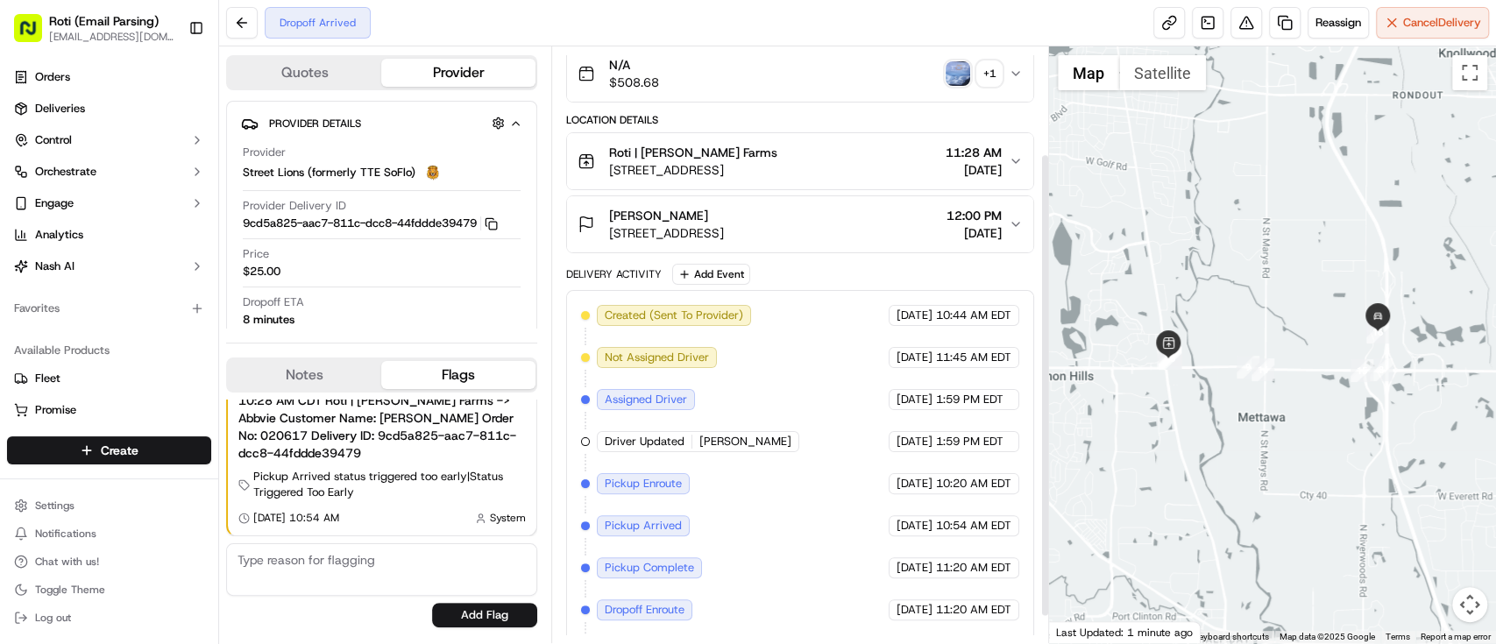
scroll to position [171, 0]
